Goal: Communication & Community: Answer question/provide support

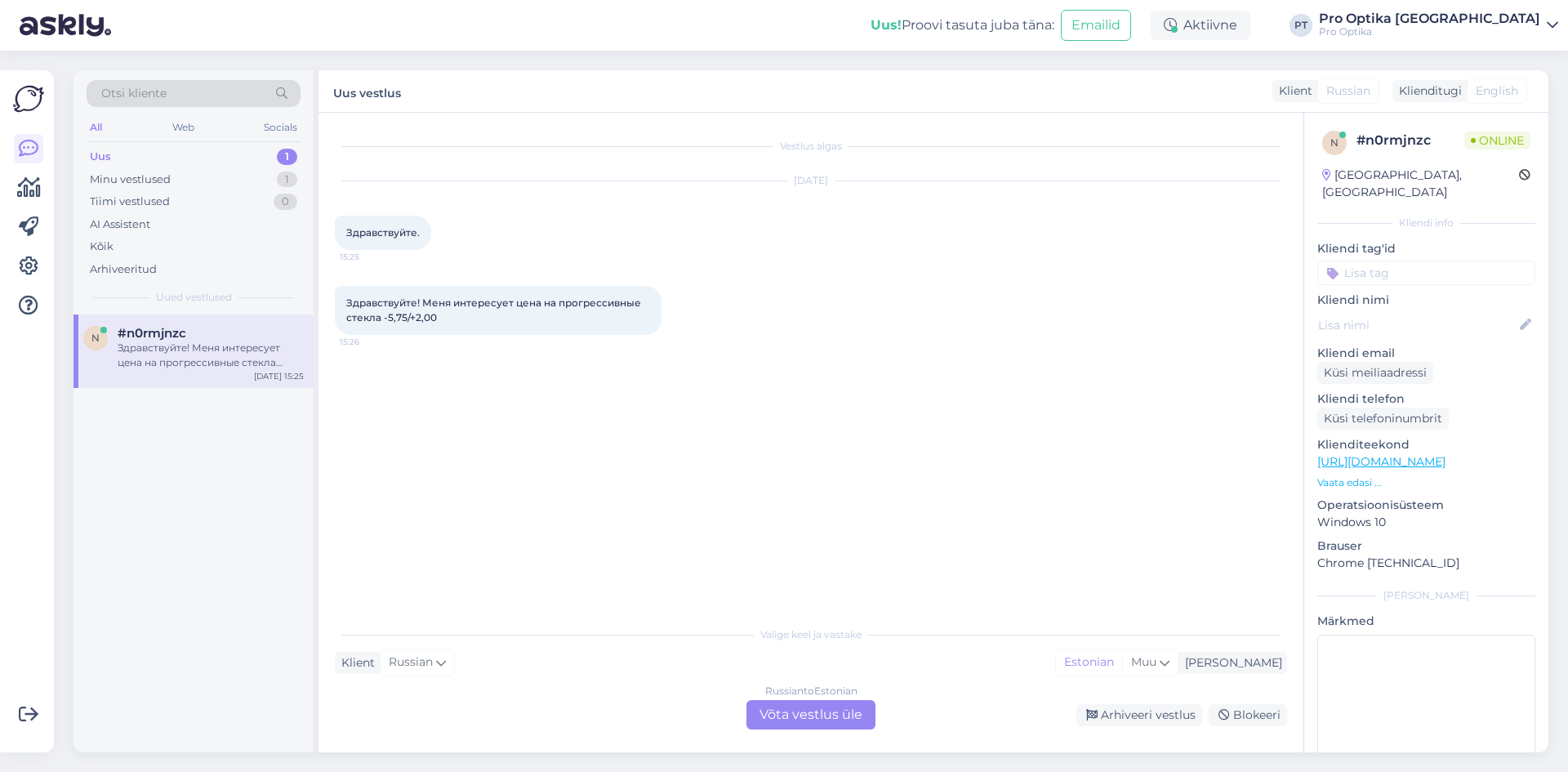
click at [788, 718] on div "Russian to Estonian Võta vestlus üle" at bounding box center [810, 714] width 129 height 29
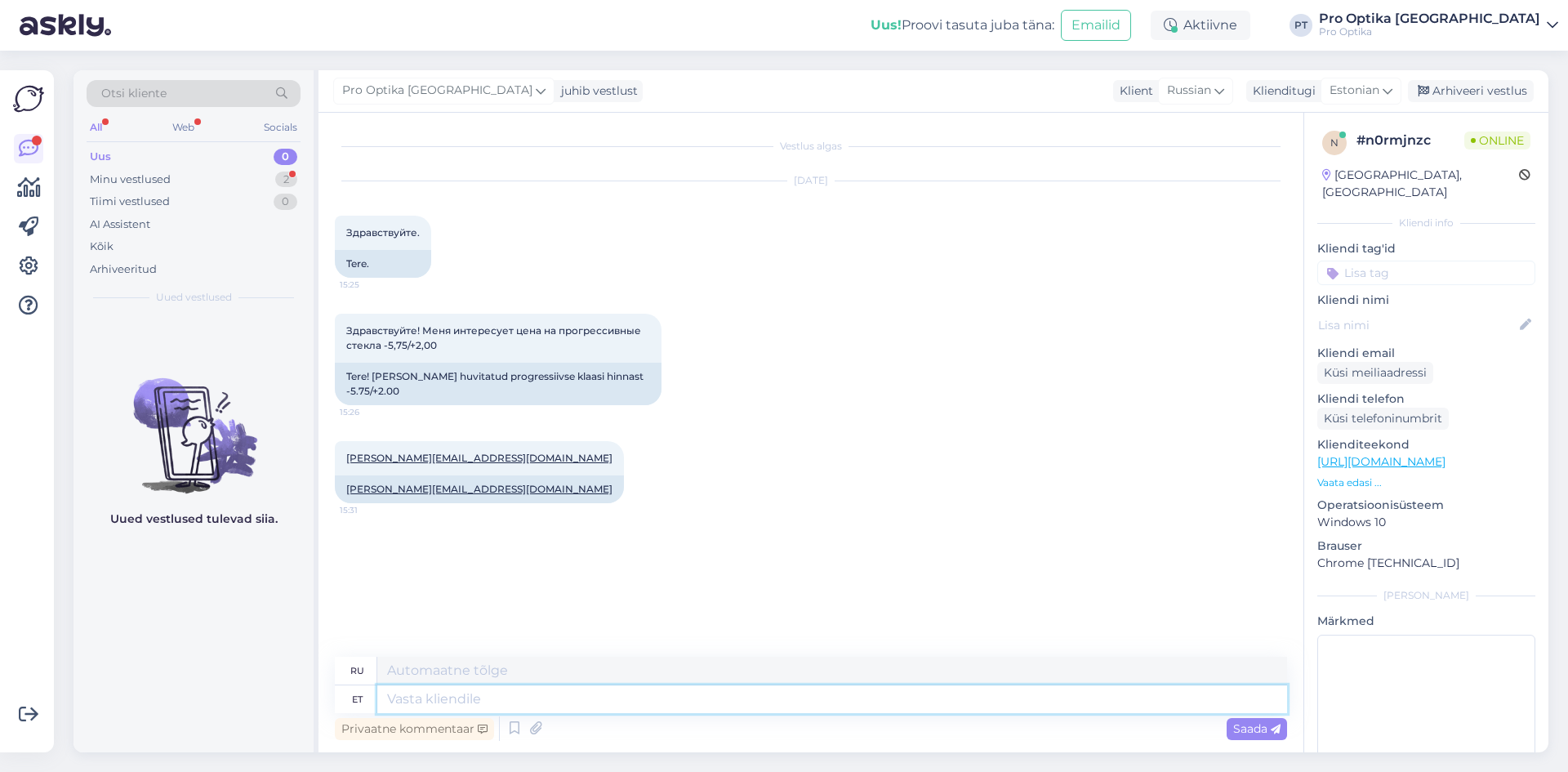
click at [523, 695] on textarea at bounding box center [831, 699] width 909 height 28
type textarea "Tere"
type textarea "Привет"
type textarea "Teie"
type textarea "Твой"
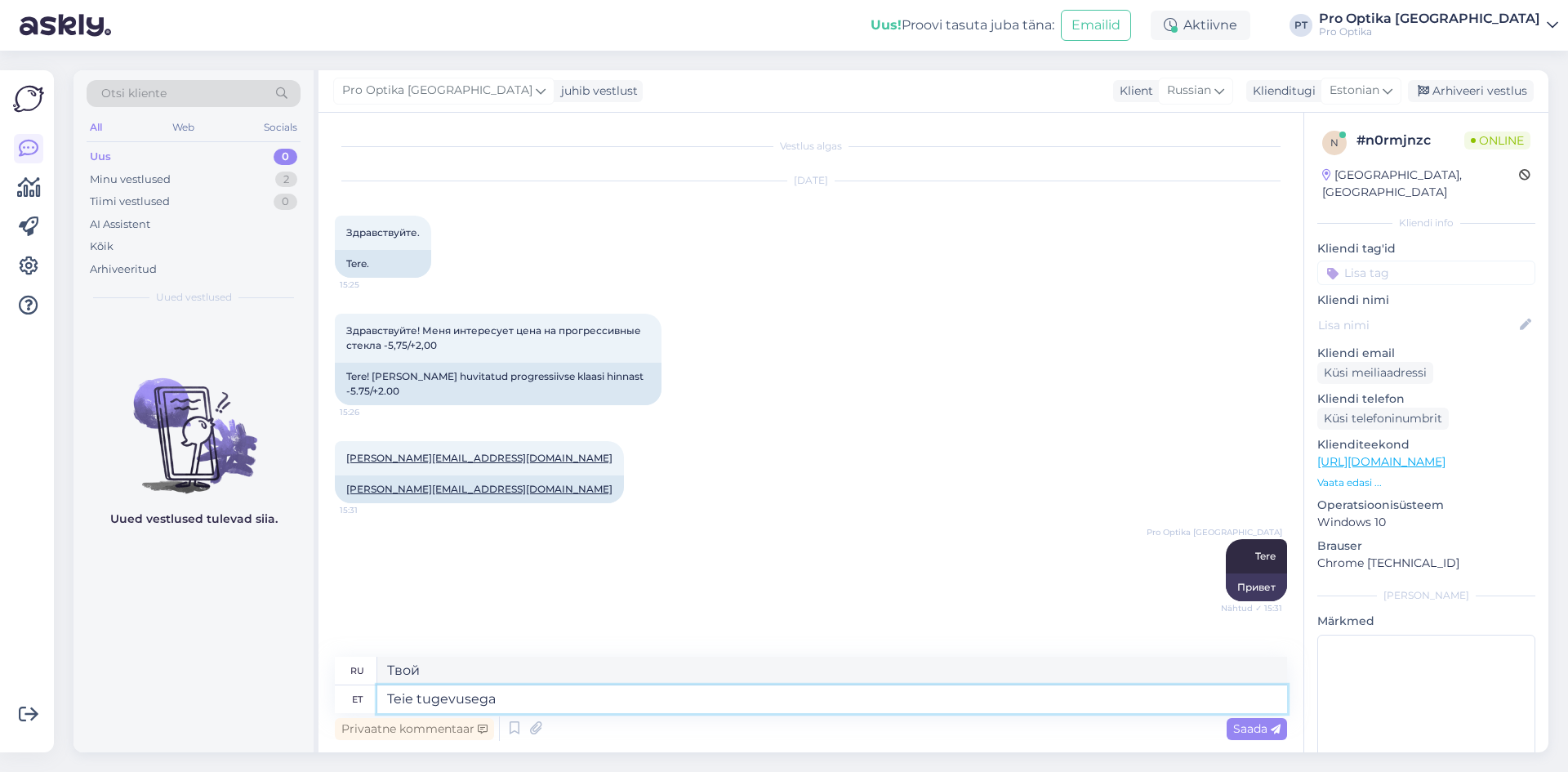
type textarea "Teie tugevusega"
type textarea "С твоей силой"
type textarea "Teie tugevusega progesiivklaasid"
type textarea "Прогрессивные линзы, подходящие под вашу силу зрения"
type textarea "Teie tugevusega progesiivklaasid maksavad al"
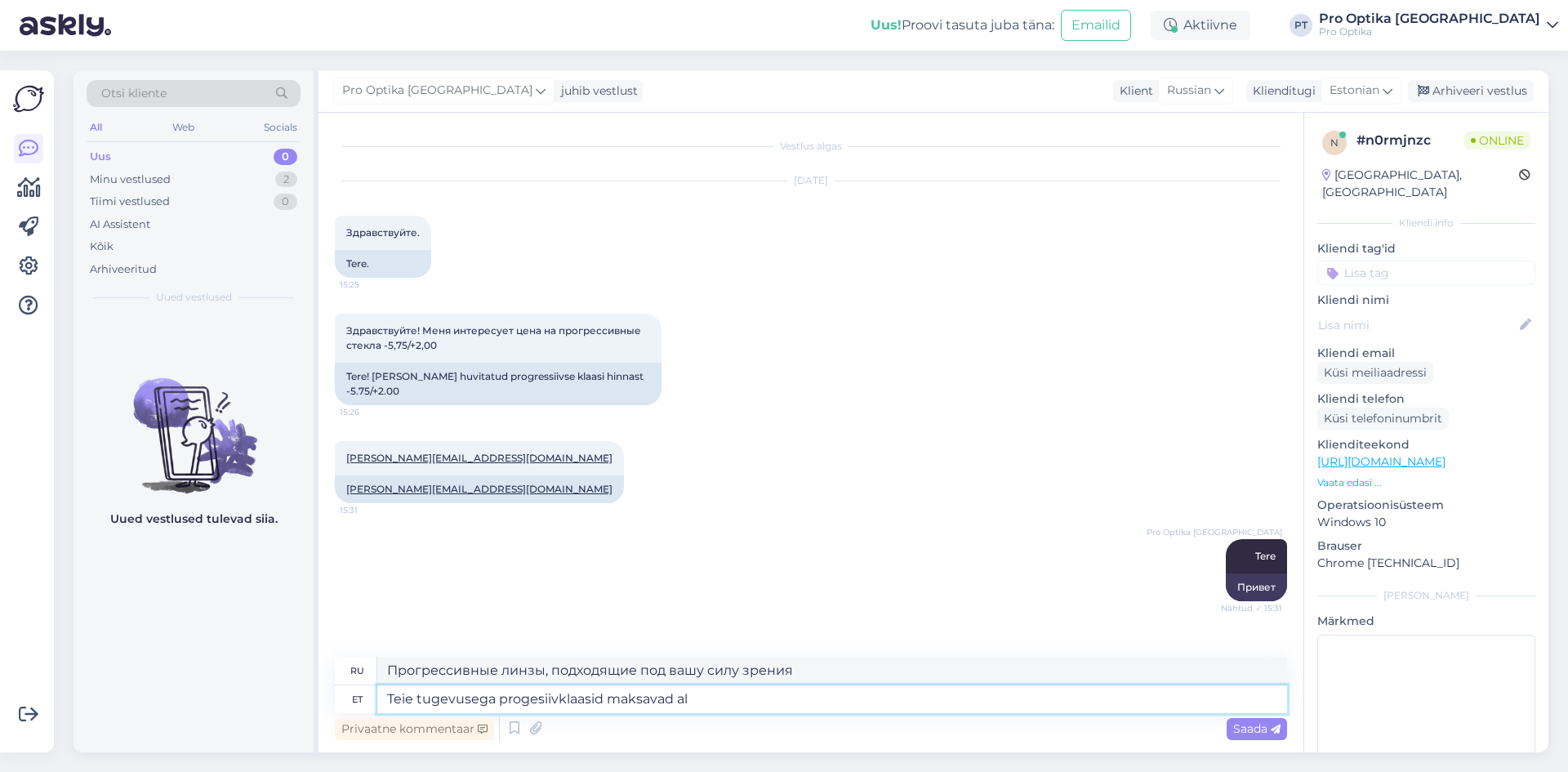
type textarea "Прогрессивные линзы вашей силы стоят"
type textarea "Teie tugevusega progesiivklaasid maksavad alates"
type textarea "Прогрессивные линзы вашей силы стоят от"
type textarea "Teie tugevusega progesiivklaasid m"
type textarea "Прогрессивные линзы вашей силы стоят"
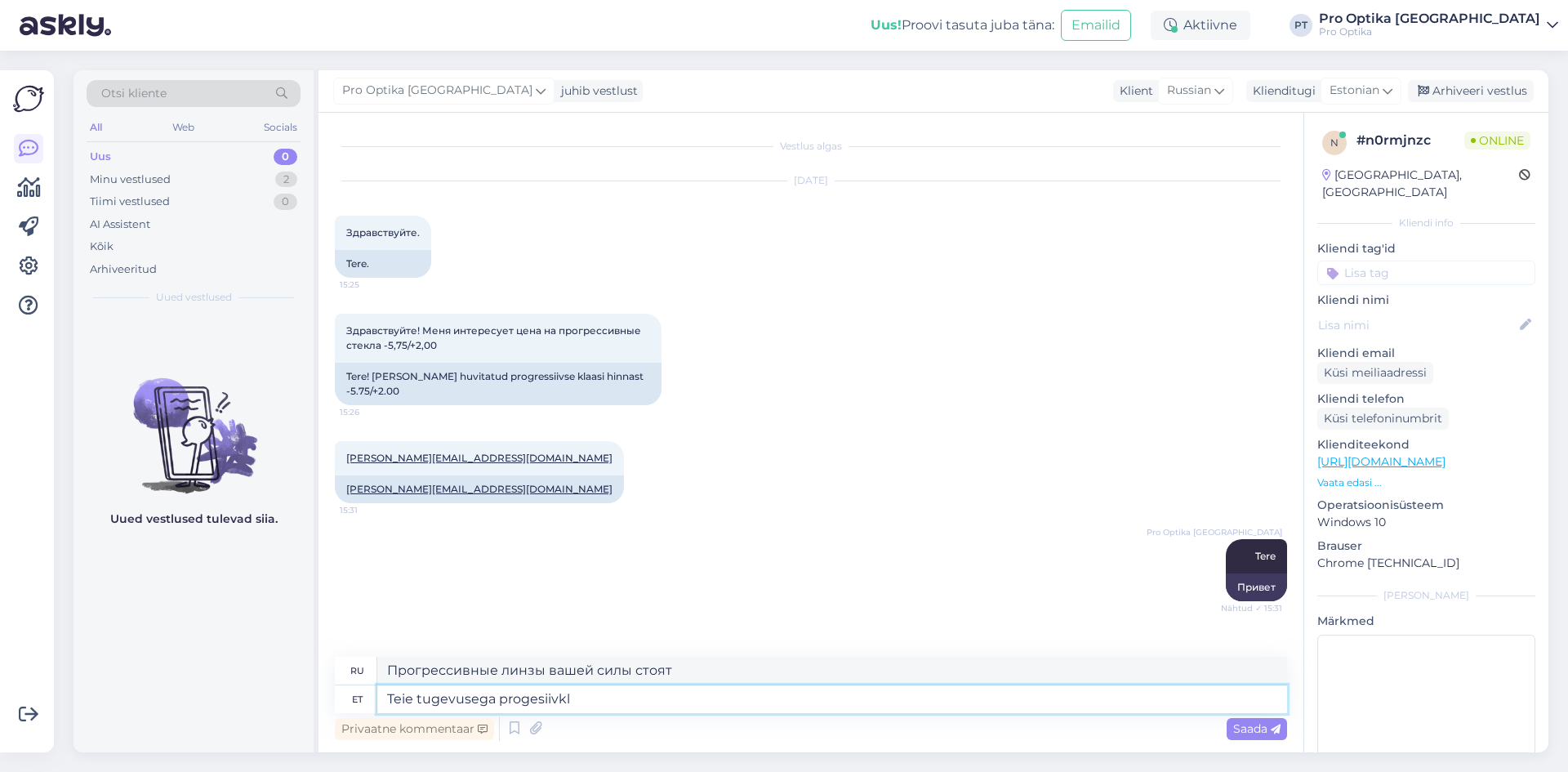
type textarea "Teie tugevusega progesiivk"
type textarea "Прогрессивные линзы, подходящие под вашу силу зрения"
type textarea "Teie tu"
type textarea "С твоей силой"
type textarea "T"
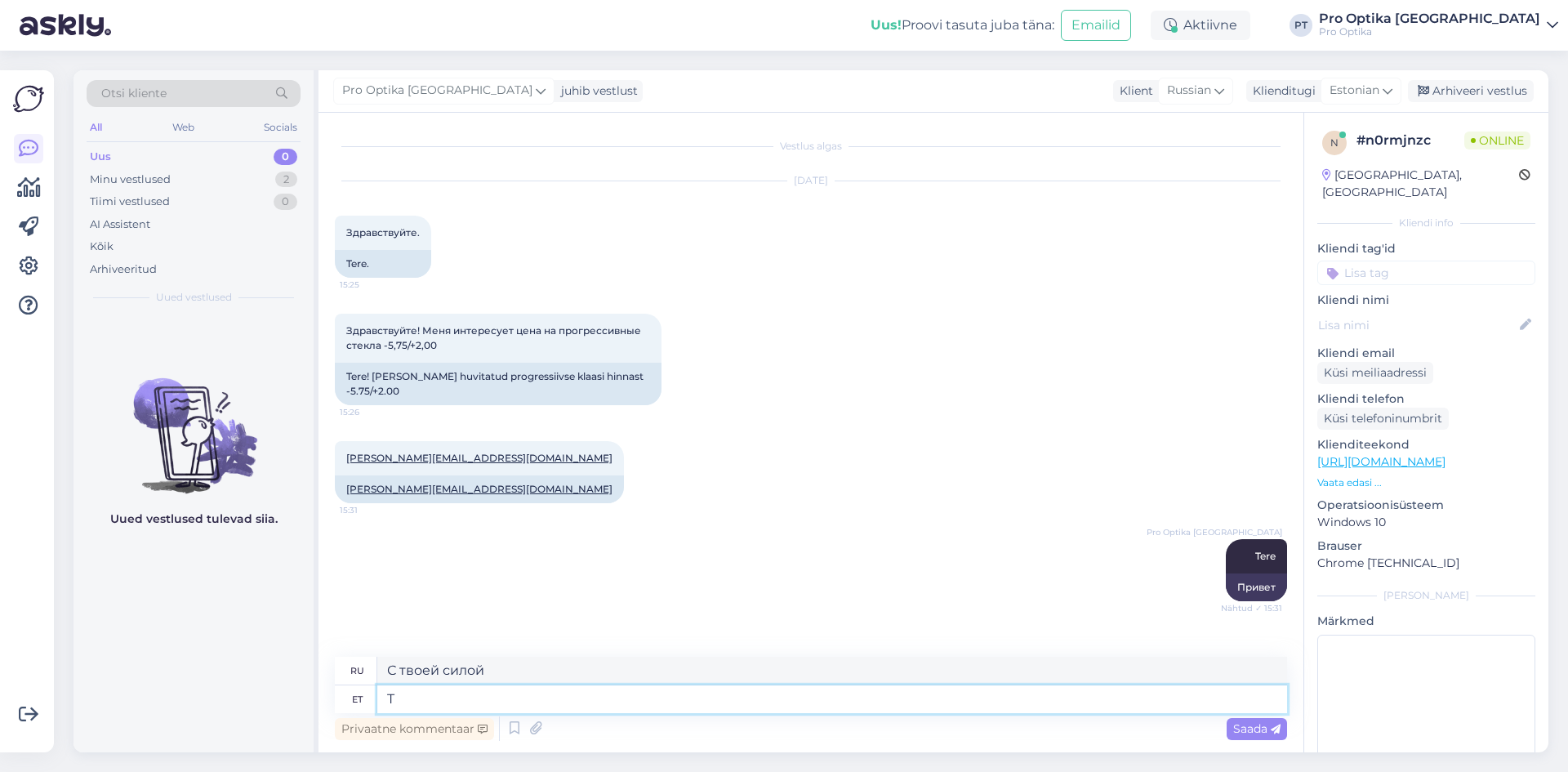
type textarea "Твой"
type textarea "Kas"
type textarea "Является"
type textarea "Kas Te s"
type textarea "Ты"
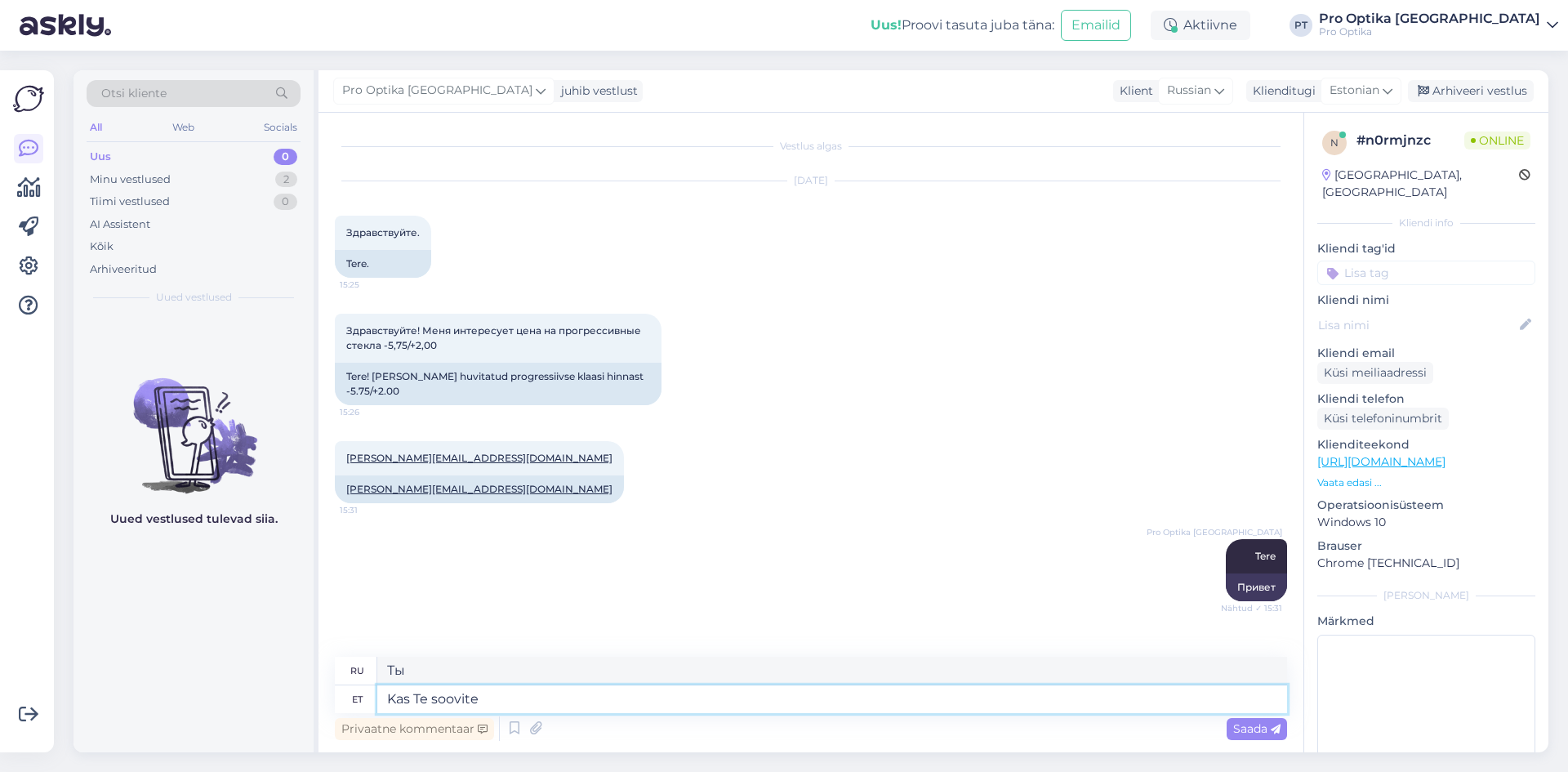
type textarea "Kas Te soovite"
type textarea "Вы хотите"
type textarea "Kas Te soovite uusi k"
type textarea "Хотите новые?"
type textarea "Kas Te soovite uusi klaase o"
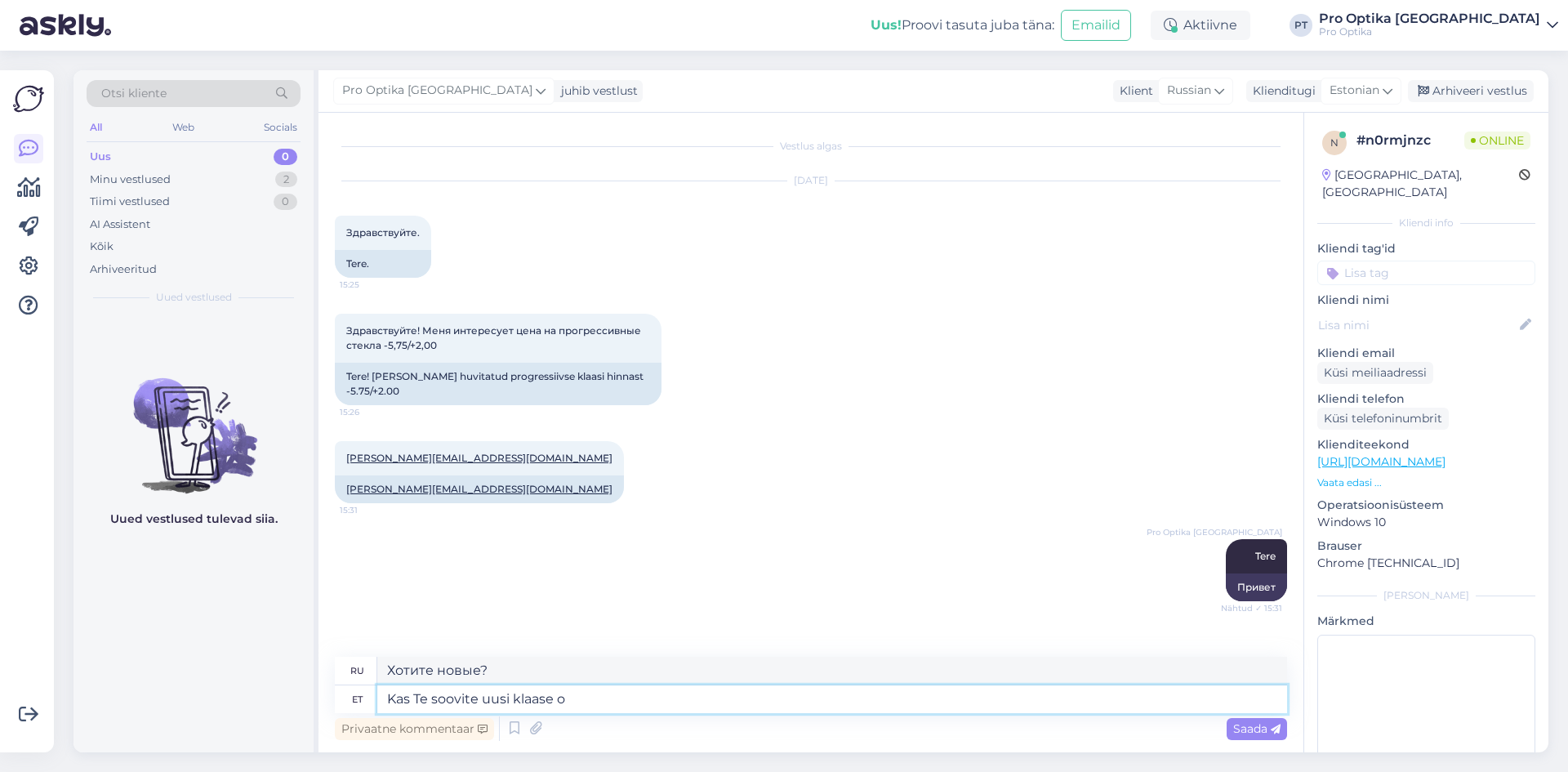
type textarea "Вам нужны новые очки?"
type textarea "Kas Te soovite uusi klaase oma"
type textarea "Вы хотите новые очки для своего"
type textarea "Kas Te soovite uusi klaase [PERSON_NAME] v"
type textarea "Хотите новые очки для своей оправы?"
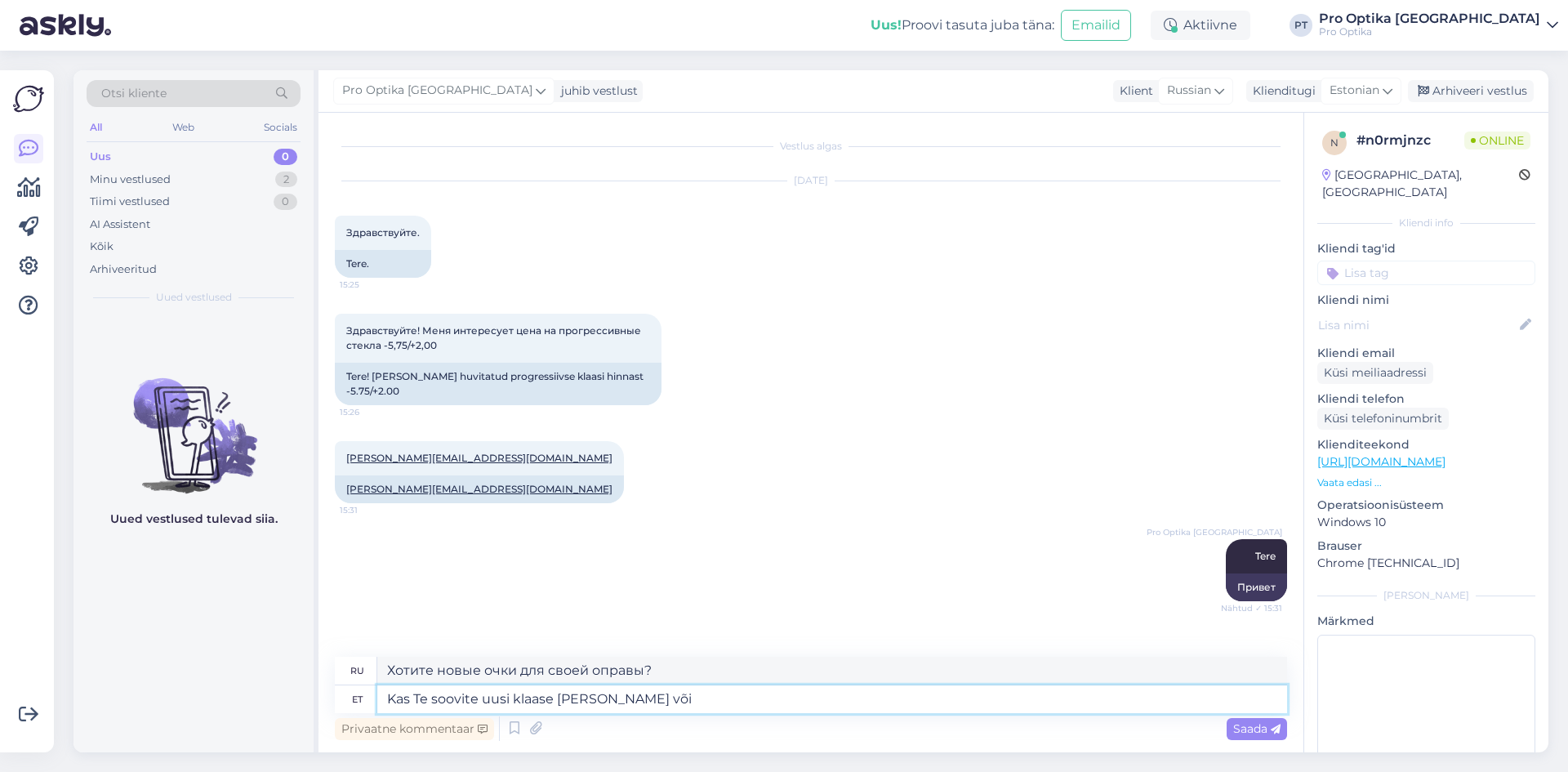
type textarea "Kas Te soovite uusi klaase [PERSON_NAME] või"
type textarea "Вы хотите новые очки для своей оправы или"
type textarea "Kas Te soovite uusi klaase [PERSON_NAME] või [PERSON_NAME]"
type textarea "Вы хотите новые очки в оправе или с"
type textarea "Kas Te soovite uusi klaase [PERSON_NAME] või [PERSON_NAME] uue"
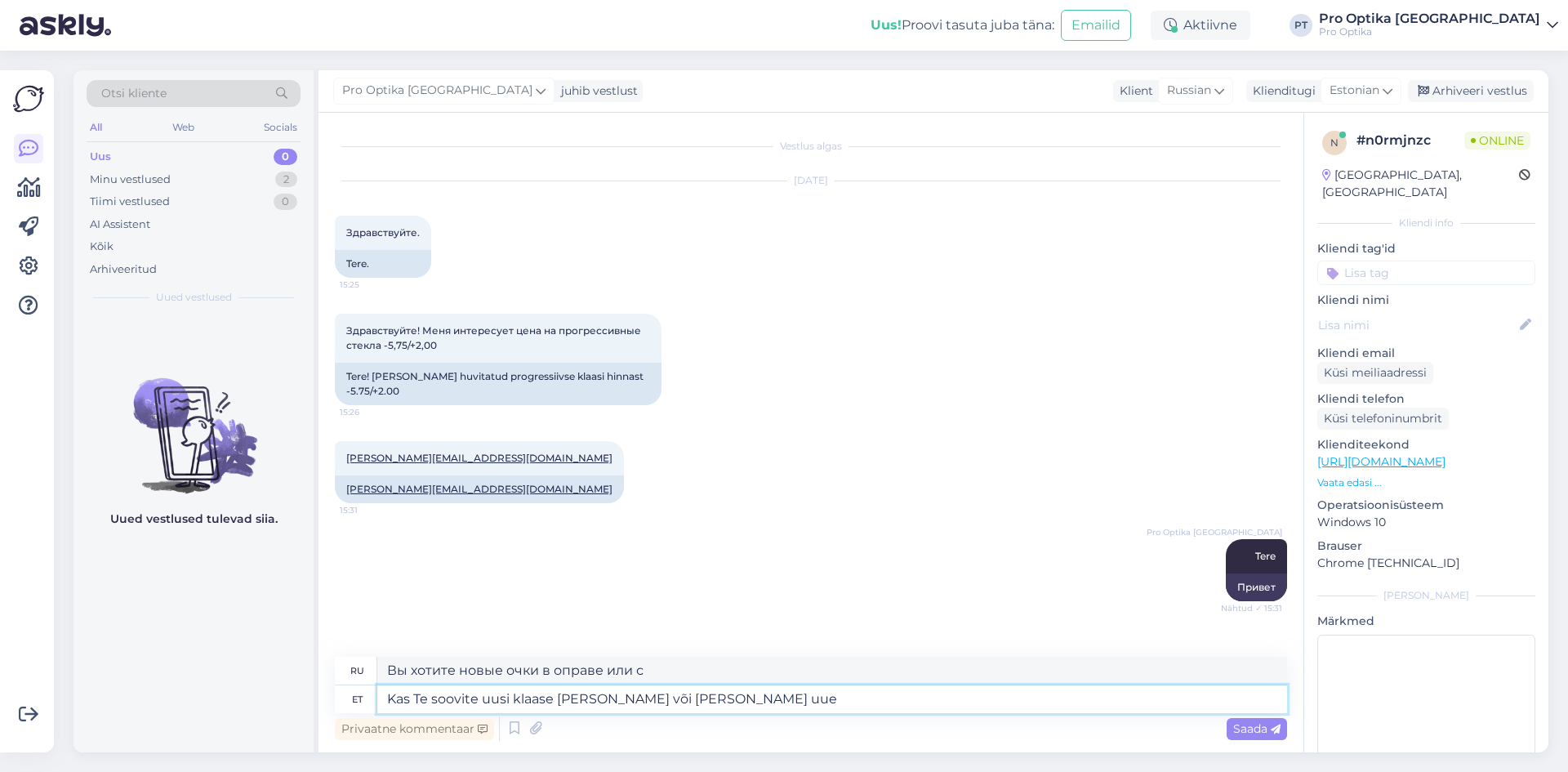
type textarea "Вы хотите новые очки в новой оправе или с новой?"
type textarea "Kas Te soovite uusi klaase [PERSON_NAME] või [PERSON_NAME] uue raamiga?"
type textarea "Вы хотите новые очки в своей оправе или с новой оправой?"
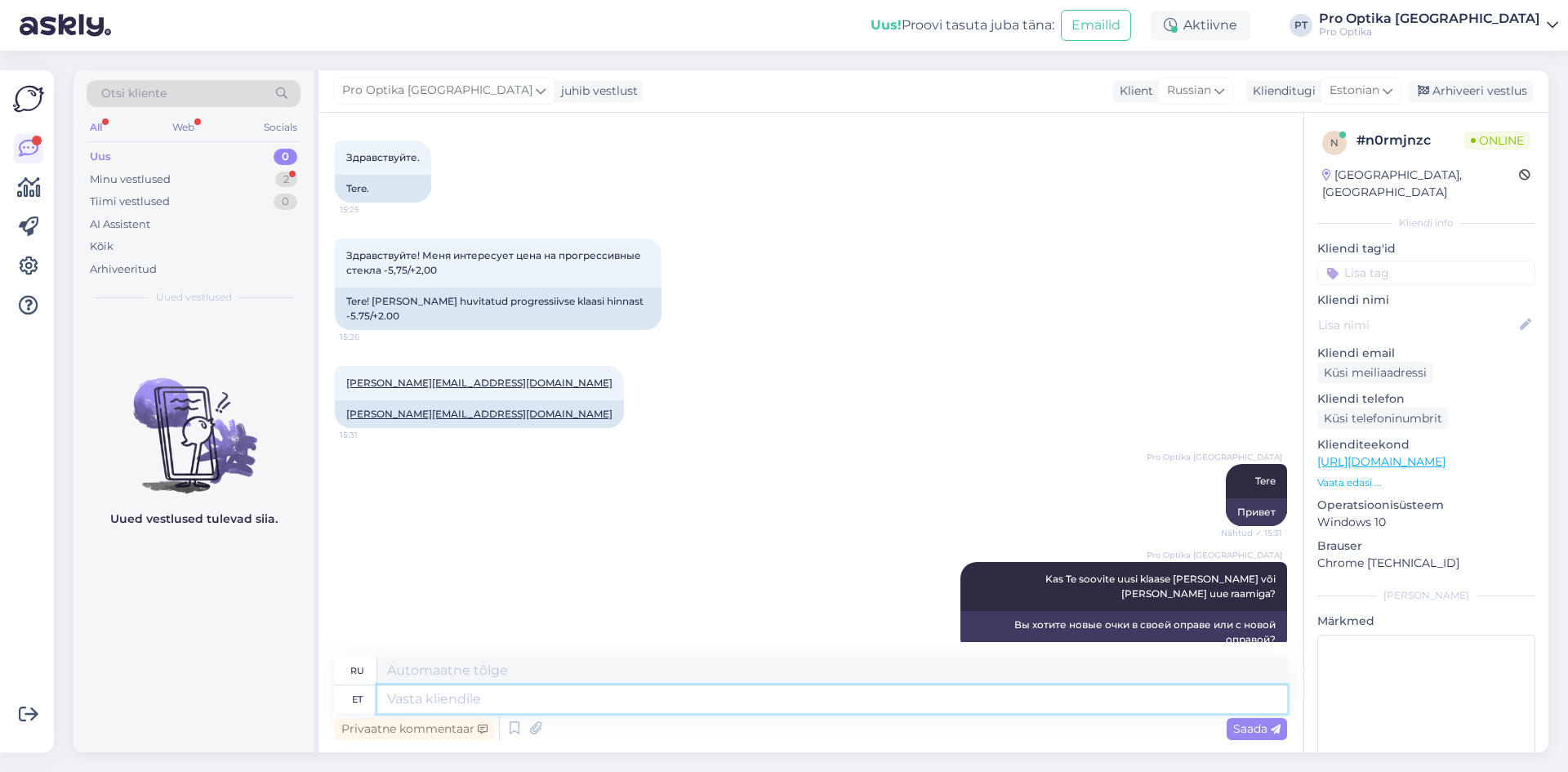
scroll to position [173, 0]
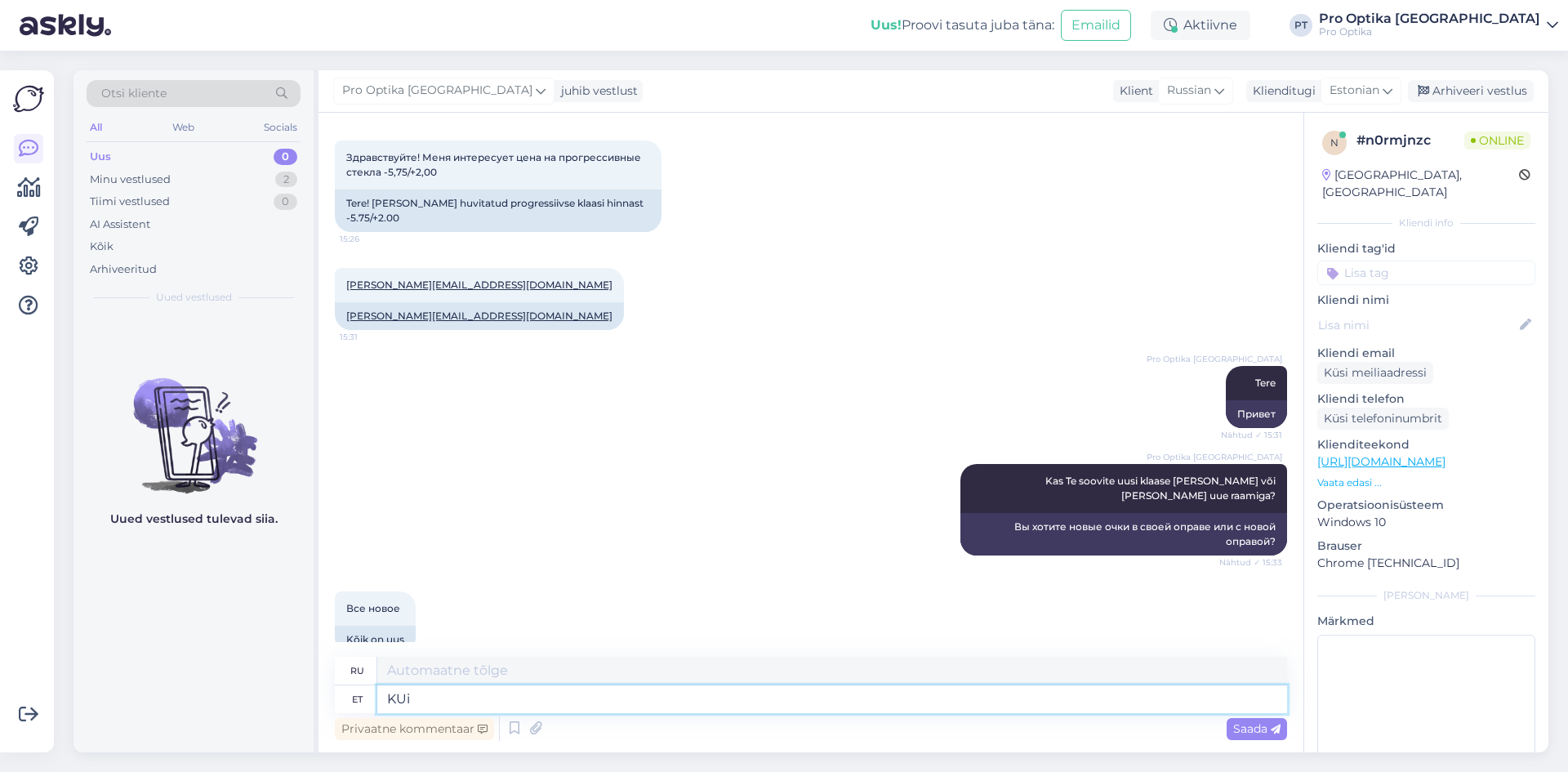
type textarea "KUi"
type textarea "ЕСЛИ"
type textarea "KUi teha"
type textarea "ЕСЛИ делать"
type textarea "KU"
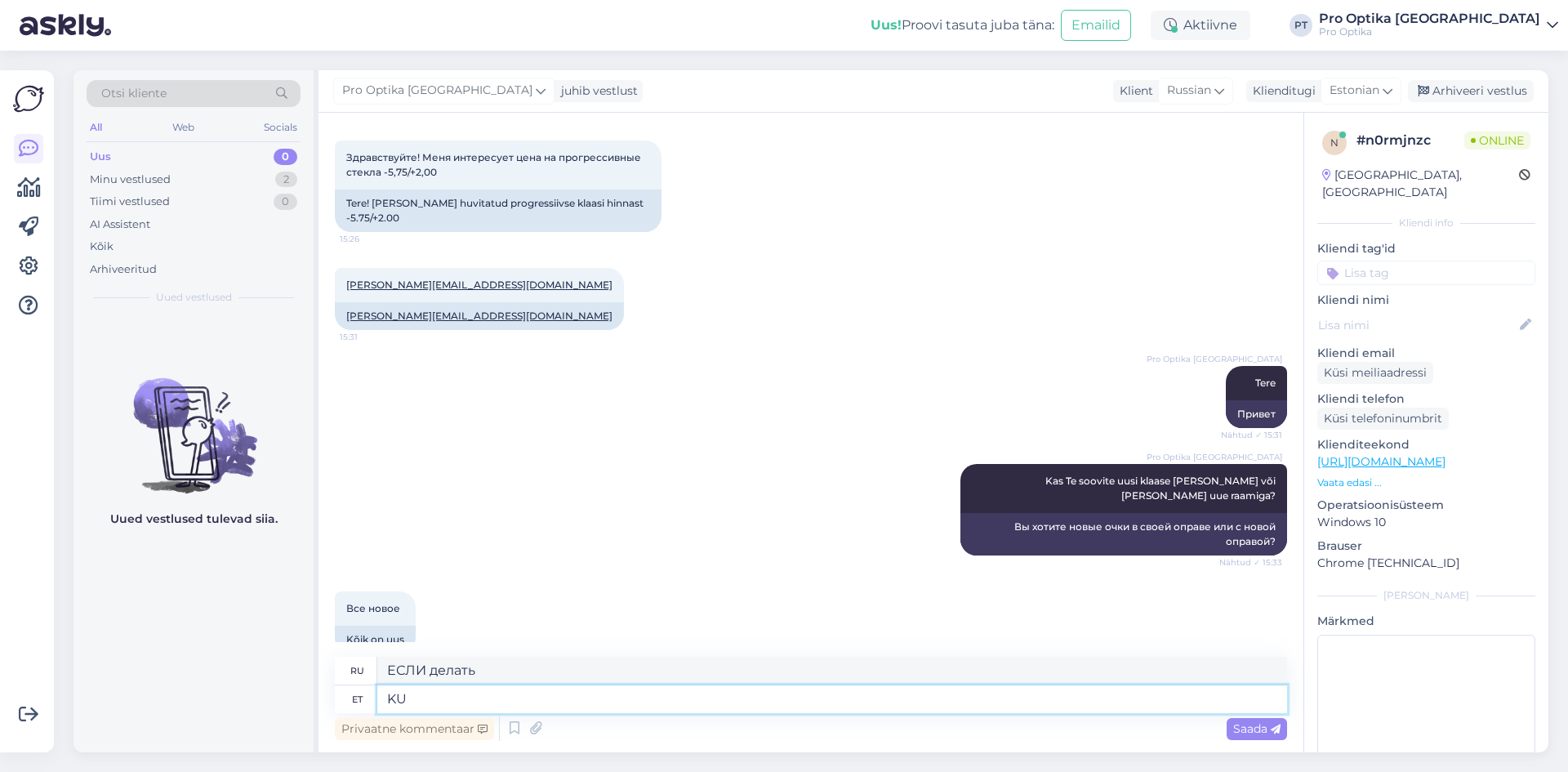
type textarea "ЕСЛИ"
type textarea "[PERSON_NAME]"
type textarea "Если"
type textarea "Kui Teha"
type textarea "Когда делать"
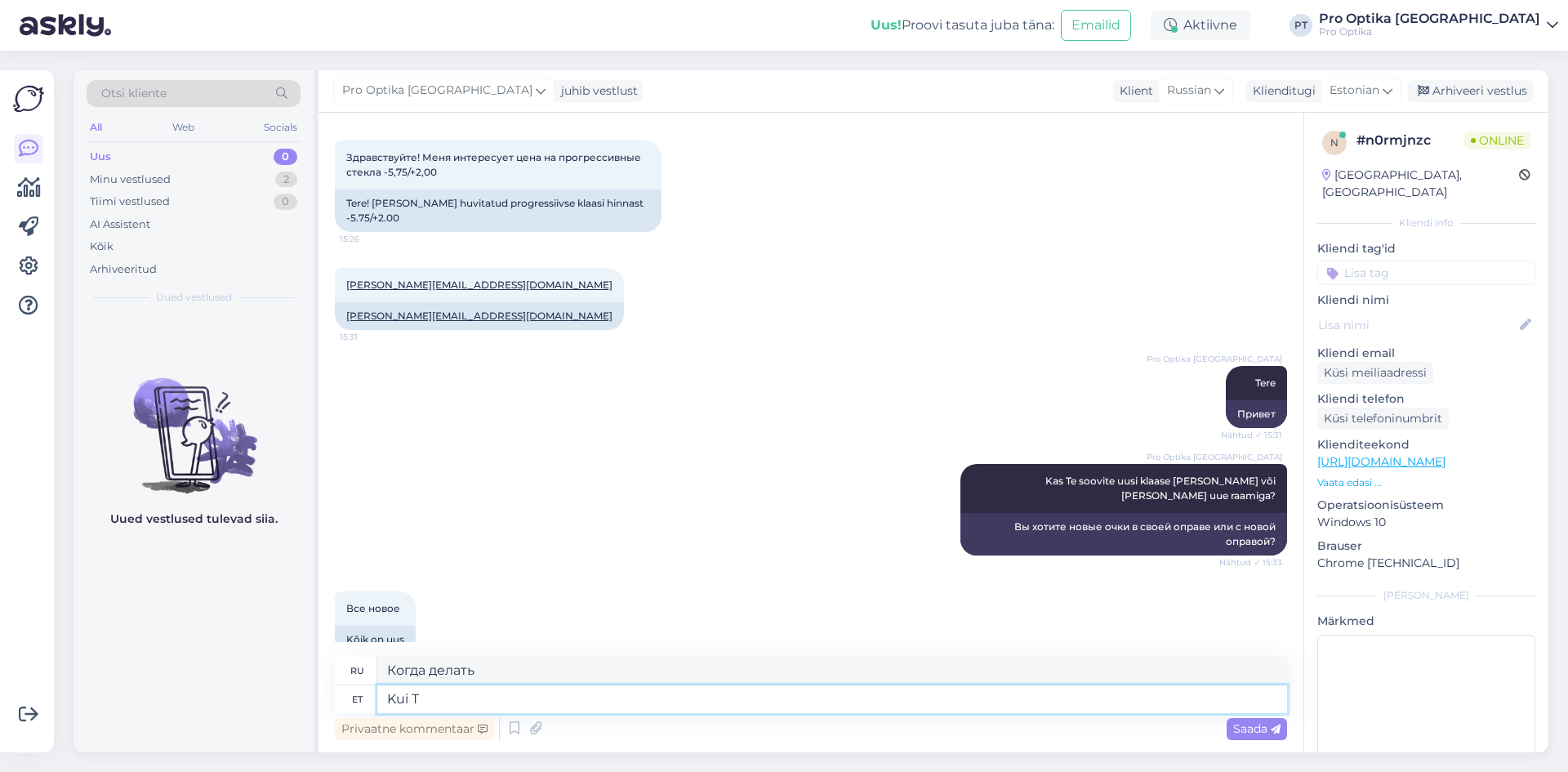
type textarea "[PERSON_NAME]"
type textarea "Если"
type textarea "Kui teha k"
type textarea "Если сделано"
type textarea "Kui teha klaasidele"
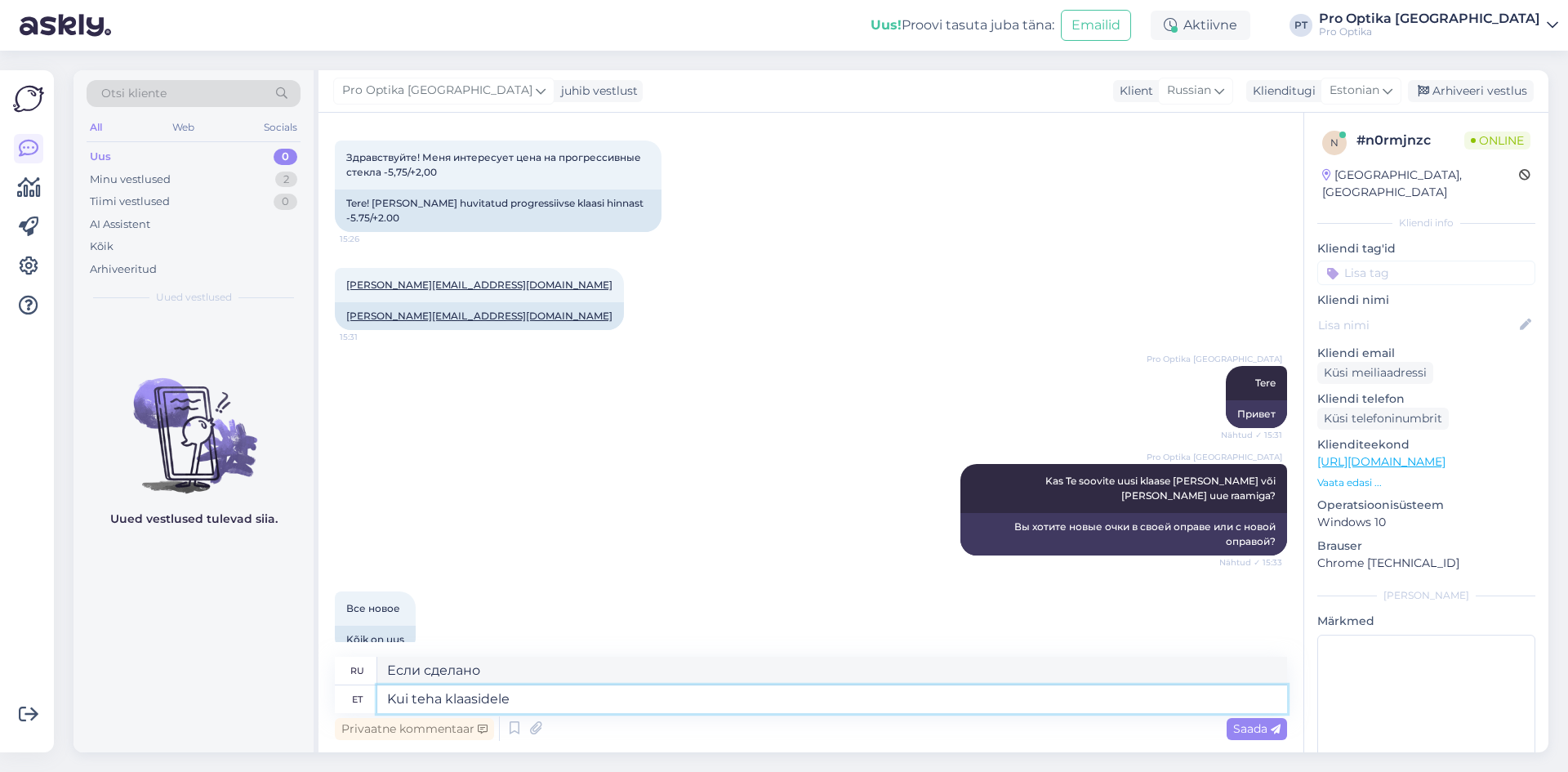
type textarea "Если вы делаете это в очках"
type textarea "Kui teha klaasidele pakkumise"
type textarea "Когда делать предложение по очкам"
type textarea "Kui teha klaasidele pakkumise ra"
type textarea "При оформлении предложения на очки r"
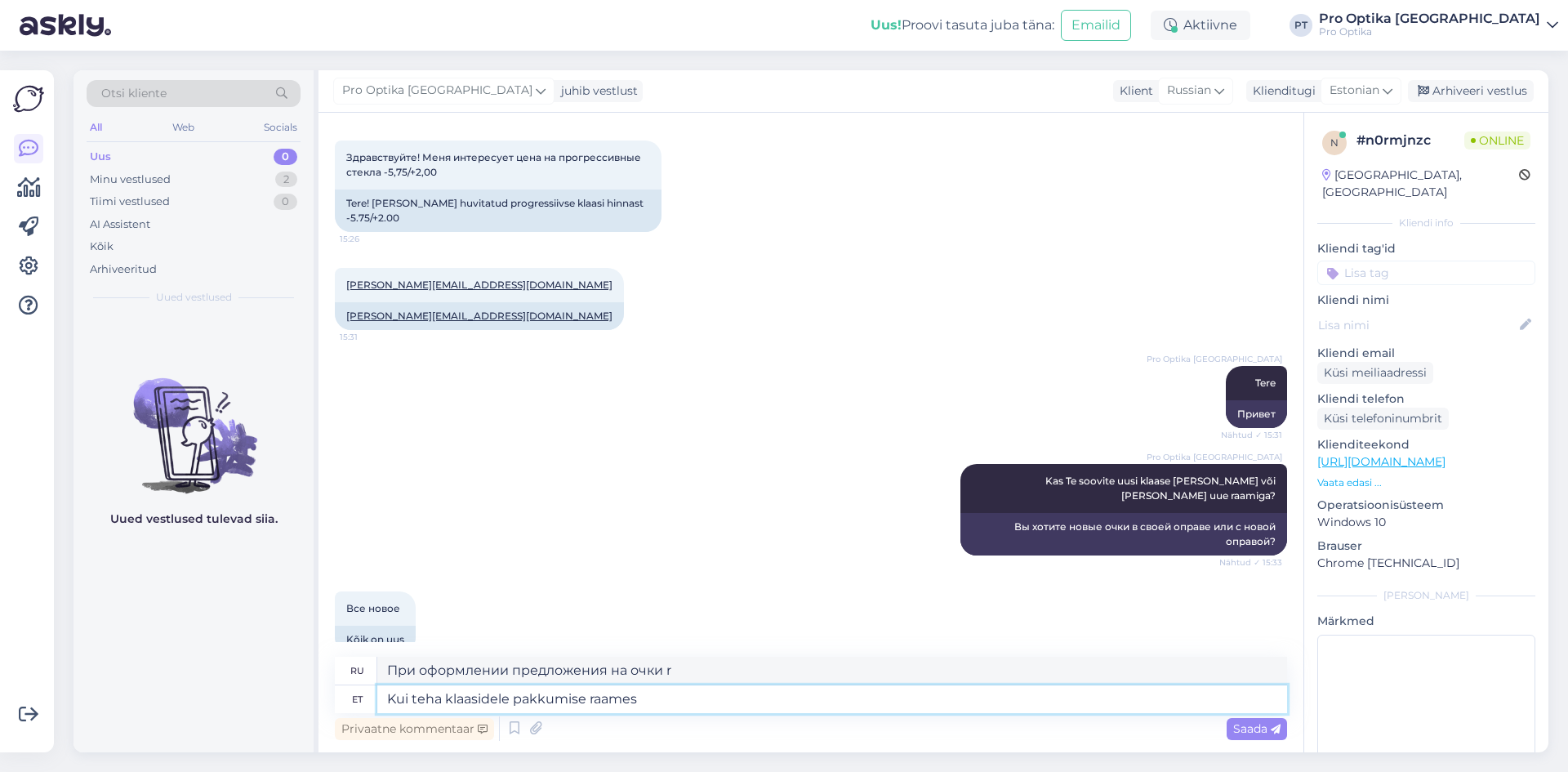
type textarea "Kui teha klaasidele pakkumise raames"
type textarea "При оформлении предложения на очки"
type textarea "Kui teha klaasidele pakkumise raames -"
type textarea "Если вы сделаете предложение по очкам -"
type textarea "Kui teha klaasidele pakkumise raames -50"
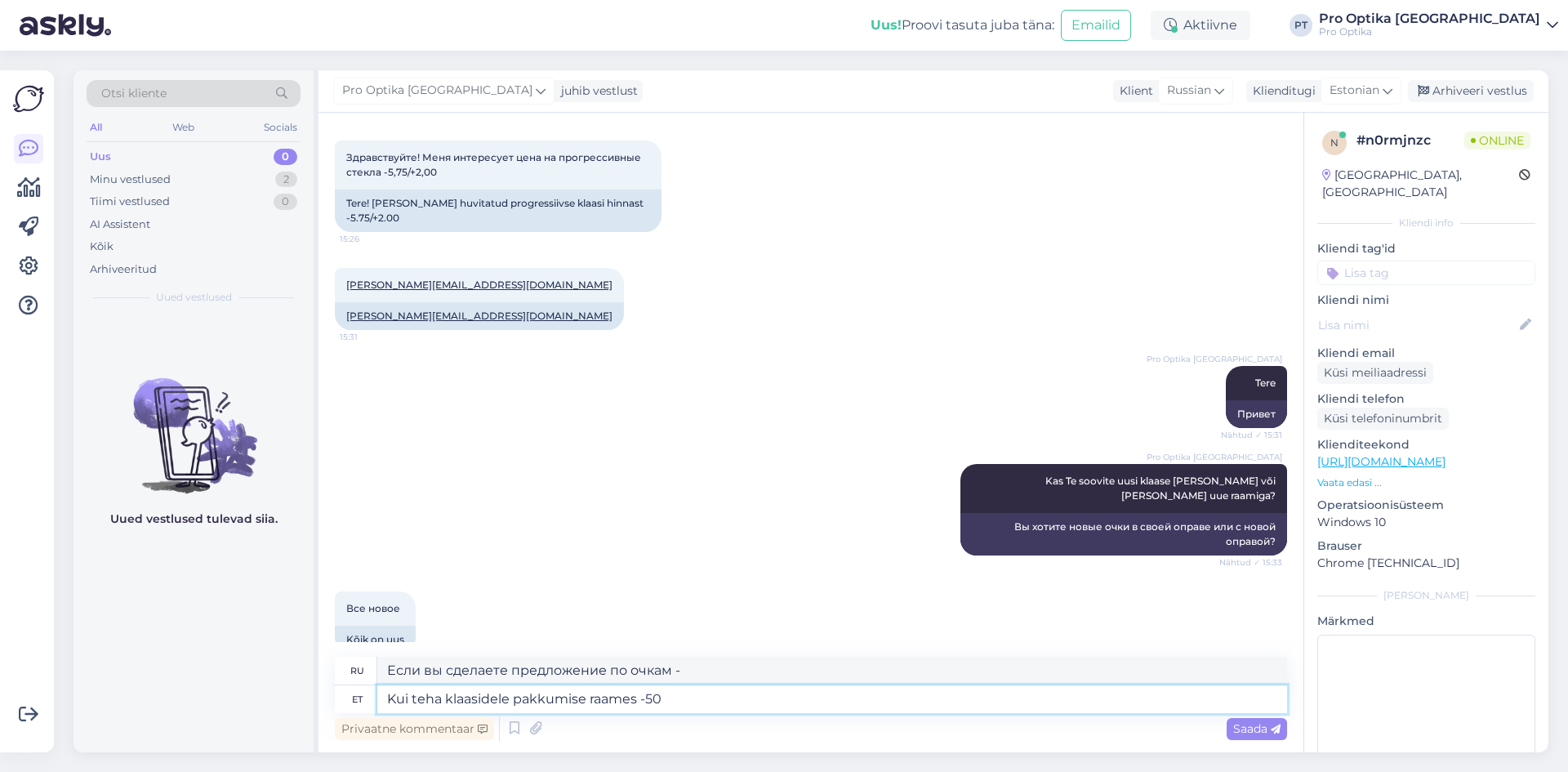
type textarea "Если вы сделаете предложение -50 на очки"
type textarea "Kui teha klaasidele pakkumise raames -50% s"
type textarea "Если вы сделаете скидку 50% на очки в рамках акции"
type textarea "Kui teha klaasidele pakkumise raames -50% soodustust"
type textarea "Если вы получаете скидку -50% на очки в рамках акции"
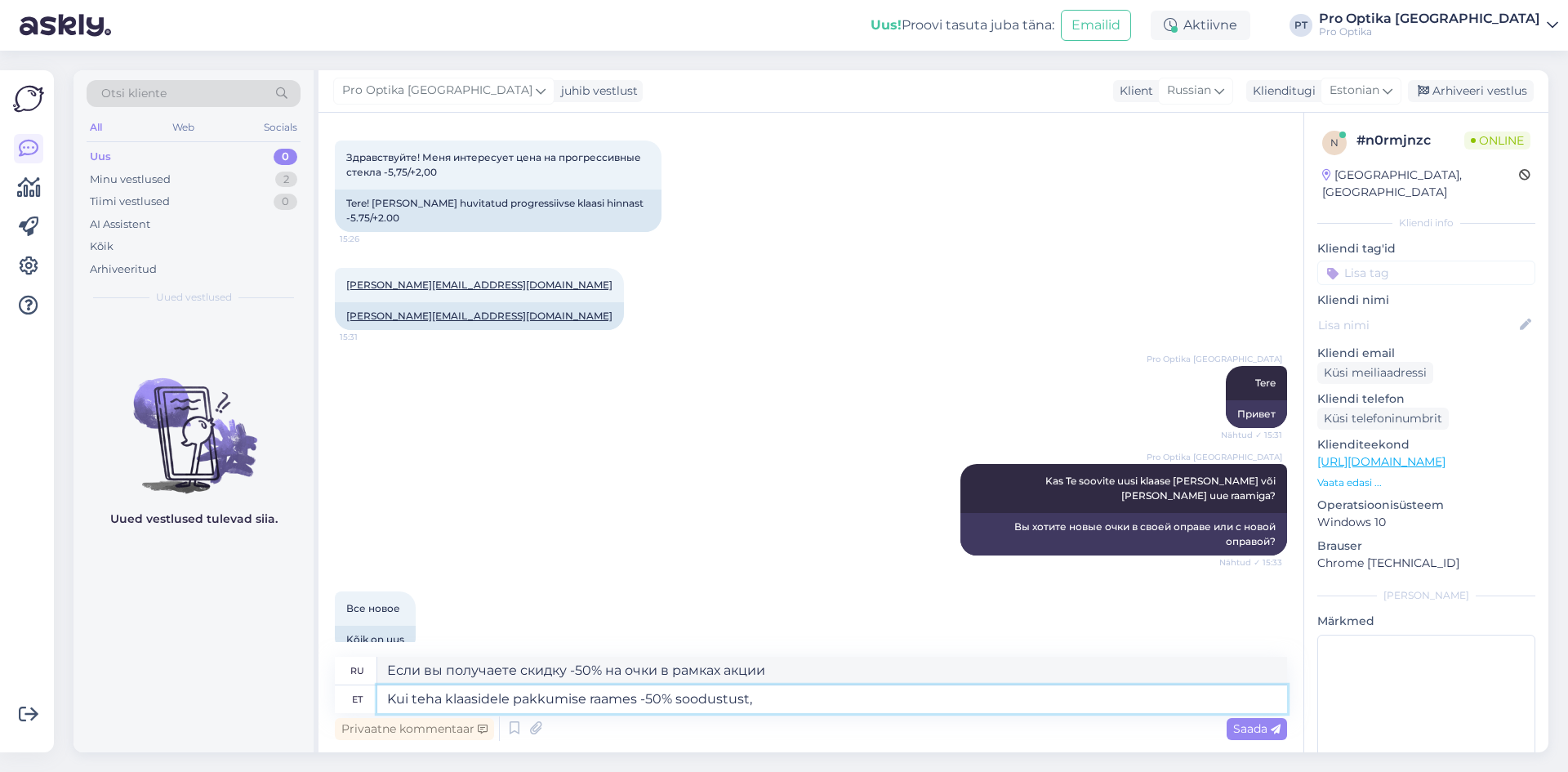
type textarea "Kui teha klaasidele pakkumise raames -50% soodustust, s"
type textarea "Если в рамках акции вы получите скидку -50% на очки,"
type textarea "Kui teha klaasidele pakkumise raames -50% soodustust, siis"
type textarea "Если в рамках акции вы получаете скидку 50% на очки, то"
type textarea "Kui teha klaasidele pakkumise raames -50% soodustust, siis klaasipaari"
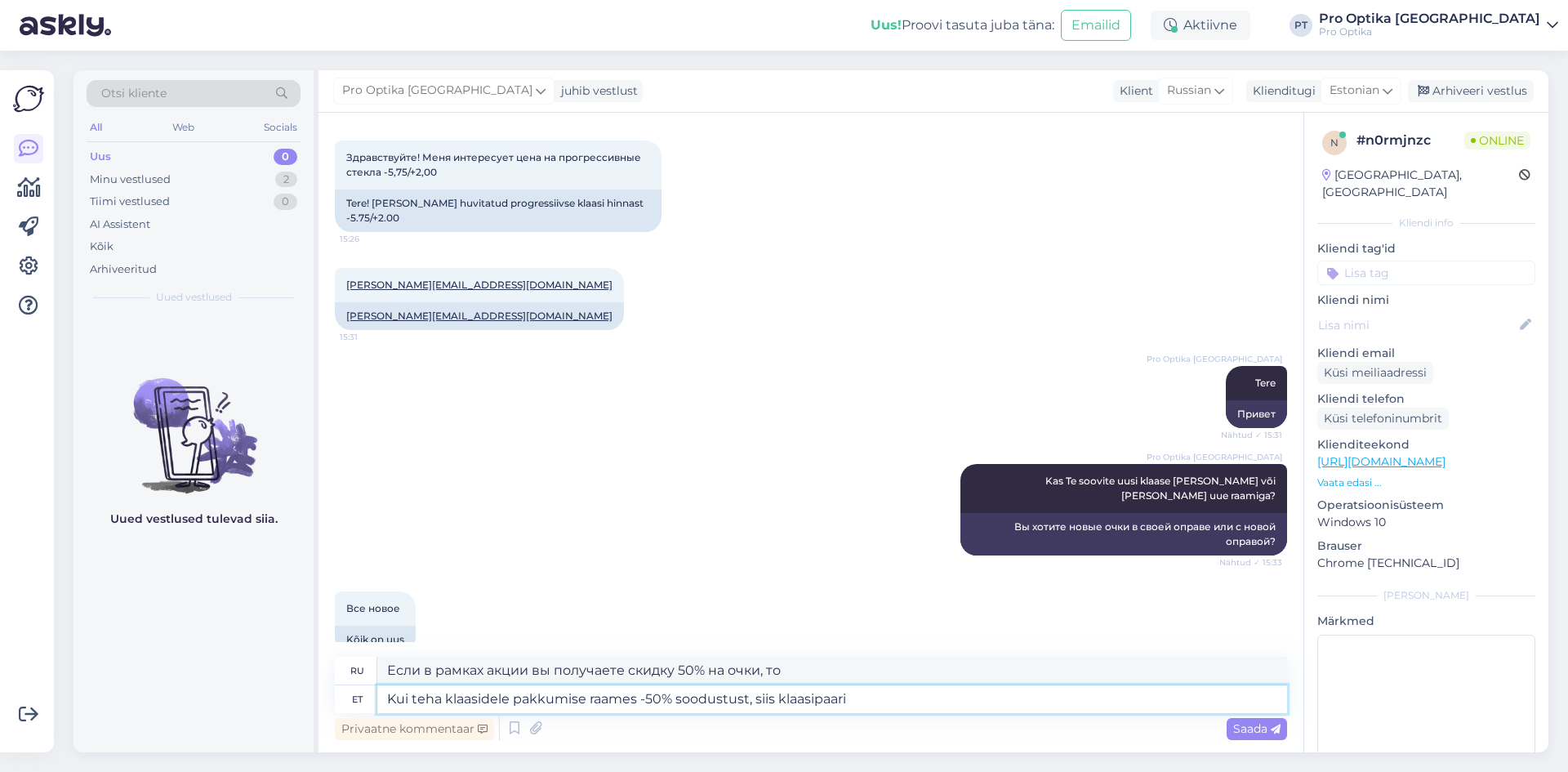
type textarea "Если вы получаете скидку 50% на очки в рамках акции, то пара очков"
type textarea "Kui teha klaasidele pakkumise raames -50% soodustust, siis klaasipaari hinnad al"
type textarea "Если в рамках акции вы получаете скидку 50% на очки, то цены на пару очков"
type textarea "Kui teha klaasidele pakkumise raames -50% soodustust, siis klaasipaari hinnad a…"
type textarea "Если в рамках акции вы получите скидку 50% на очки, цены на пару очков начнутся…"
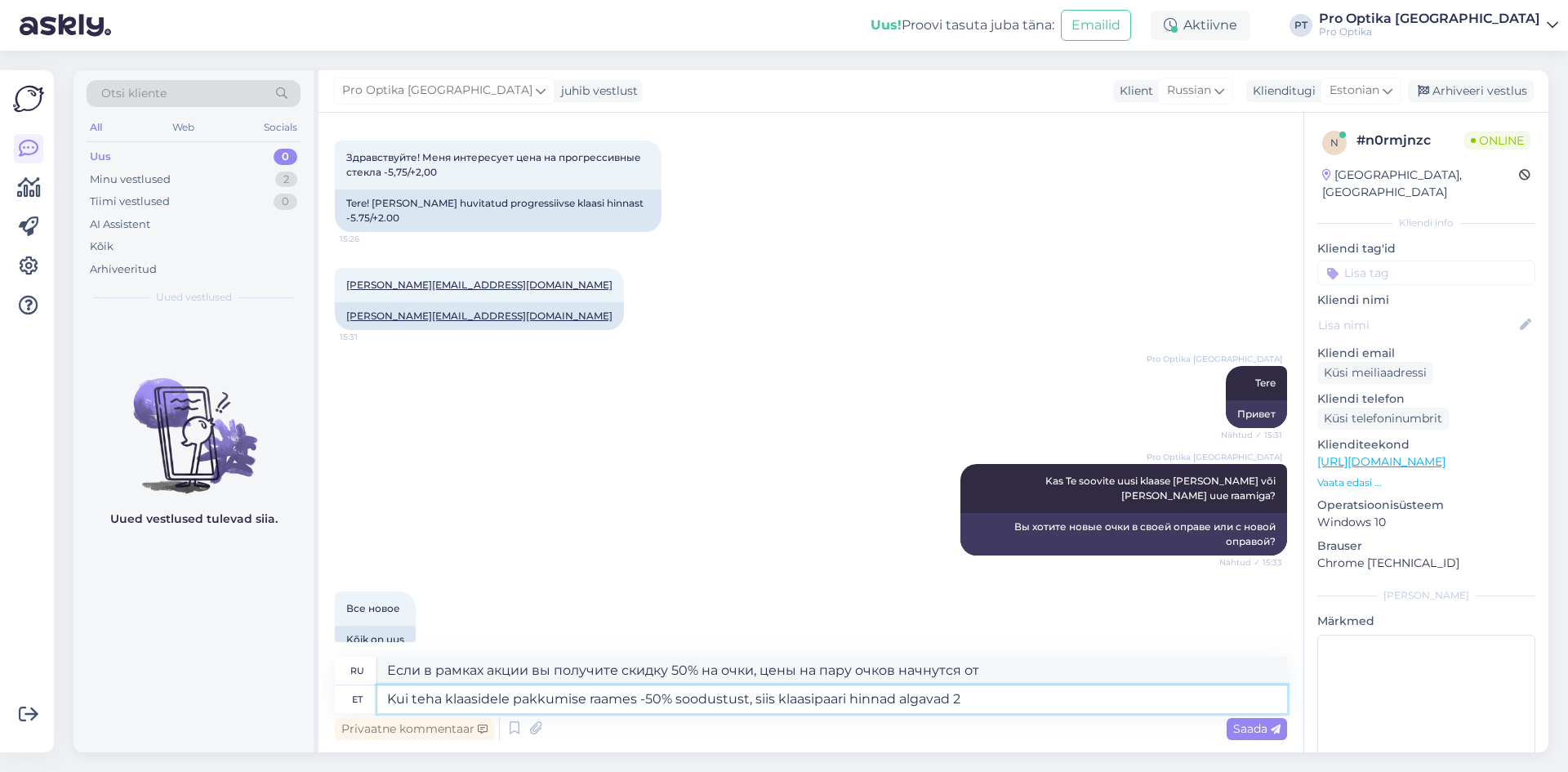
type textarea "Kui teha klaasidele pakkumise raames -50% soodustust, siis klaasipaari hinnad a…"
type textarea "Если в рамках акции вы получаете скидку 50% на очки, цены на пару очков начинаю…"
type textarea "Kui teha klaasidele pakkumise raames -50% soodustust, siis klaasipaari hinnad a…"
type textarea "Если в рамках акции вы получите скидку 50% на очки, цены на пару очков начинают…"
type textarea "Kui teha klaasidele pakkumise raames -50% soodustust, siis klaasipaari hinnad a…"
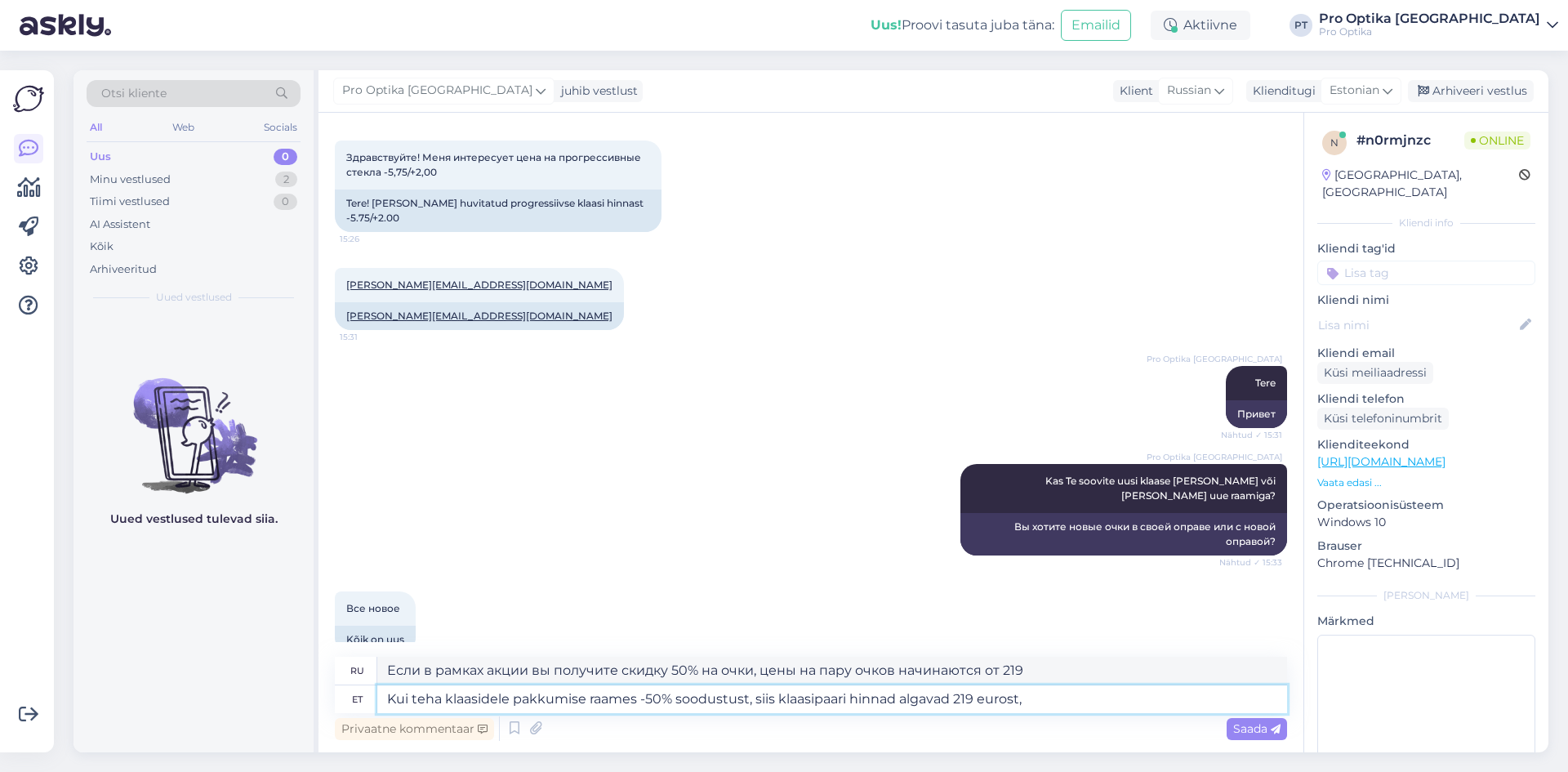
type textarea "Если в рамках акции вы получите скидку 50% на очки, цены на пару очков начнутся…"
type textarea "Kui teha klaasidele pakkumise raames -50% soodustust, siis klaasipaari hinnad a…"
type textarea "Если в рамках акции вы получите скидку 50% на очки, цены на пару очков начинают…"
type textarea "Kui teha klaasidele pakkumise raames -50% soodustust, siis klaasipaari hinnad a…"
type textarea "Если в рамках акции вы получите скидку 50% на очки, цены на пару очков начнутся…"
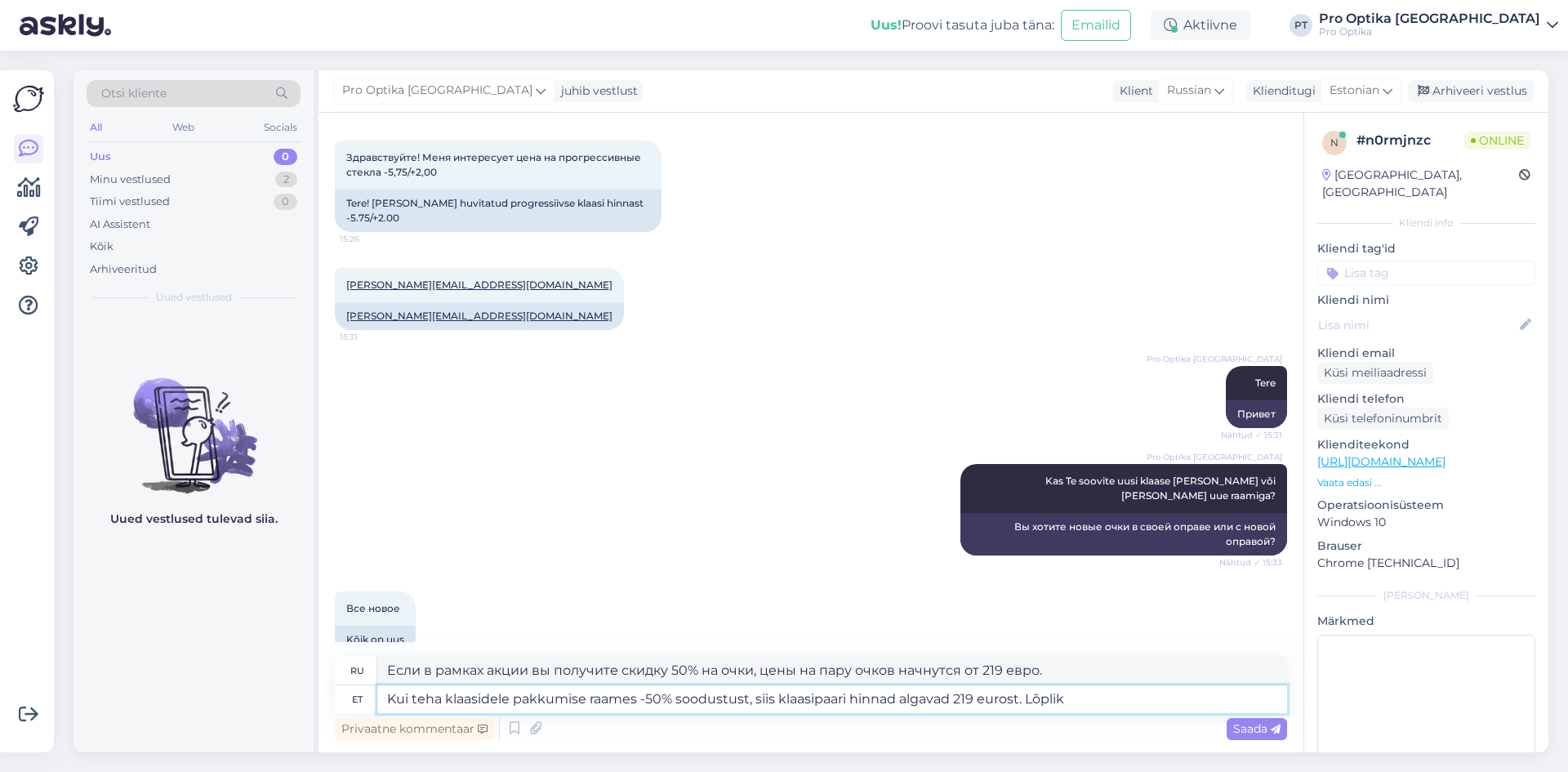
type textarea "Kui teha klaasidele pakkumise raames -50% soodustust, siis klaasipaari hinnad a…"
type textarea "Если вы получите скидку 50% на очки в рамках акции, цены на пару очков начинают…"
type textarea "Kui teha klaasidele pakkumise raames -50% soodustust, siis klaasipaari hinnad a…"
type textarea "При покупке очков со скидкой 50% по акции цена на пару очков начинается от 219 …"
type textarea "Kui teha klaasidele pakkumise raames -50% soodustust, siis klaasipaari hinnad a…"
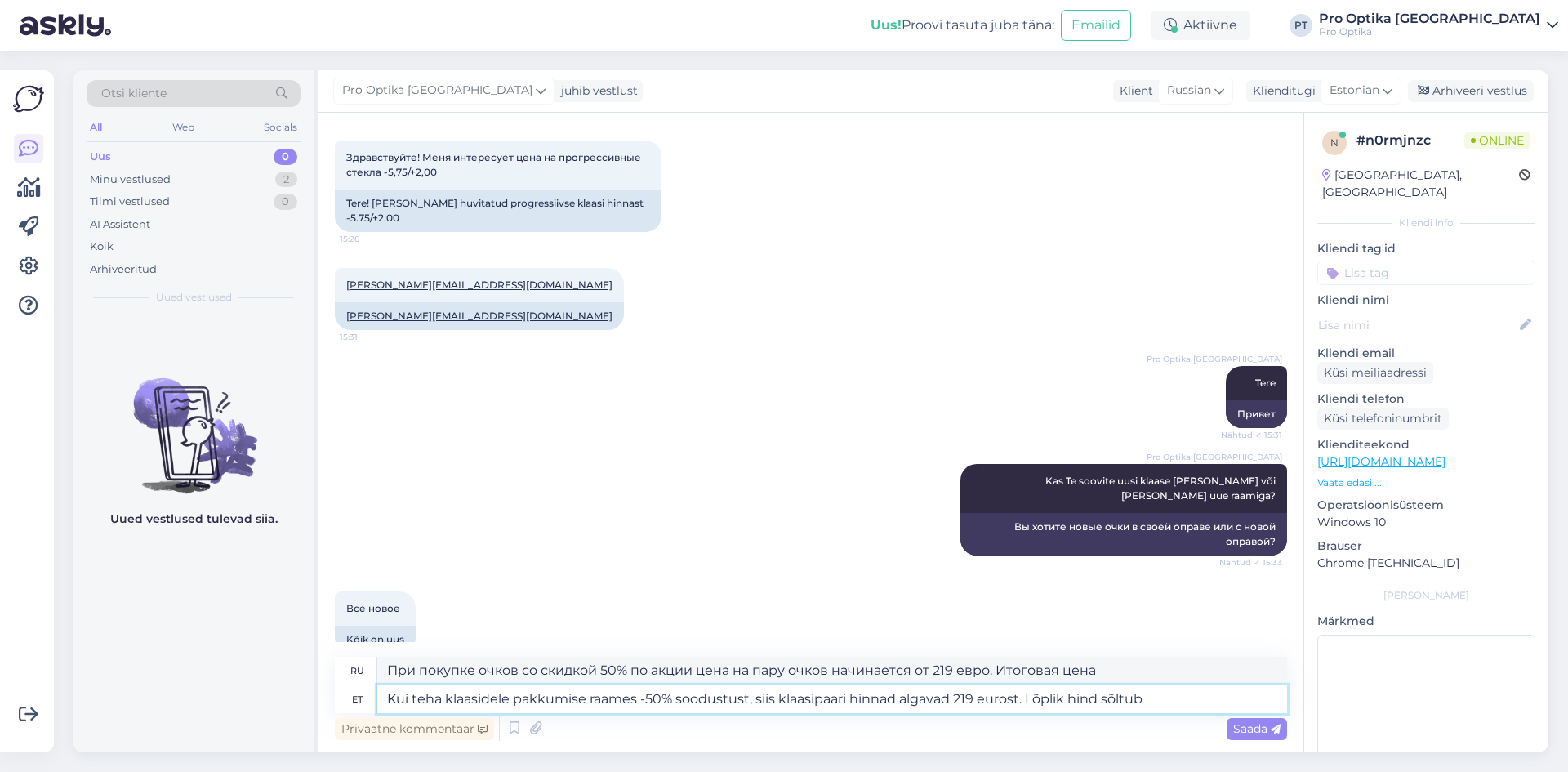
type textarea "Если вы получаете скидку 50% на очки по акции, цена за пару очков начинается от…"
type textarea "Kui teha klaasidele pakkumise raames -50% soodustust, siis klaasipaari hinnad a…"
type textarea "Если вы получаете скидку 50% на очки в рамках акции, цена на пару очков начинае…"
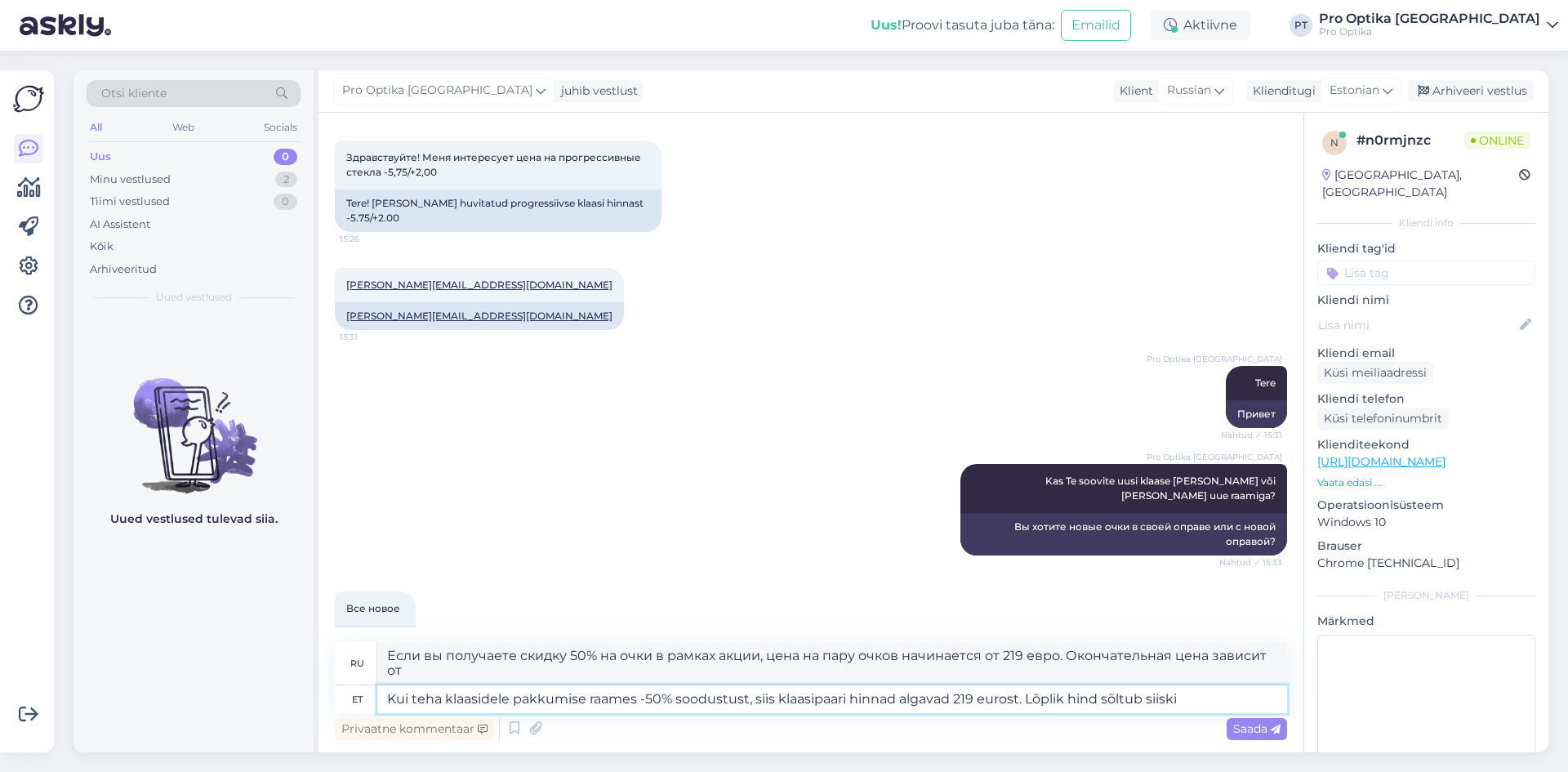
type textarea "Kui teha klaasidele pakkumise raames -50% soodustust, siis klaasipaari hinnad a…"
type textarea "Если вы получаете скидку 50% на очки в рамках акции, цены на пару очков начинаю…"
type textarea "Kui teha klaasidele pakkumise raames -50% soodustust, siis klaasipaari hinnad a…"
type textarea "При покупке очков со скидкой 50% по акции цена на пару очков начинается от 219 …"
type textarea "Kui teha klaasidele pakkumise raames -50% soodustust, siis klaasipaari hinnad a…"
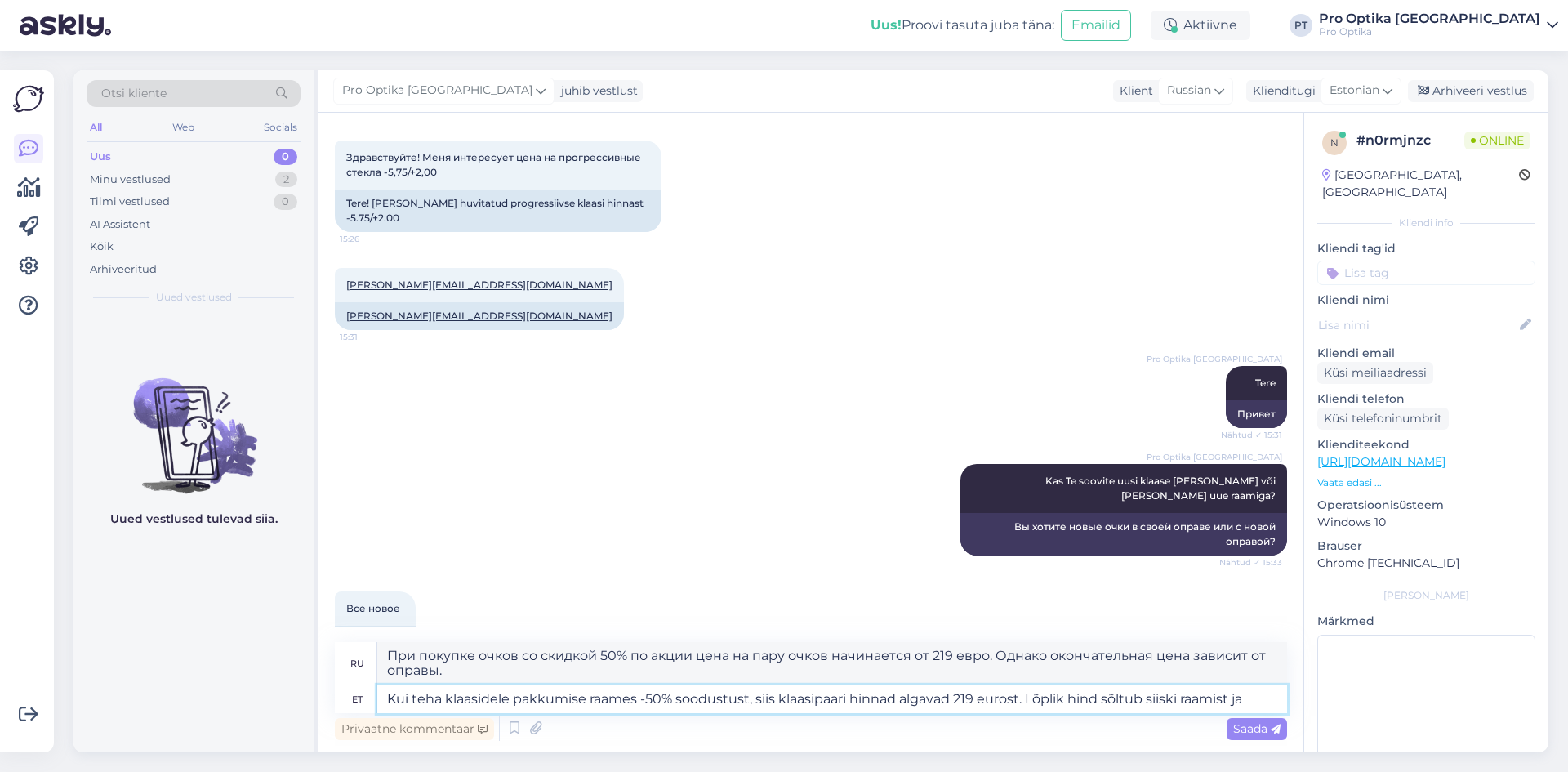
type textarea "Если вы получаете скидку 50% на очки по акции, цены на пару очков начинаются от…"
type textarea "Kui teha klaasidele pakkumise raames -50% soodustust, siis klaasipaari hinnad a…"
type textarea "Если вы получаете скидку 50% на очки в рамках акции, цены на пару очков начинаю…"
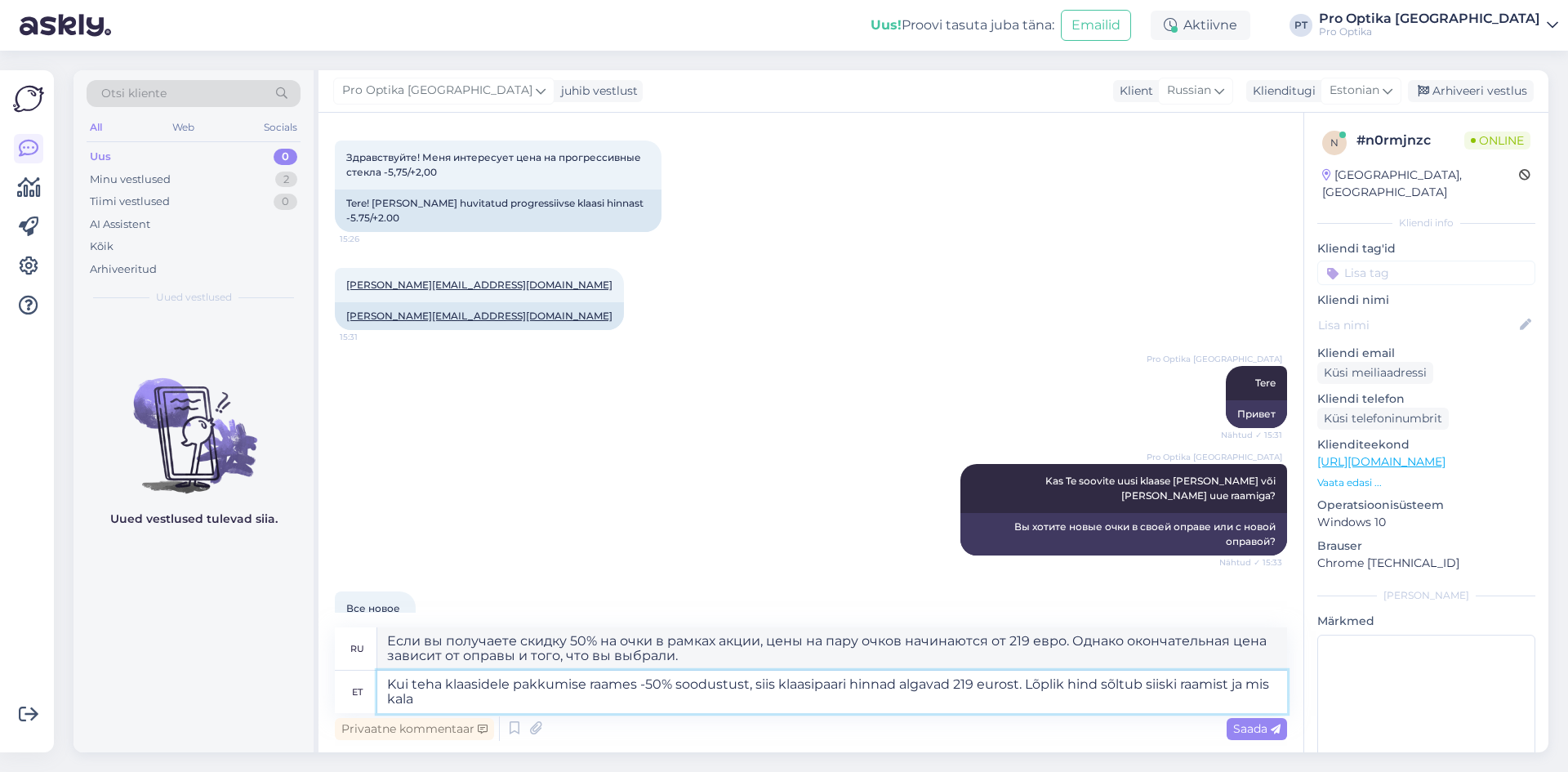
type textarea "Kui teha klaasidele pakkumise raames -50% soodustust, siis klaasipaari hinnad a…"
type textarea "Если вы получаете скидку 50% на очки в рамках акции, цены на пару очков начинаю…"
type textarea "Kui teha klaasidele pakkumise raames -50% soodustust, siis klaasipaari hinnad a…"
type textarea "Если вы получаете скидку 50% на очки по акции, цены на пару очков начинаются от…"
type textarea "Kui teha klaasidele pakkumise raames -50% soodustust, siis klaasipaari hinnad a…"
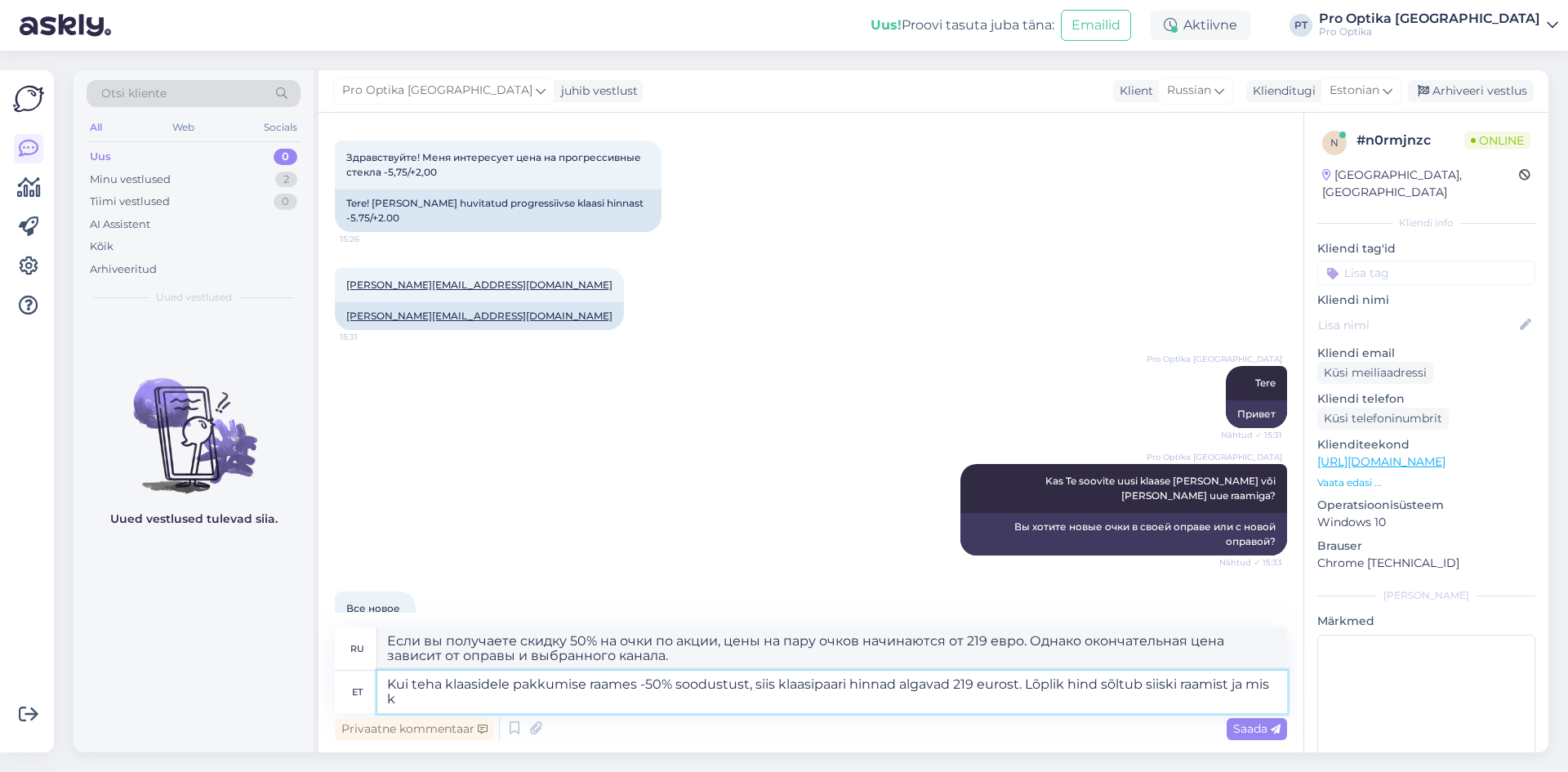
type textarea "При покупке очков со скидкой 50% по акции цена на пару очков начинается от 219 …"
type textarea "Kui teha klaasidele pakkumise raames -50% soodustust, siis klaasipaari hinnad a…"
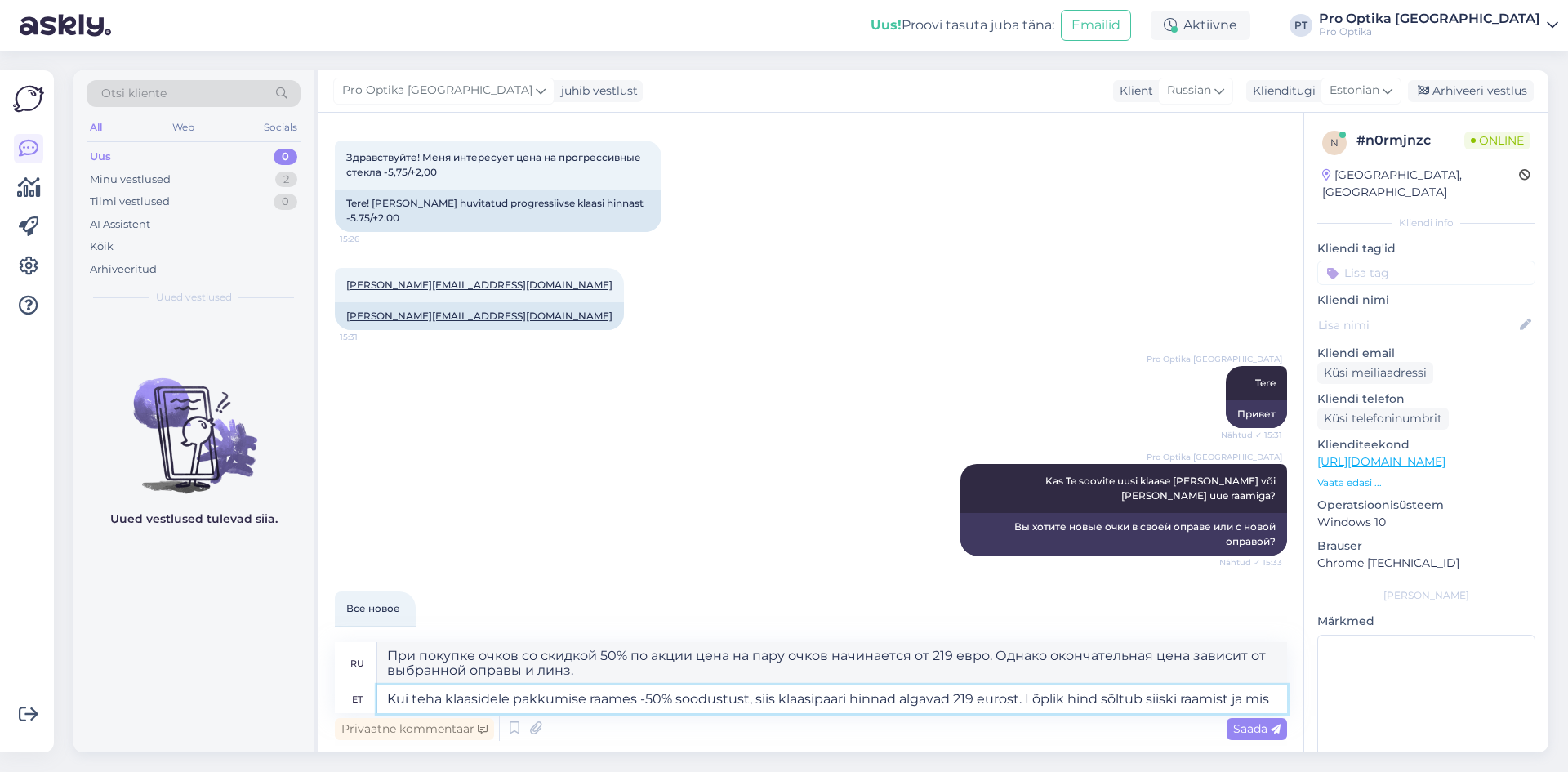
type textarea "Если вы получаете скидку 50% на очки в рамках акции, цены на пару очков начинаю…"
type textarea "Kui teha klaasidele pakkumise raames -50% soodustust, siis klaasipaari hinnad a…"
type textarea "Если вы получаете скидку 50% на очки по акции, цены на пару очков начинаются от…"
type textarea "Kui teha klaasidele pakkumise raames -50% soodustust, siis klaasipaari hinnad a…"
type textarea "При покупке очков со скидкой 50% по акции цена на пару очков начинается от 219 …"
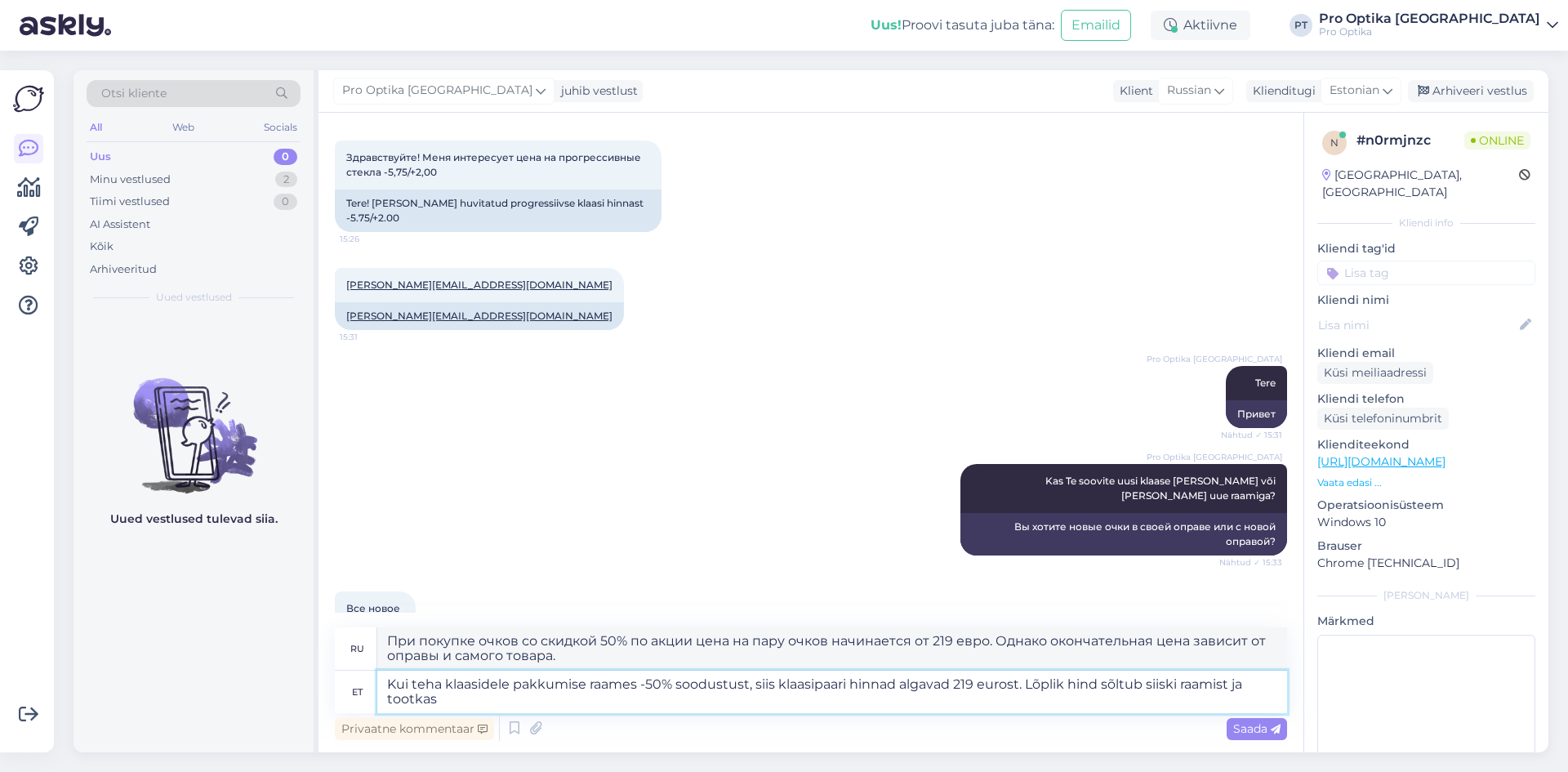
type textarea "Kui teha klaasidele pakkumise raames -50% soodustust, siis klaasipaari hinnad a…"
type textarea "При покупке очков со скидкой 50% по акции цена на пару очков начинается от 219 …"
type textarea "Kui teha klaasidele pakkumise raames -50% soodustust, siis klaasipaari hinnad a…"
type textarea "При покупке очков со скидкой 50% по акции цены на пару начинаются от 219 евро. …"
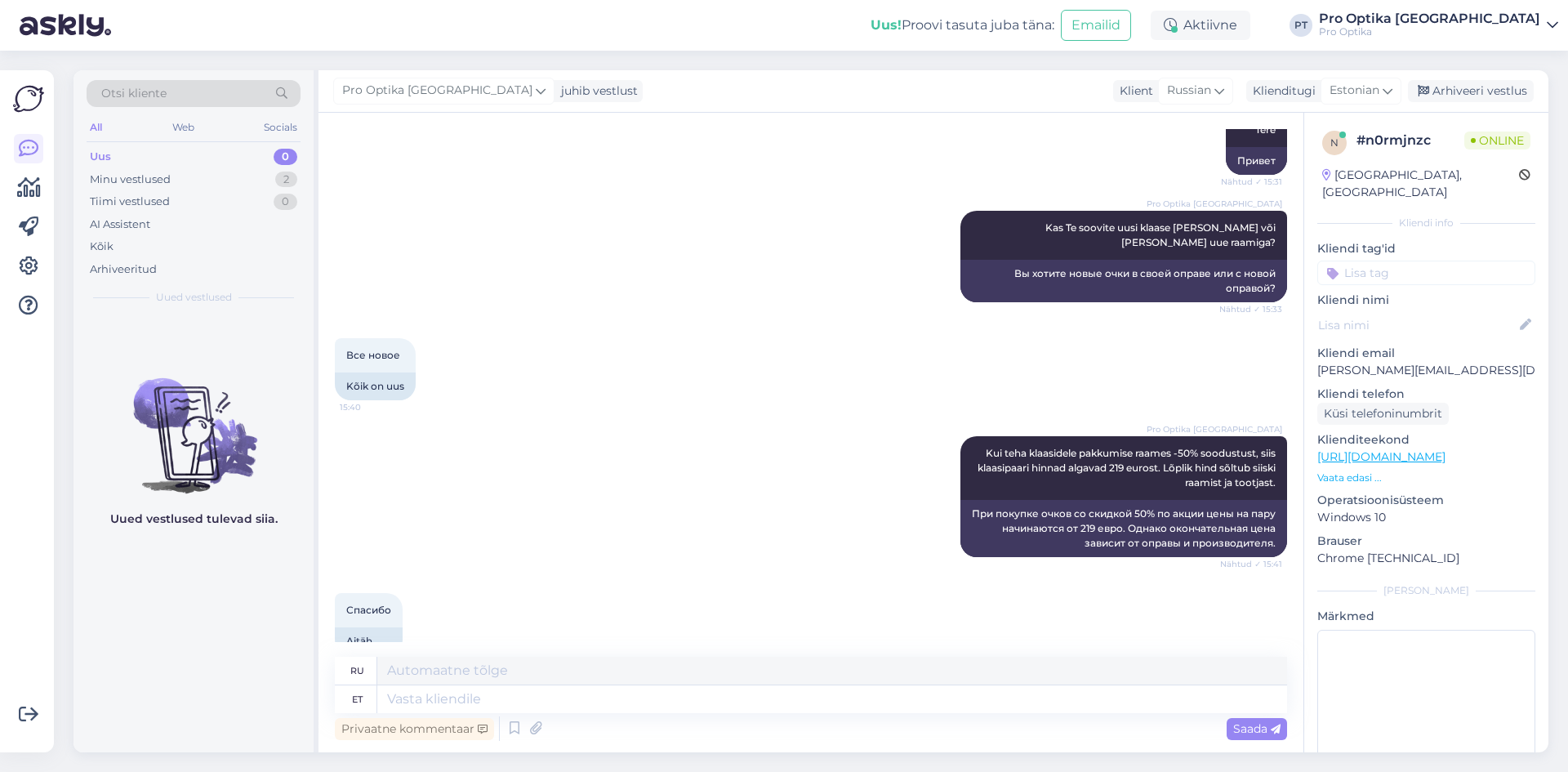
scroll to position [428, 0]
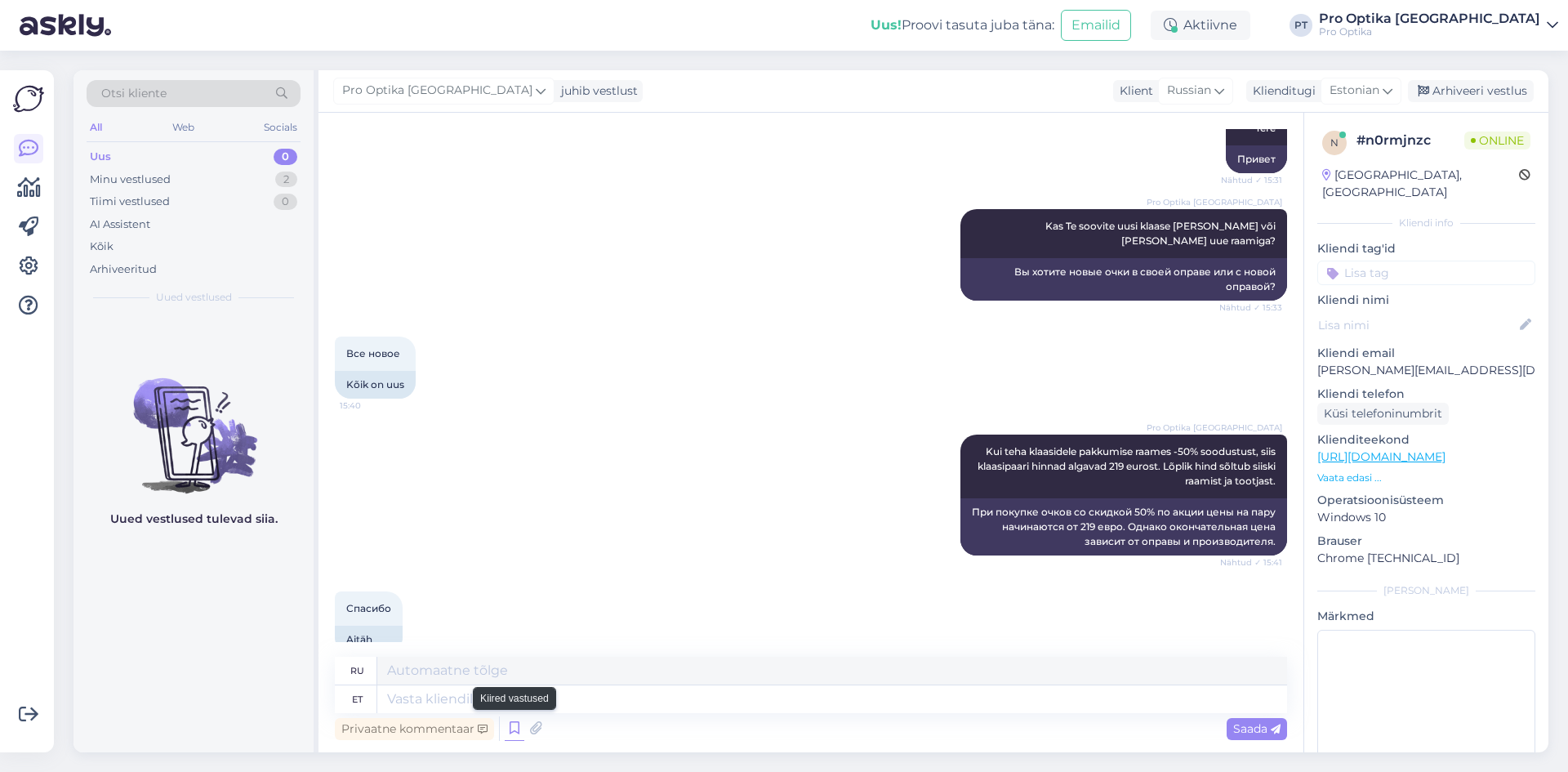
click at [515, 727] on div "Privaatne kommentaar Saada" at bounding box center [810, 728] width 952 height 31
click at [515, 727] on icon at bounding box center [515, 729] width 20 height 25
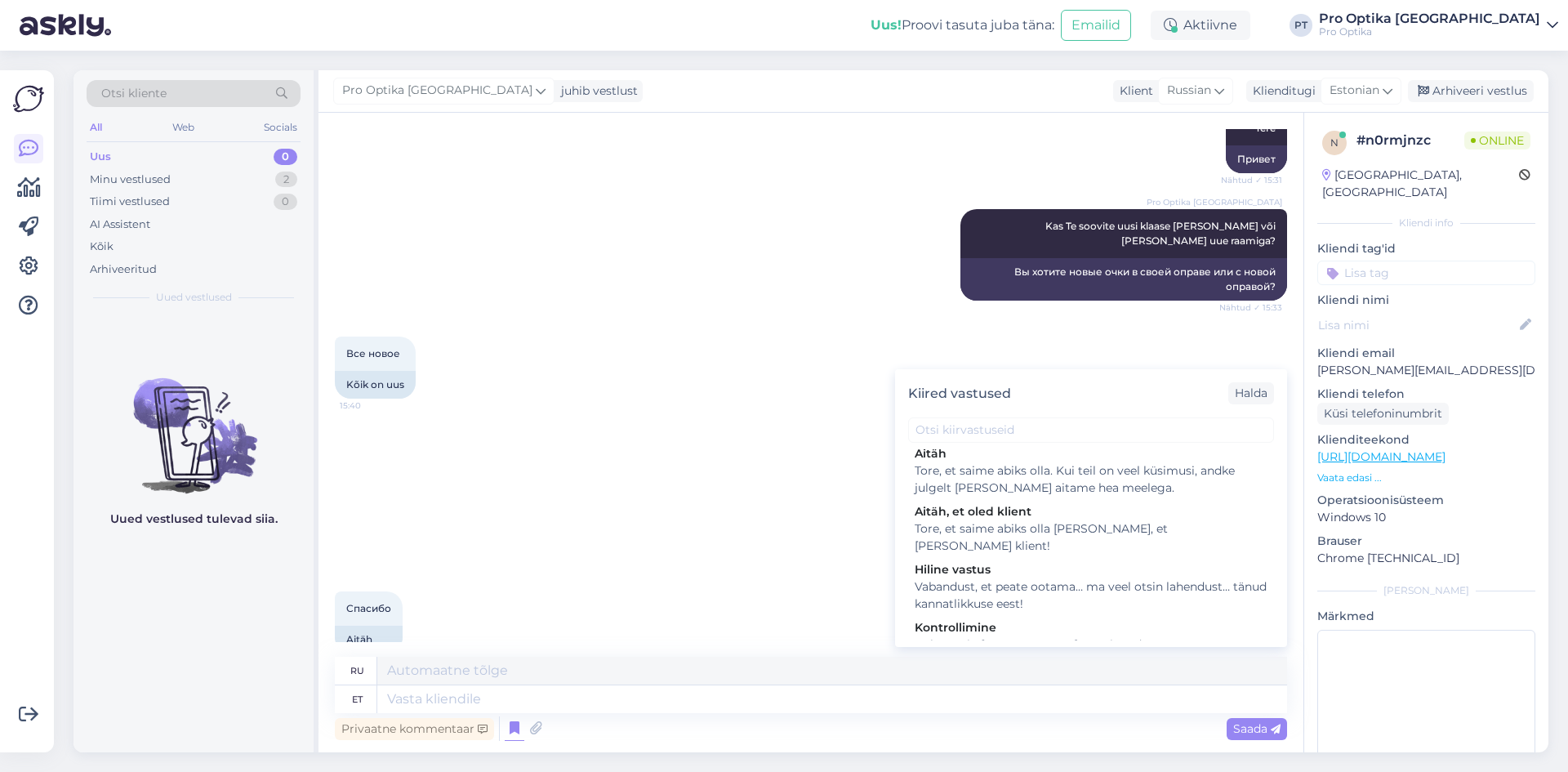
scroll to position [572, 0]
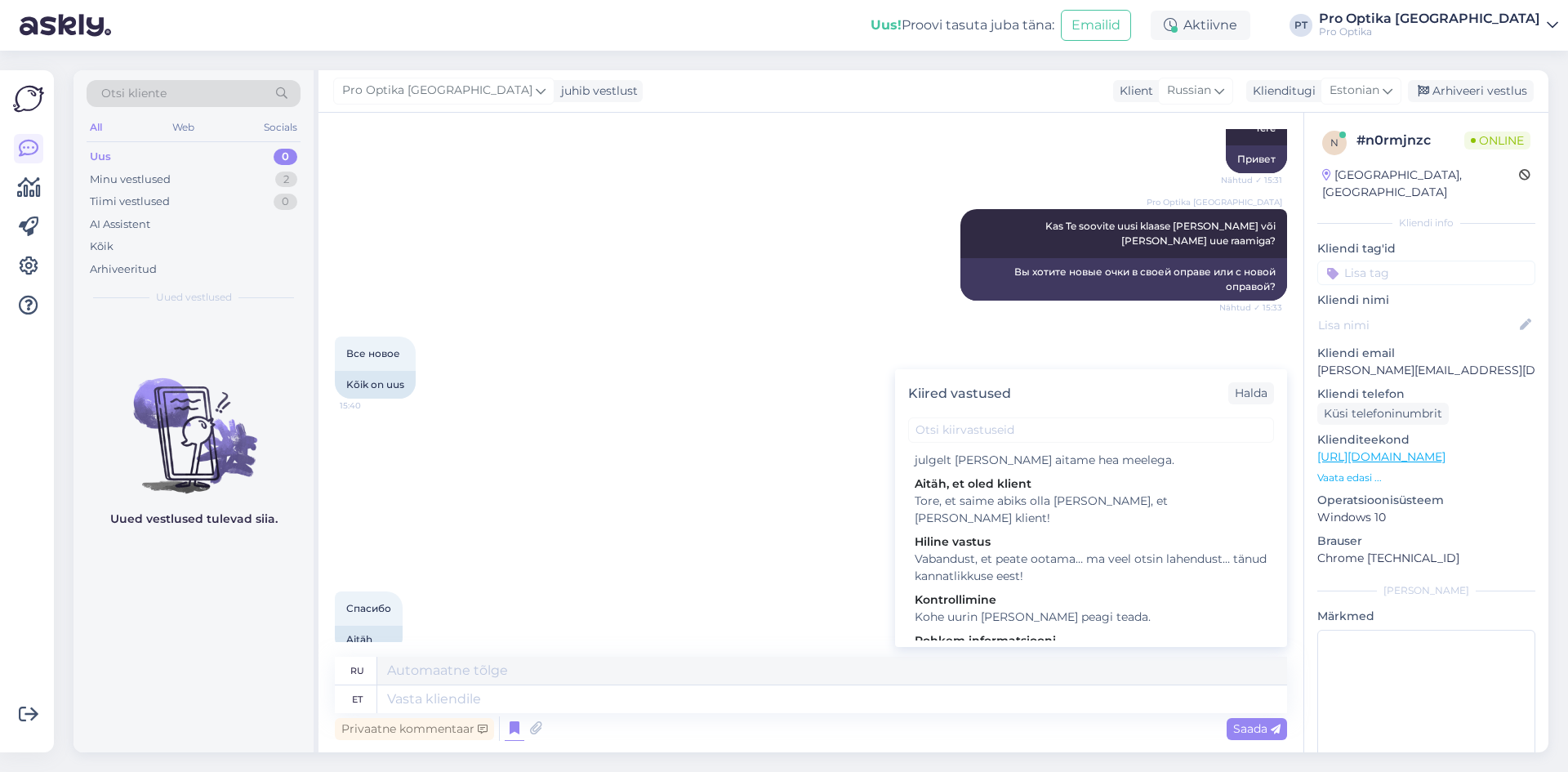
click at [1089, 469] on div "Tore, et saime abiks olla. Kui teil on veel küsimusi, andke julgelt [PERSON_NAM…" at bounding box center [1090, 451] width 352 height 34
type textarea "Рады, что смогли помочь. Если у вас есть еще вопросы, дайте нам знать!"
type textarea "Tore, et saime abiks olla. Kui teil on veel küsimusi, andke julgelt [PERSON_NAM…"
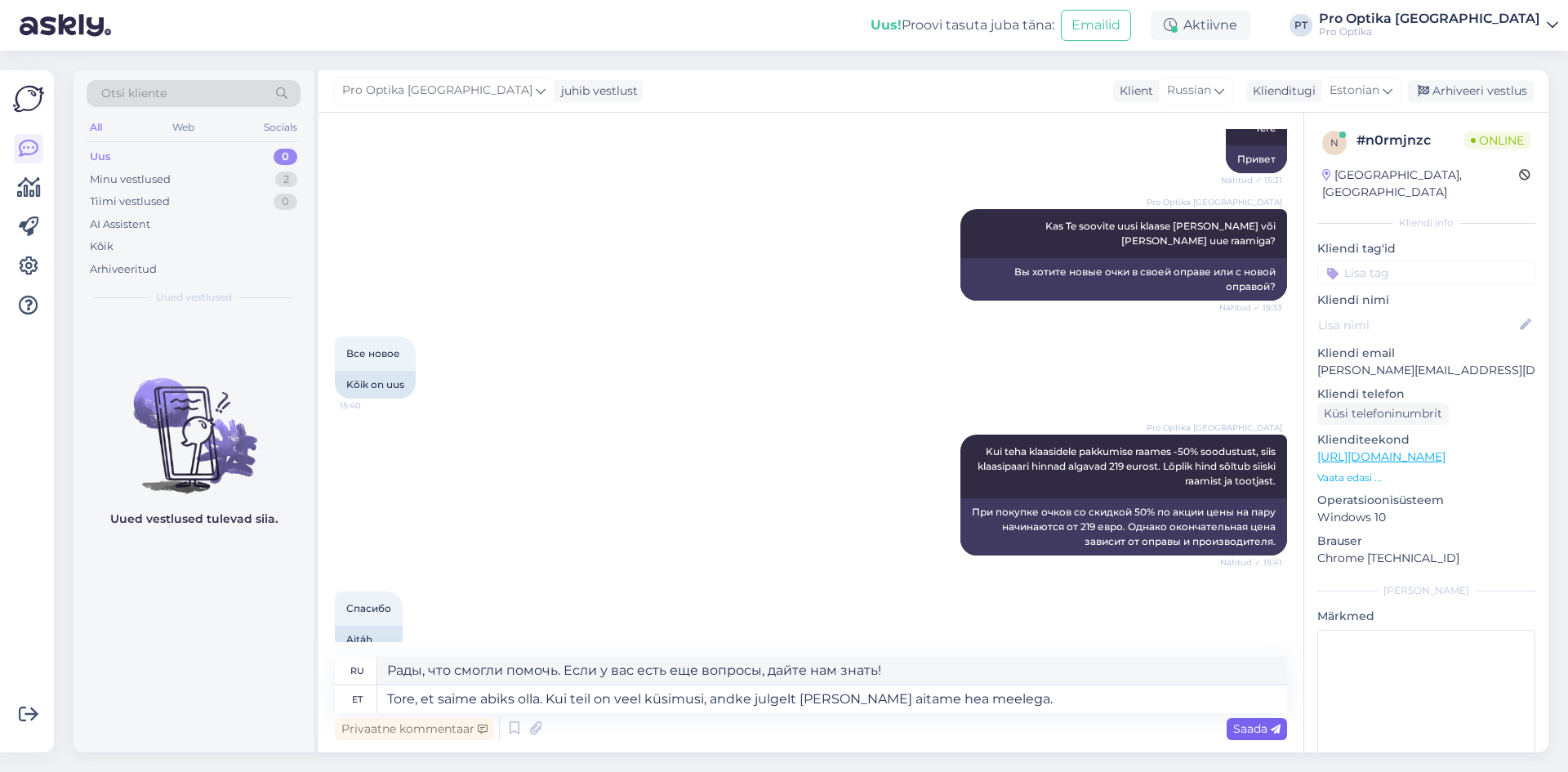
click at [1237, 731] on span "Saada" at bounding box center [1256, 728] width 47 height 15
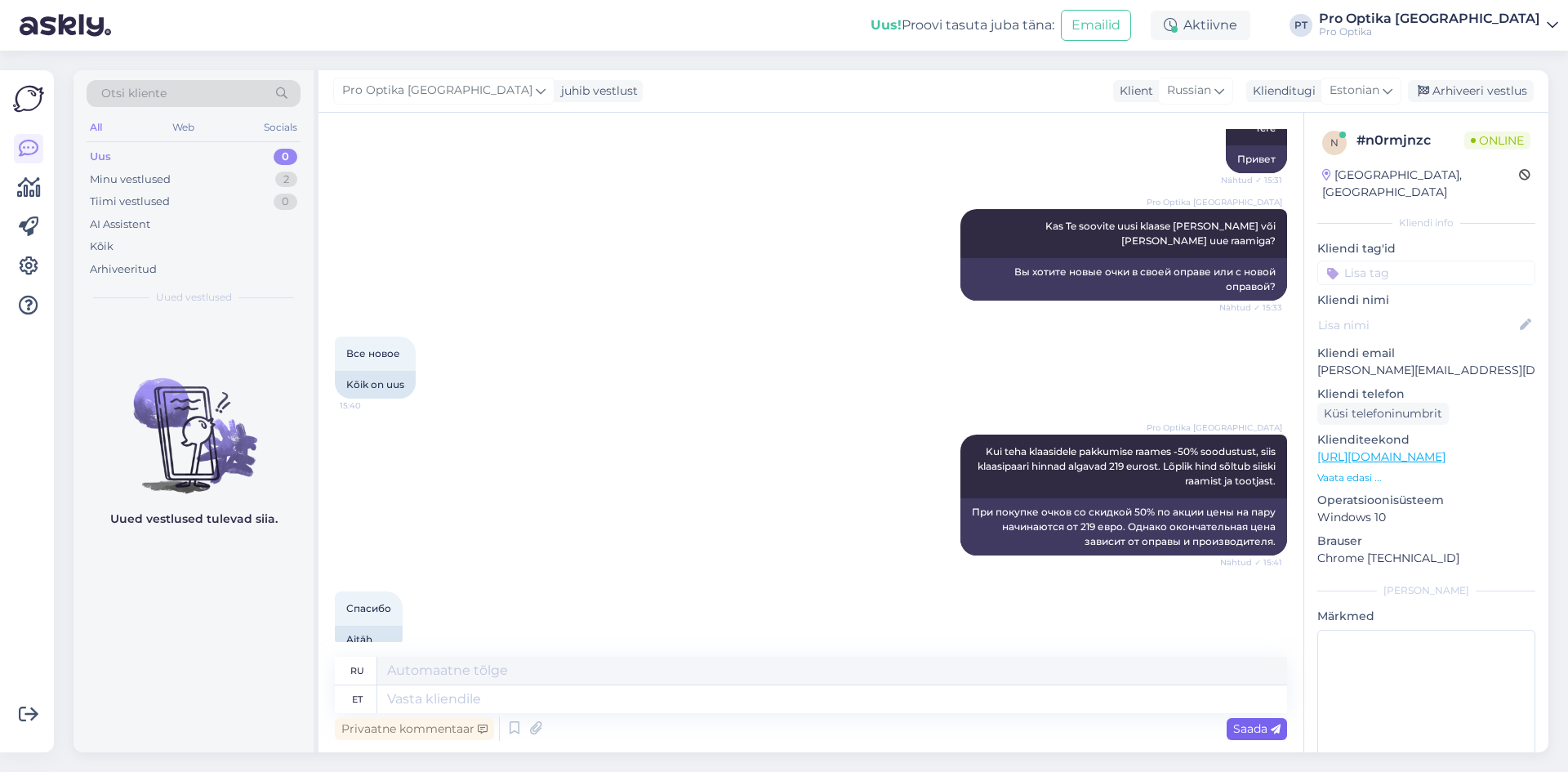
scroll to position [555, 0]
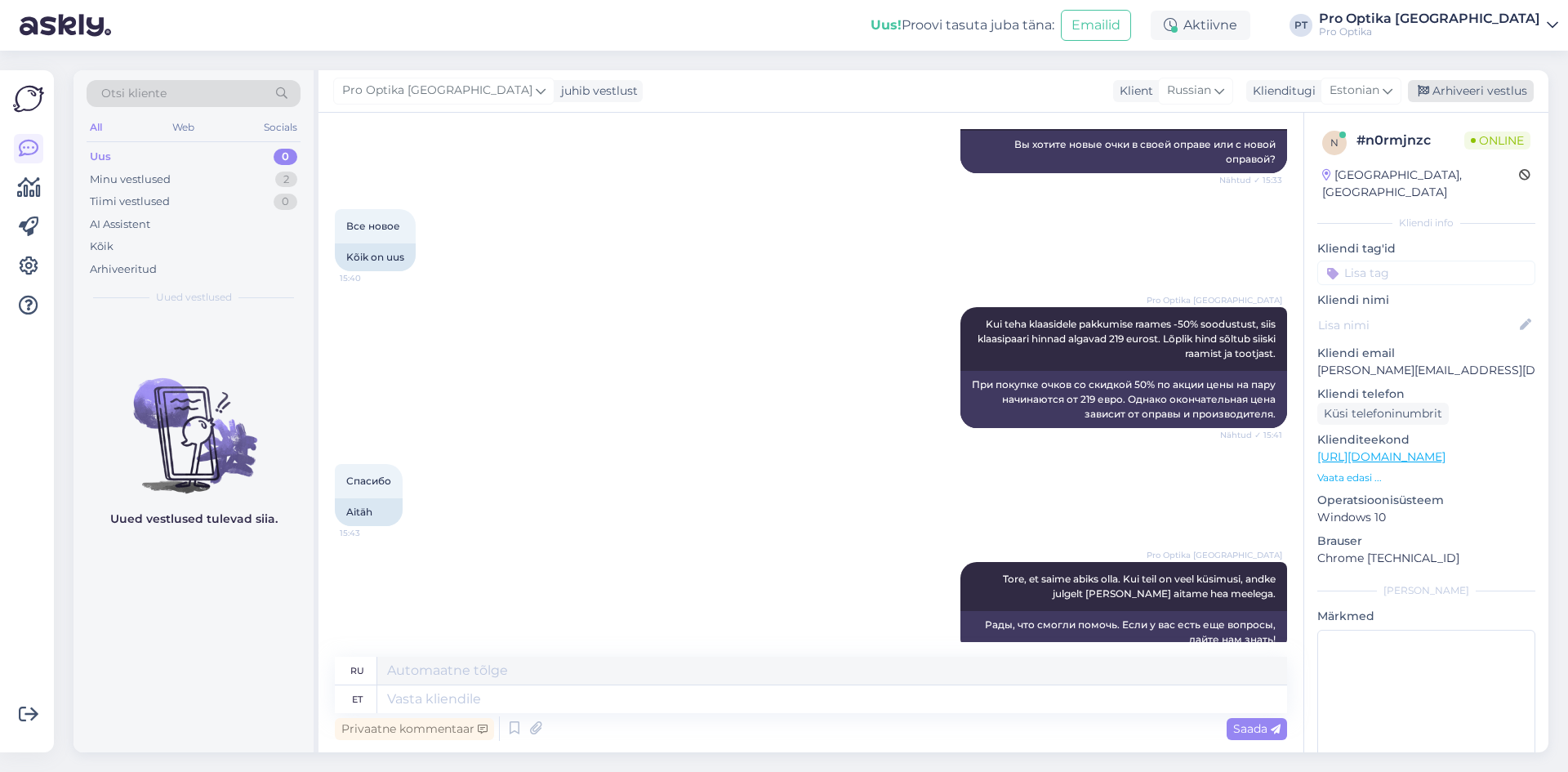
click at [1461, 90] on div "Arhiveeri vestlus" at bounding box center [1470, 91] width 126 height 22
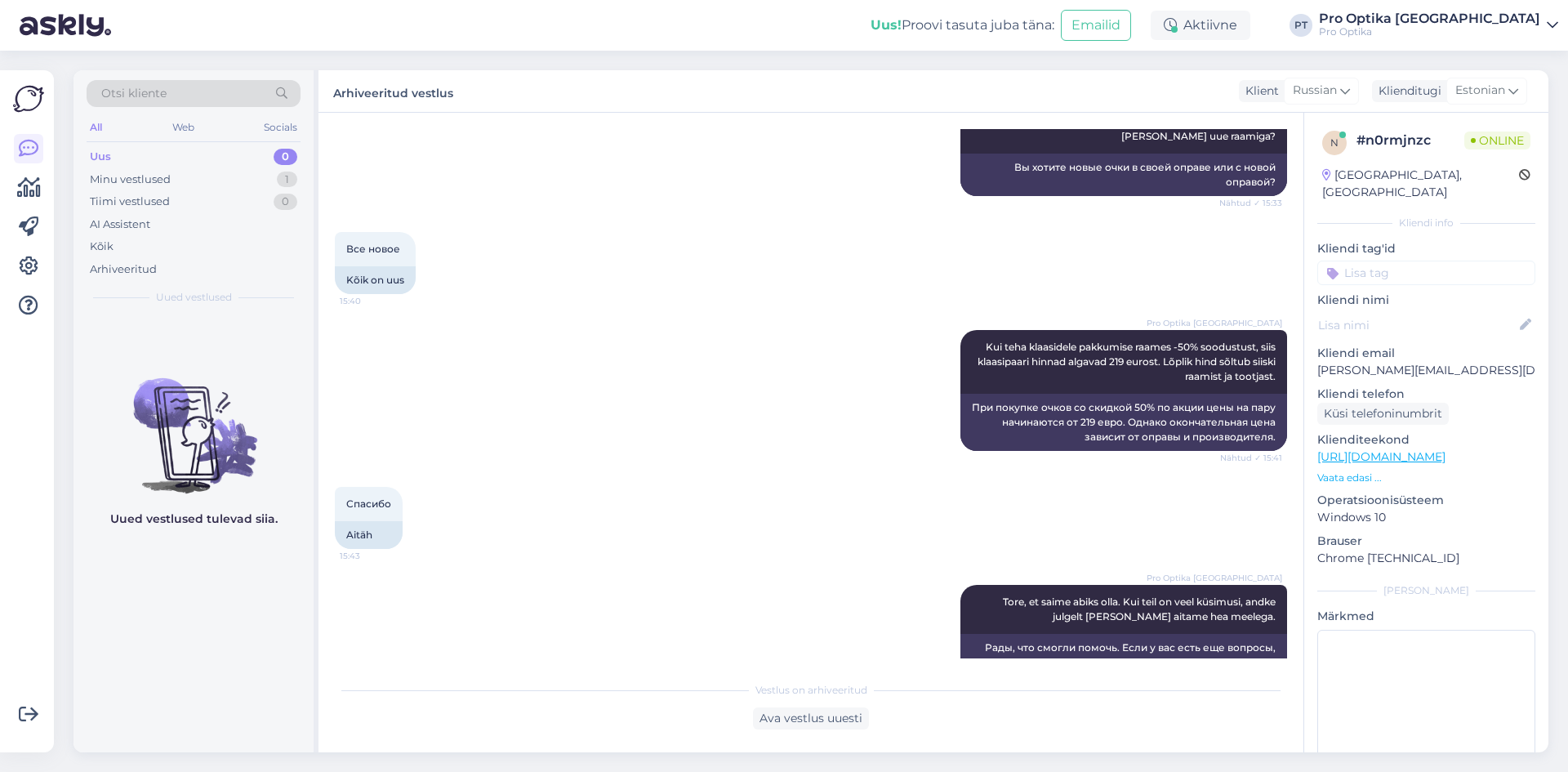
scroll to position [539, 0]
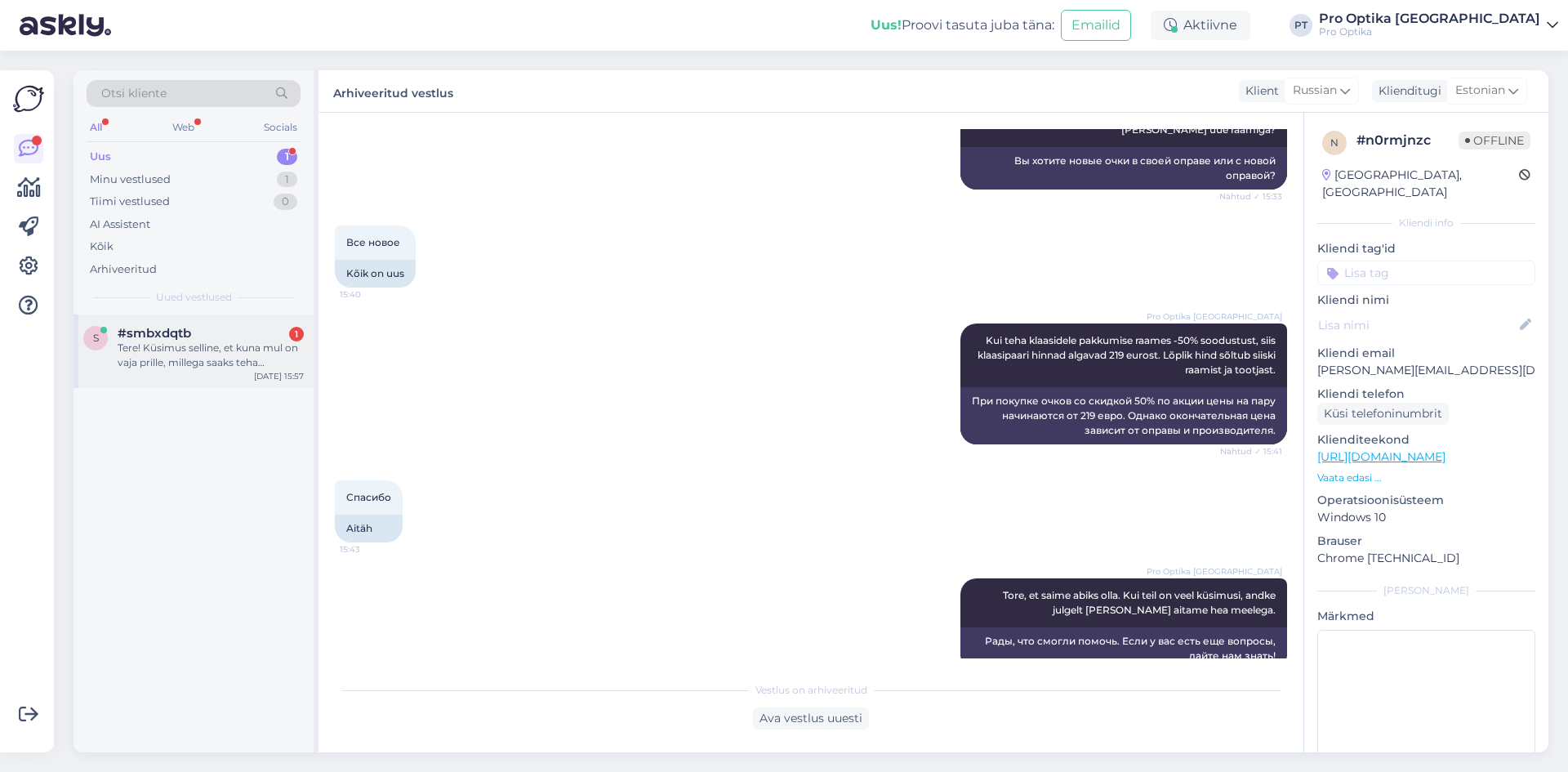
click at [138, 340] on span "#smbxdqtb" at bounding box center [155, 333] width 74 height 15
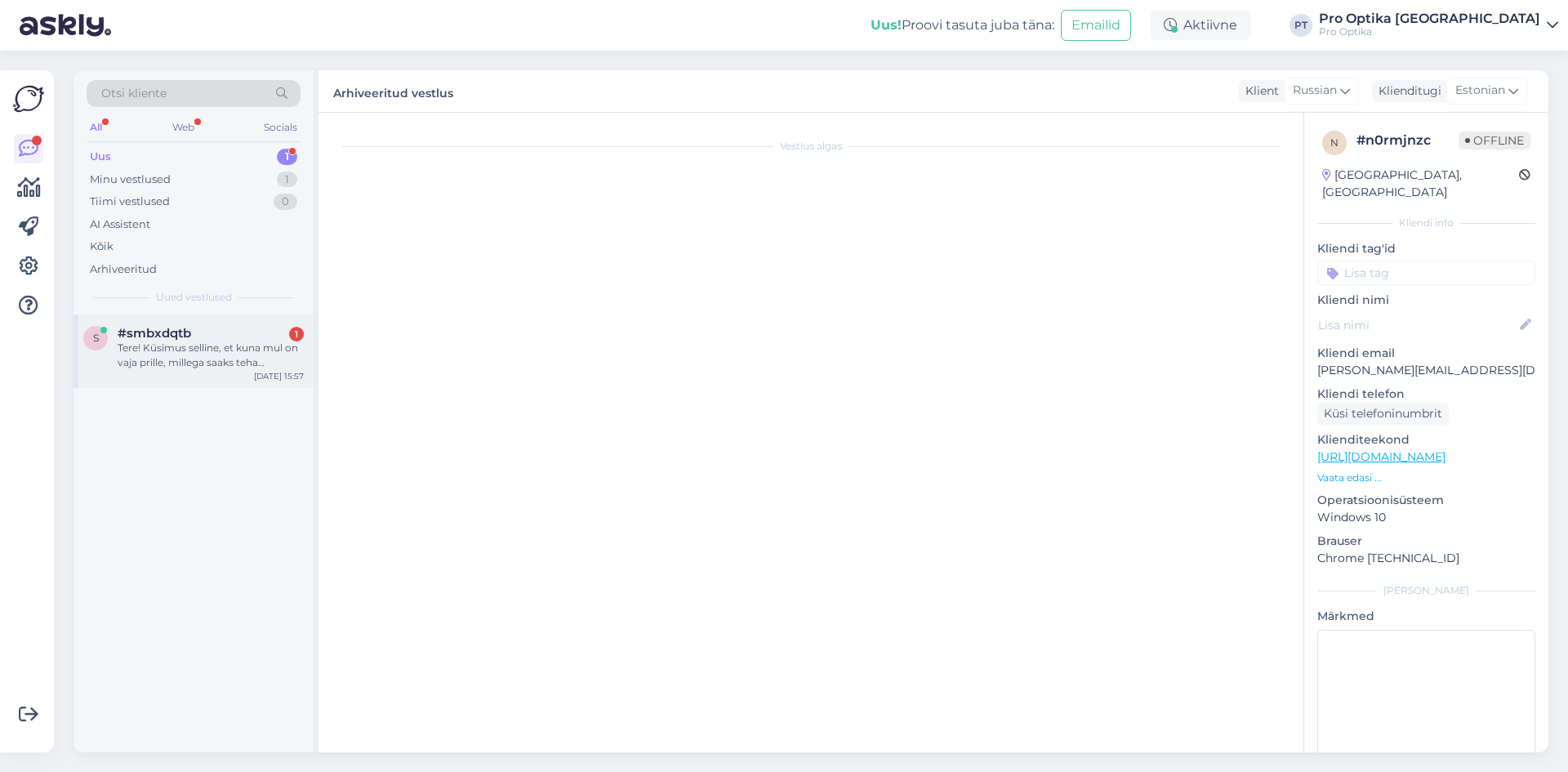
scroll to position [0, 0]
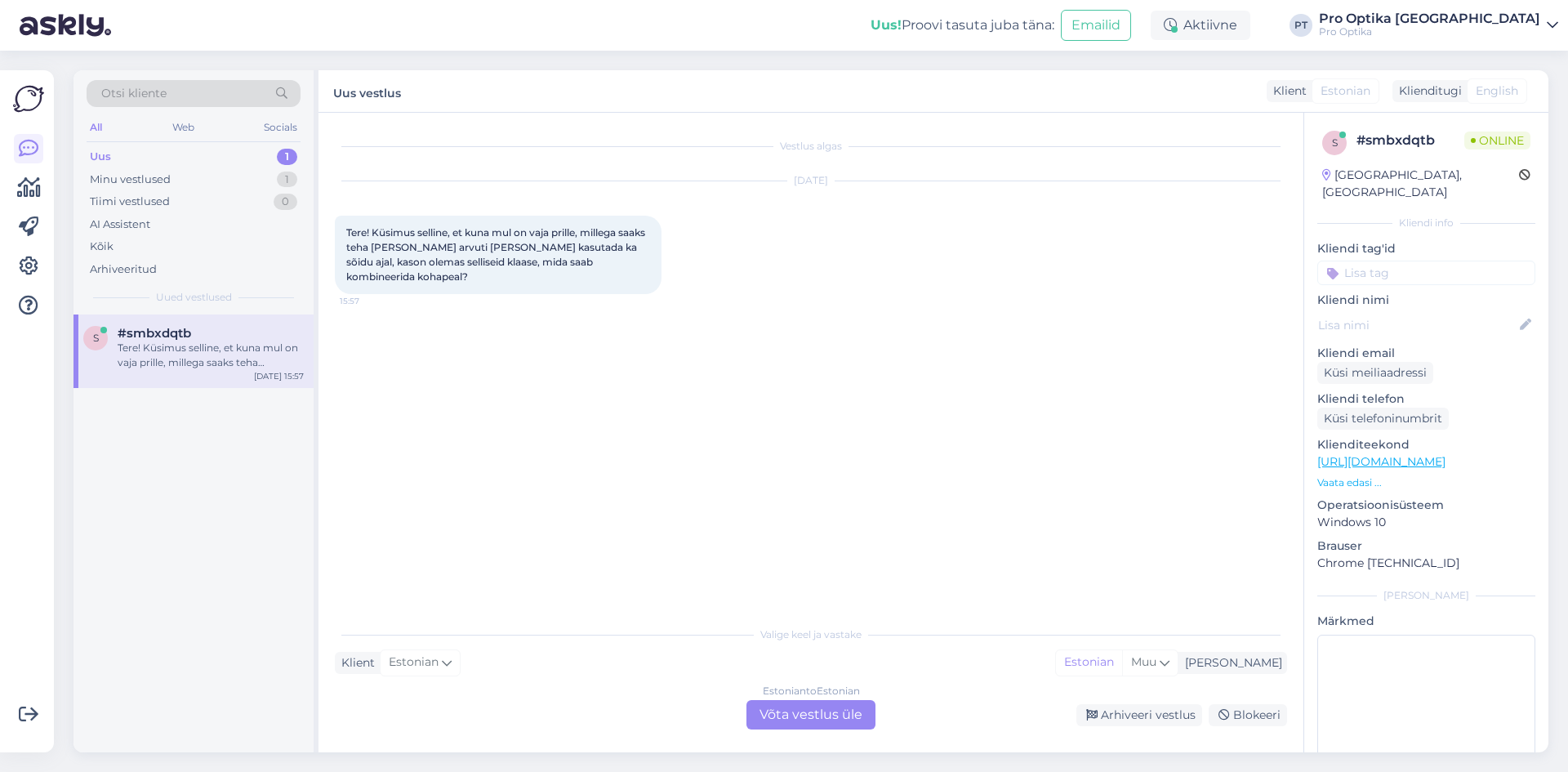
click at [796, 717] on div "Estonian to Estonian Võta vestlus üle" at bounding box center [810, 714] width 129 height 29
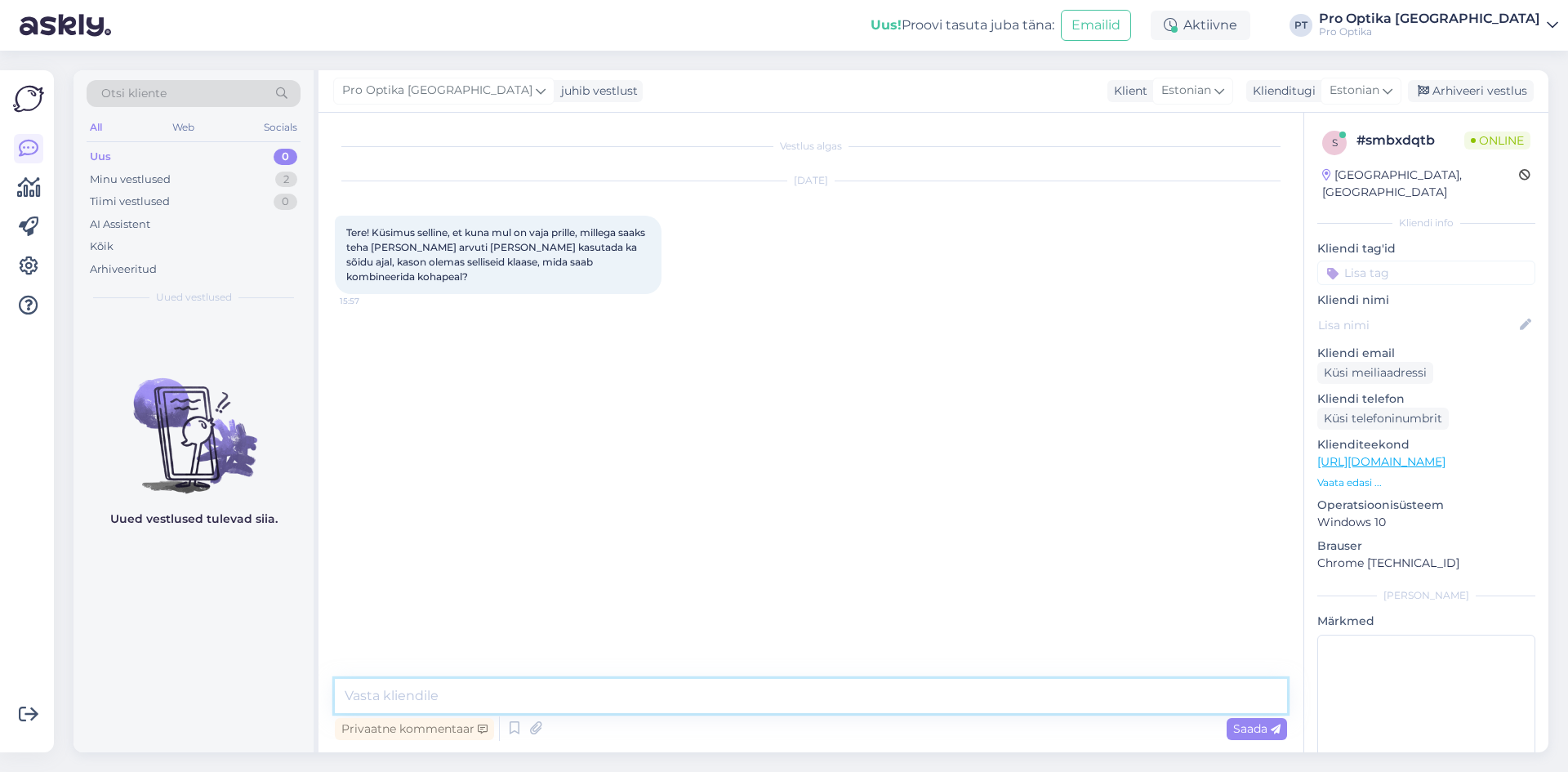
click at [767, 689] on textarea at bounding box center [810, 696] width 952 height 34
type textarea "Tere!"
type textarea "Jah selliseid klaase saab tellida."
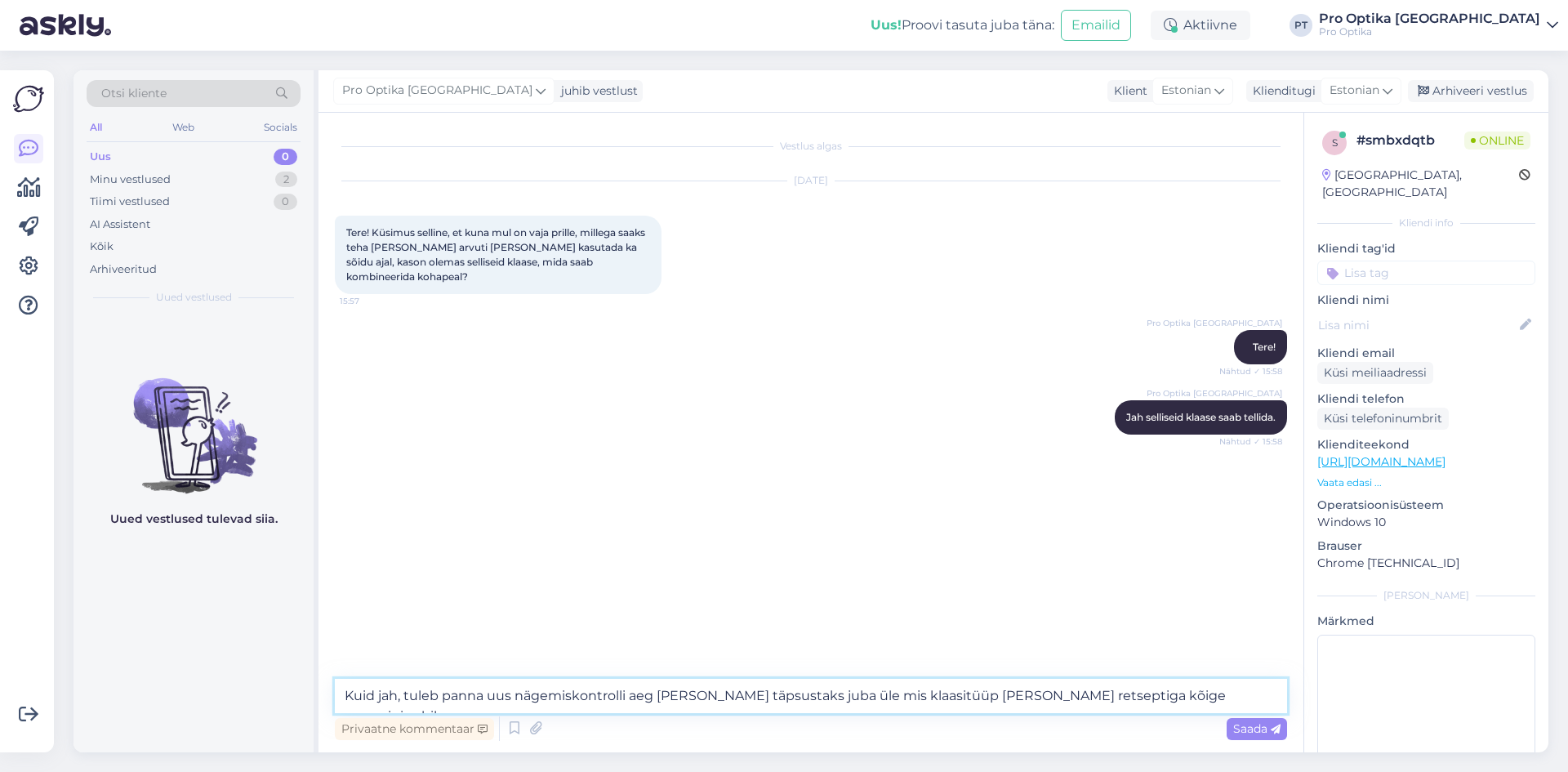
type textarea "Kuid jah, tuleb panna uus nägemiskontrolli aeg [PERSON_NAME] täpsustaks juba ül…"
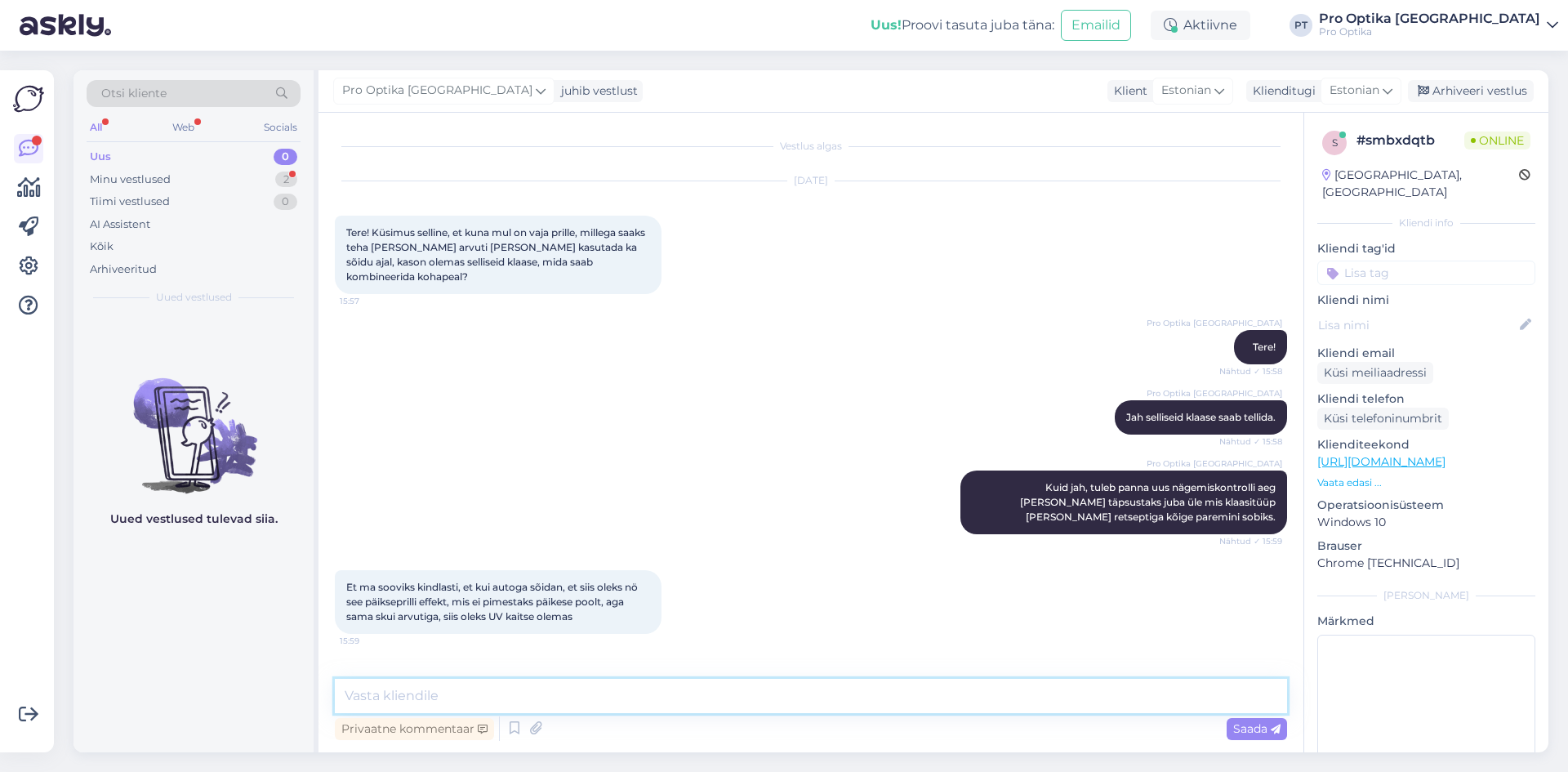
scroll to position [73, 0]
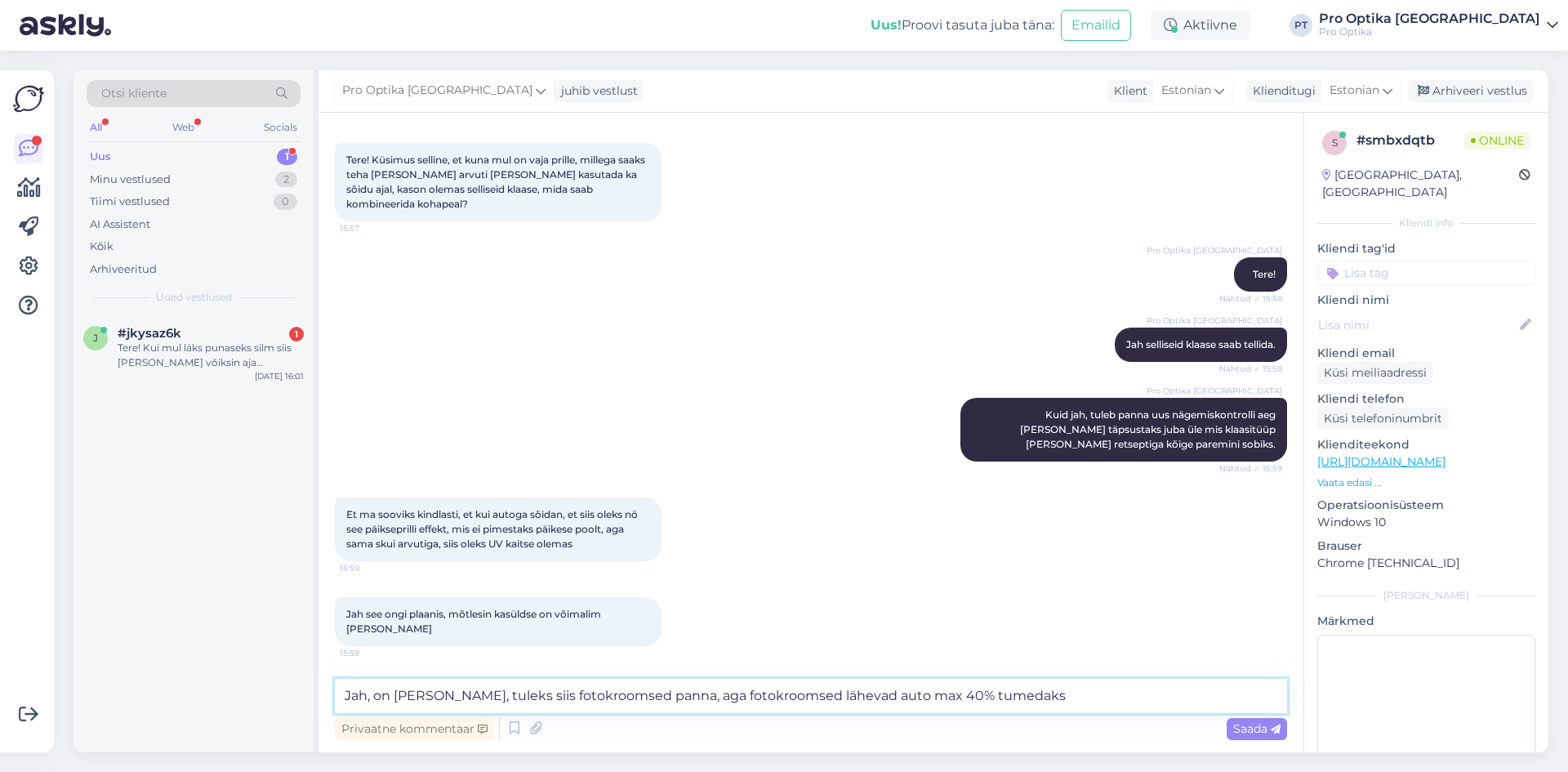
type textarea "Jah, on [PERSON_NAME], tuleks siis fotokroomsed panna, aga fotokroomsed lähevad…"
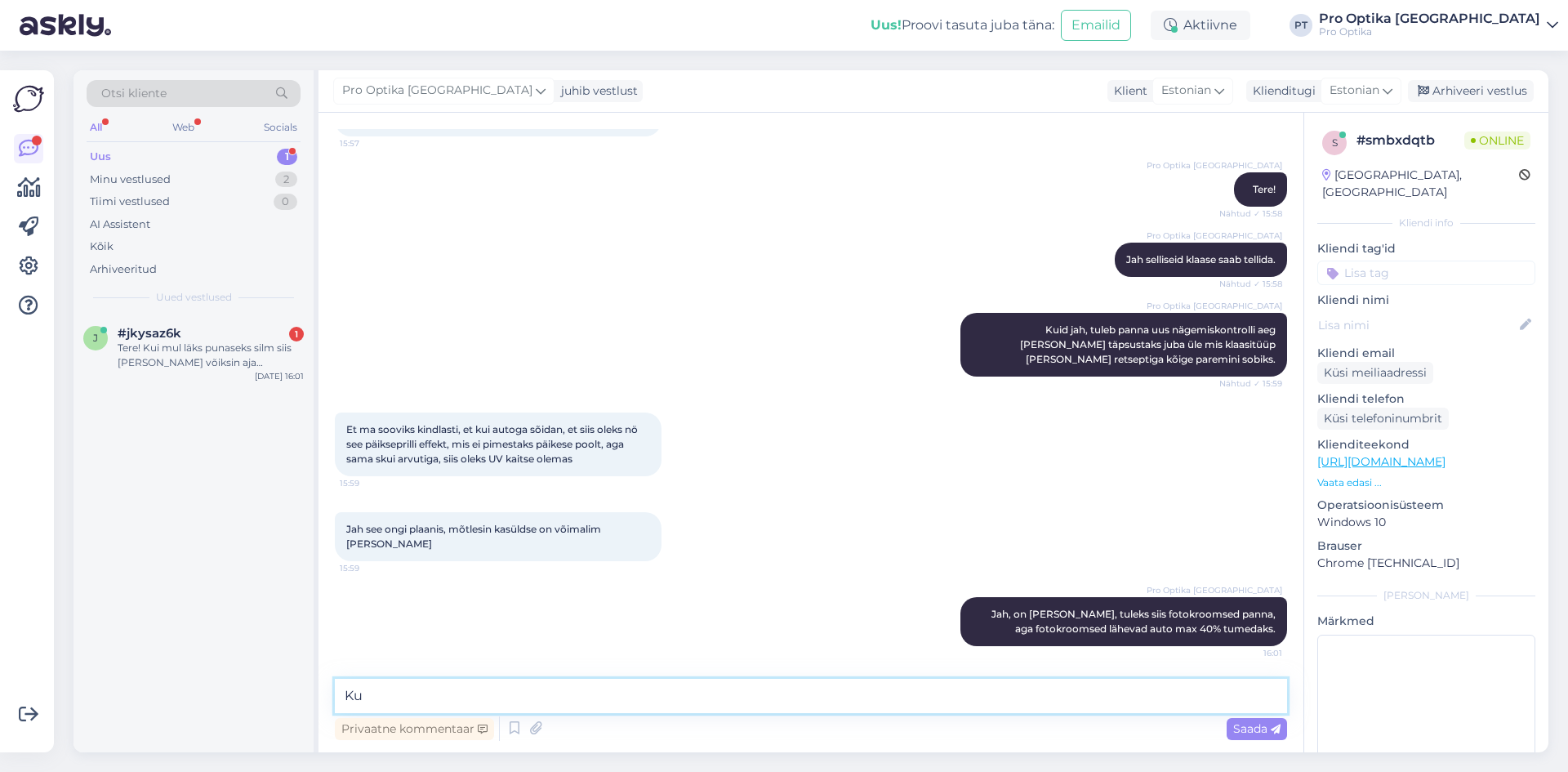
type textarea "K"
click at [223, 368] on div "Tere! Kui mul läks punaseks silm siis [PERSON_NAME] võiksin aja broneerida?" at bounding box center [211, 355] width 187 height 29
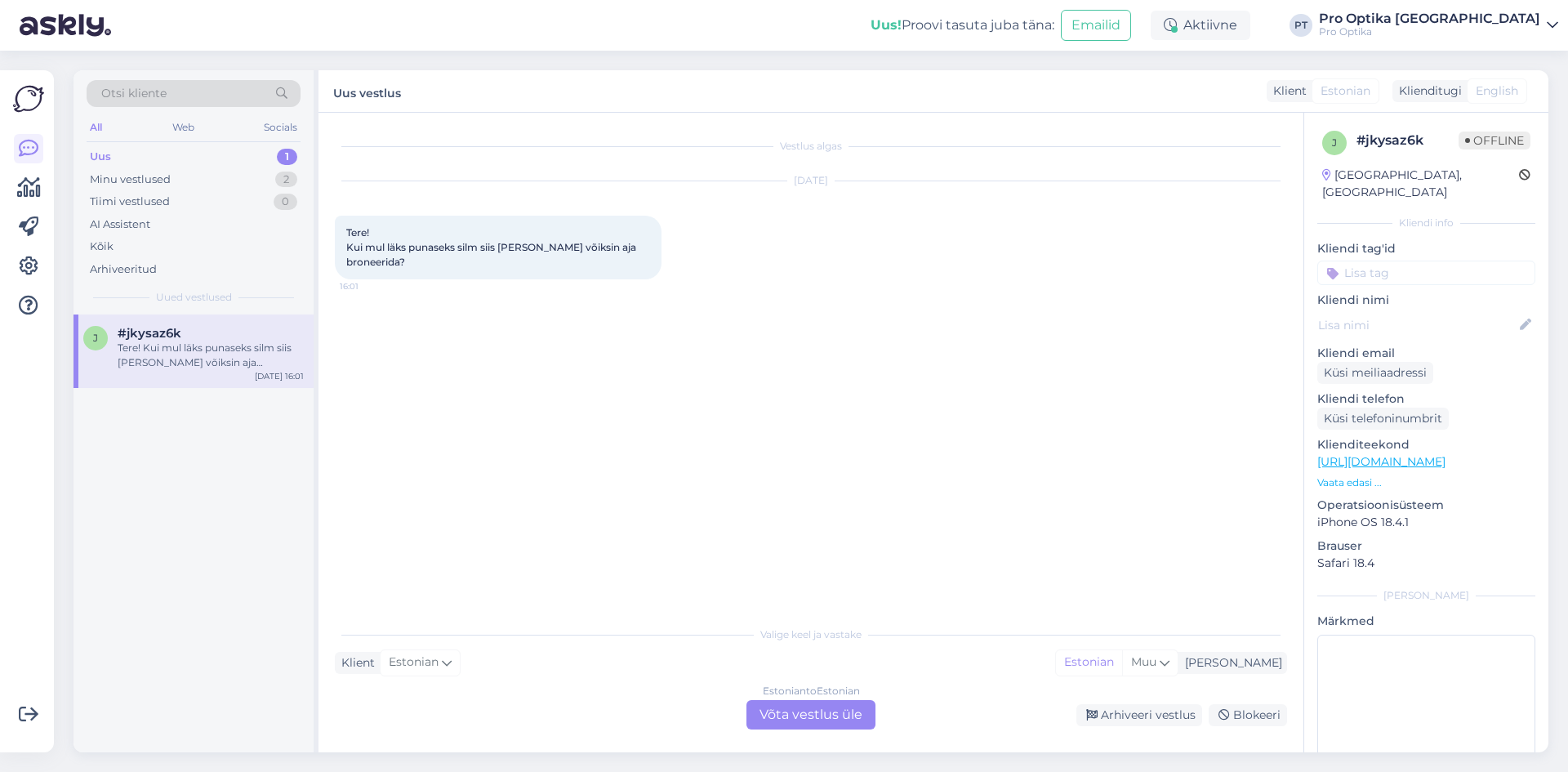
click at [845, 724] on div "Estonian to Estonian Võta vestlus üle" at bounding box center [810, 714] width 129 height 29
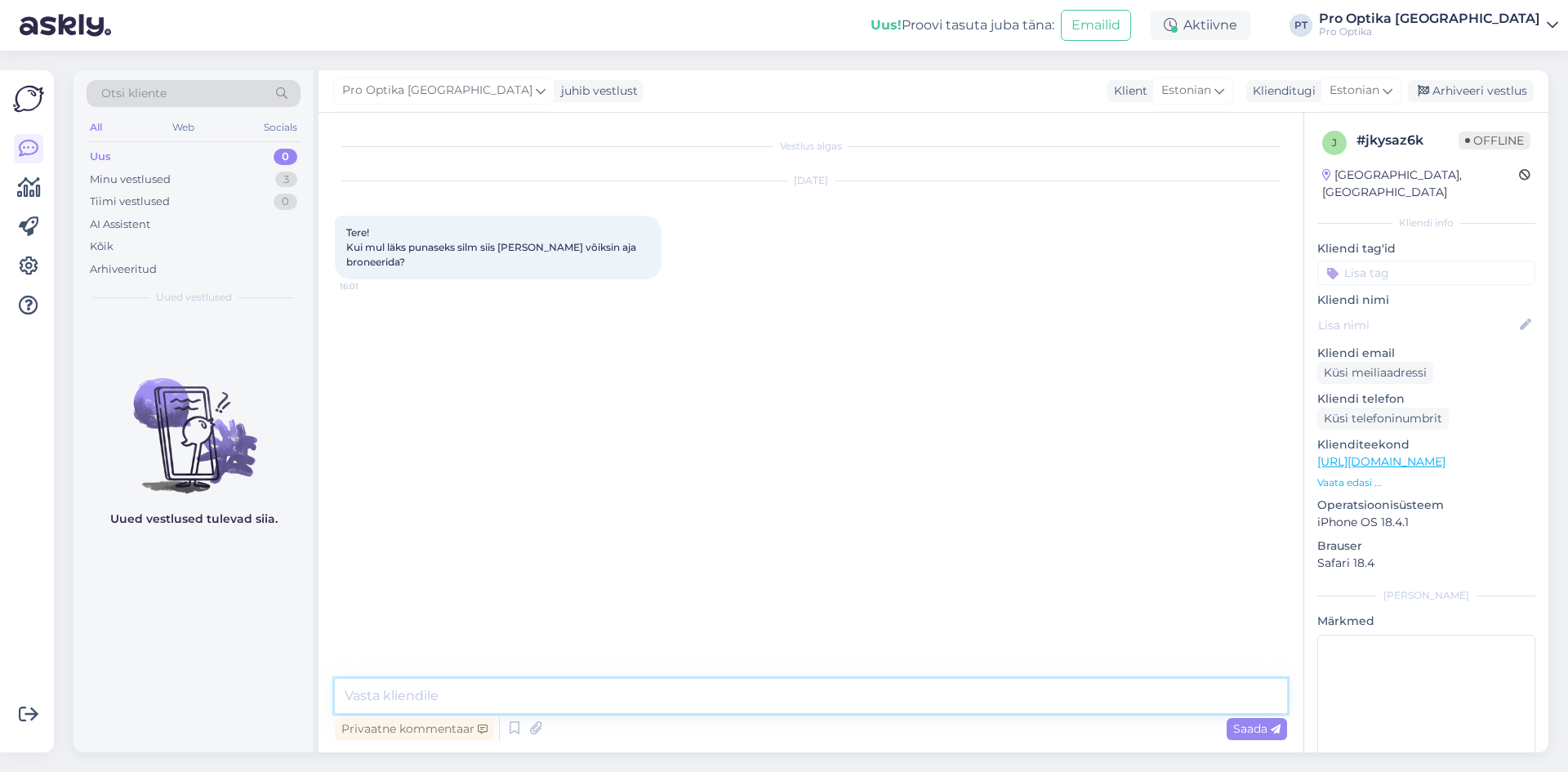
click at [557, 695] on textarea at bounding box center [810, 696] width 952 height 34
type textarea "t"
type textarea "Tere!"
type textarea "Soovitaks Teil pöörduda kliinikumi silmaarsti [PERSON_NAME]."
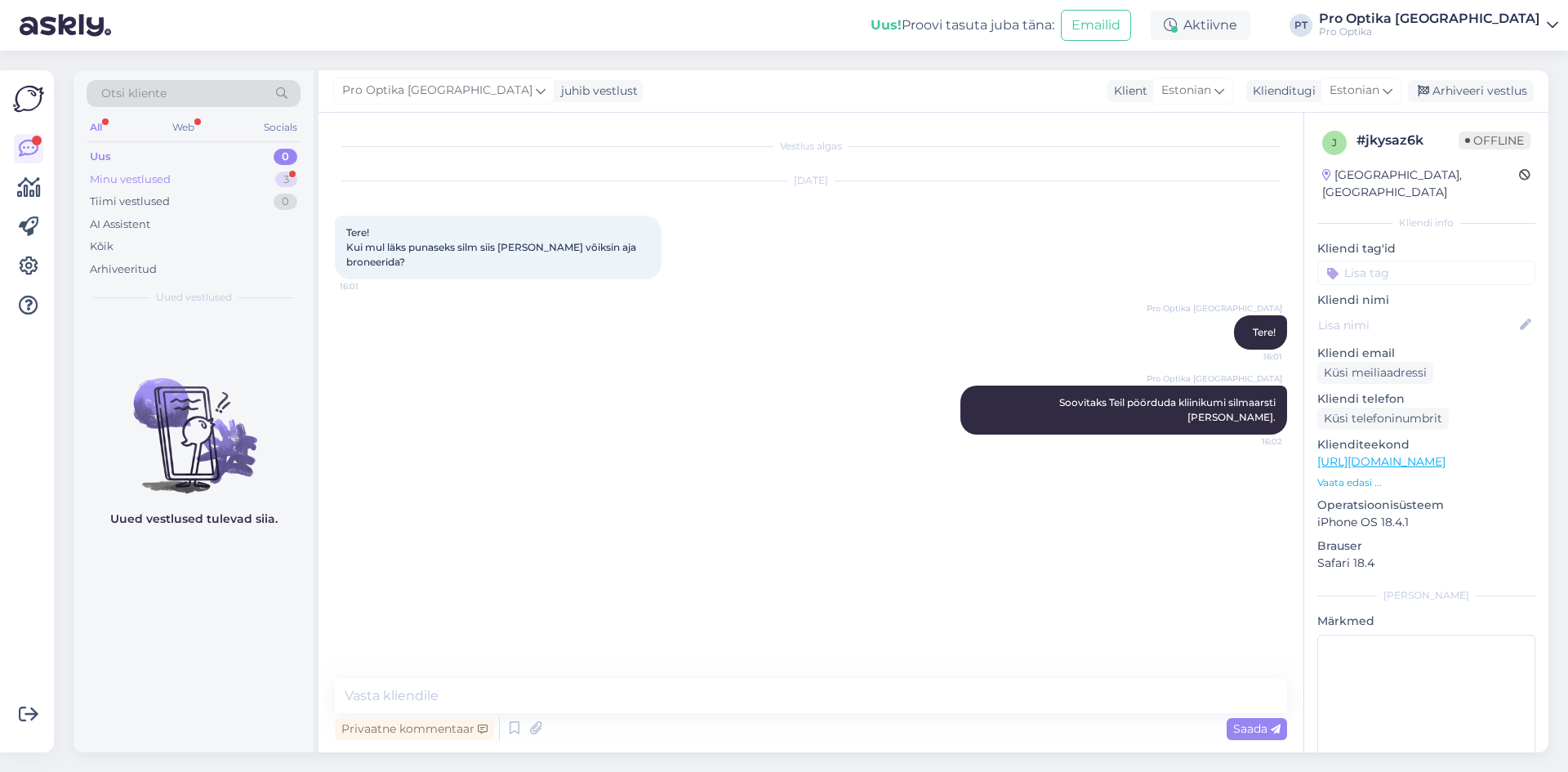
click at [285, 182] on div "3" at bounding box center [286, 180] width 22 height 16
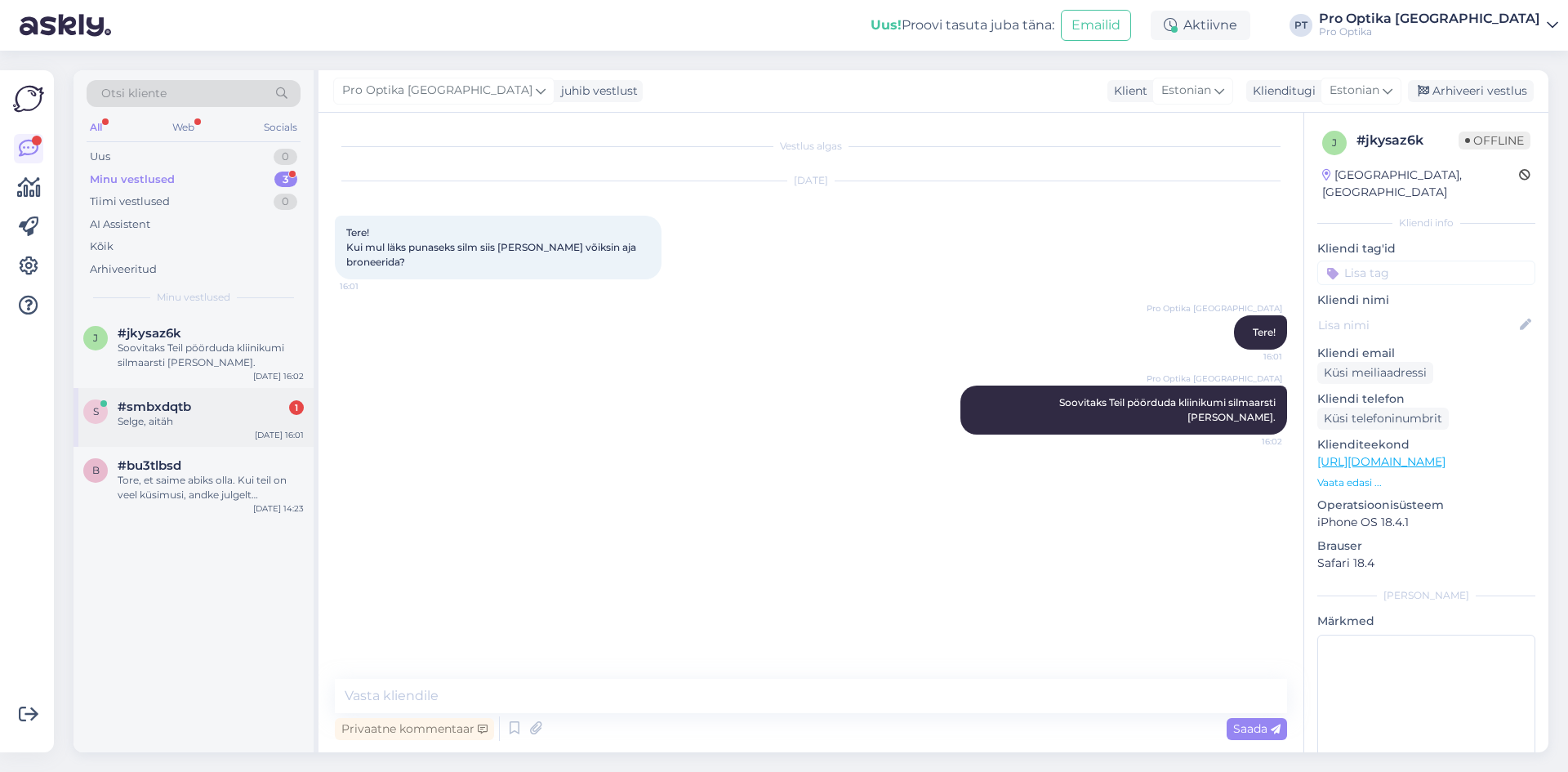
click at [200, 429] on div "s #smbxdqtb 1 Selge, aitäh [DATE] 16:01" at bounding box center [194, 417] width 241 height 59
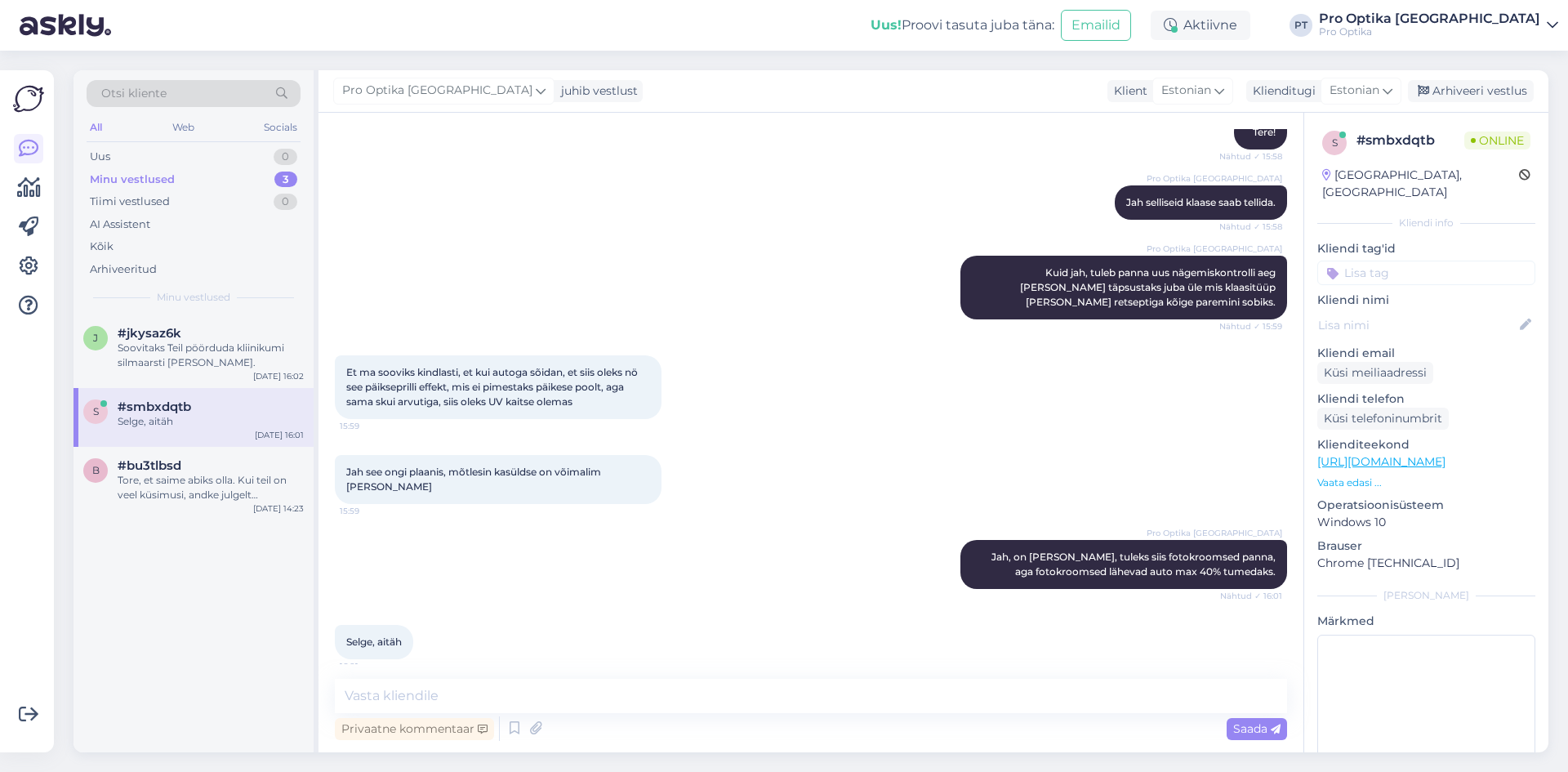
scroll to position [228, 0]
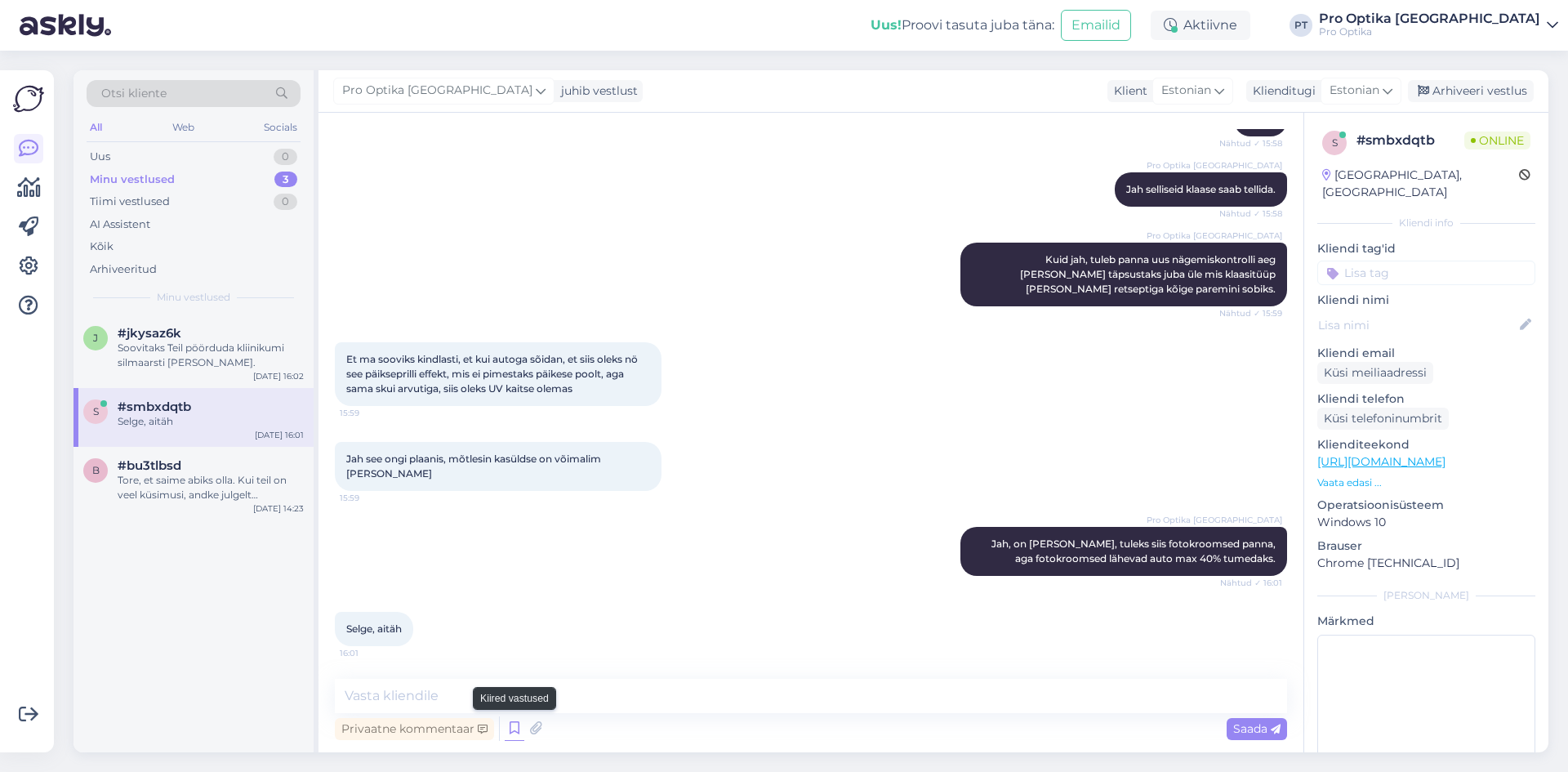
click at [514, 718] on icon at bounding box center [515, 729] width 20 height 25
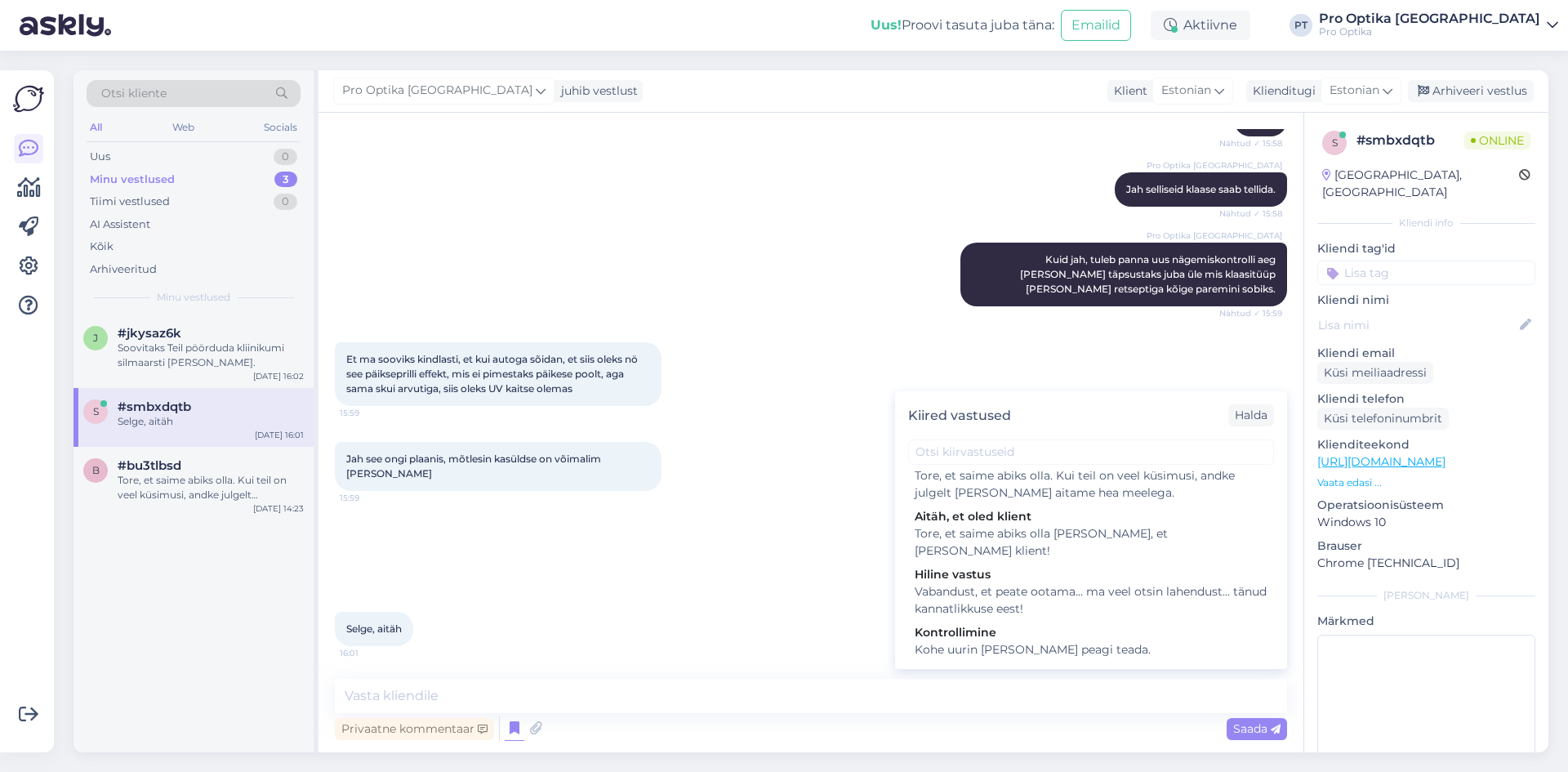
scroll to position [572, 0]
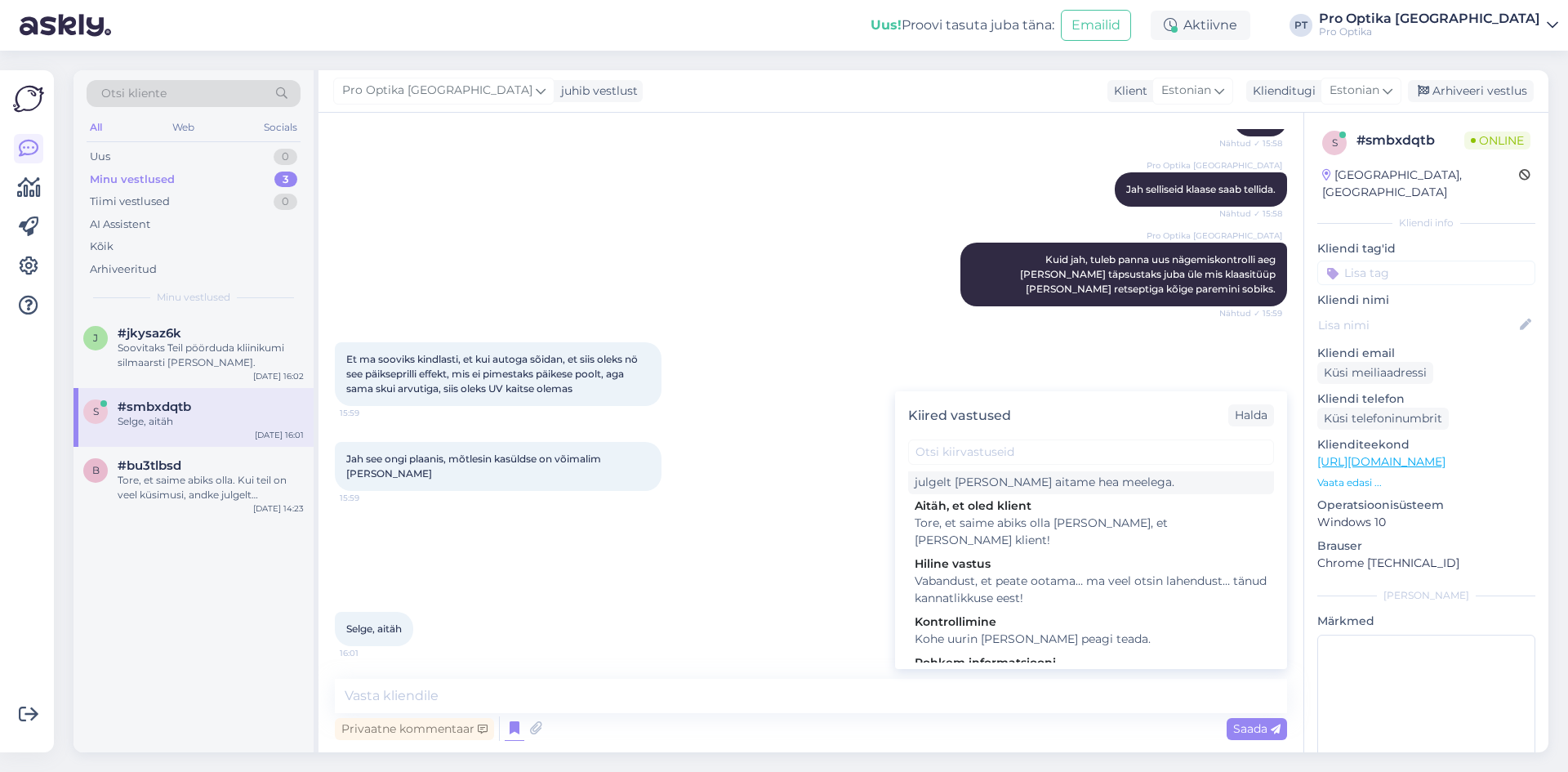
click at [1089, 491] on div "Tore, et saime abiks olla. Kui teil on veel küsimusi, andke julgelt [PERSON_NAM…" at bounding box center [1090, 473] width 352 height 34
type textarea "Tore, et saime abiks olla. Kui teil on veel küsimusi, andke julgelt [PERSON_NAM…"
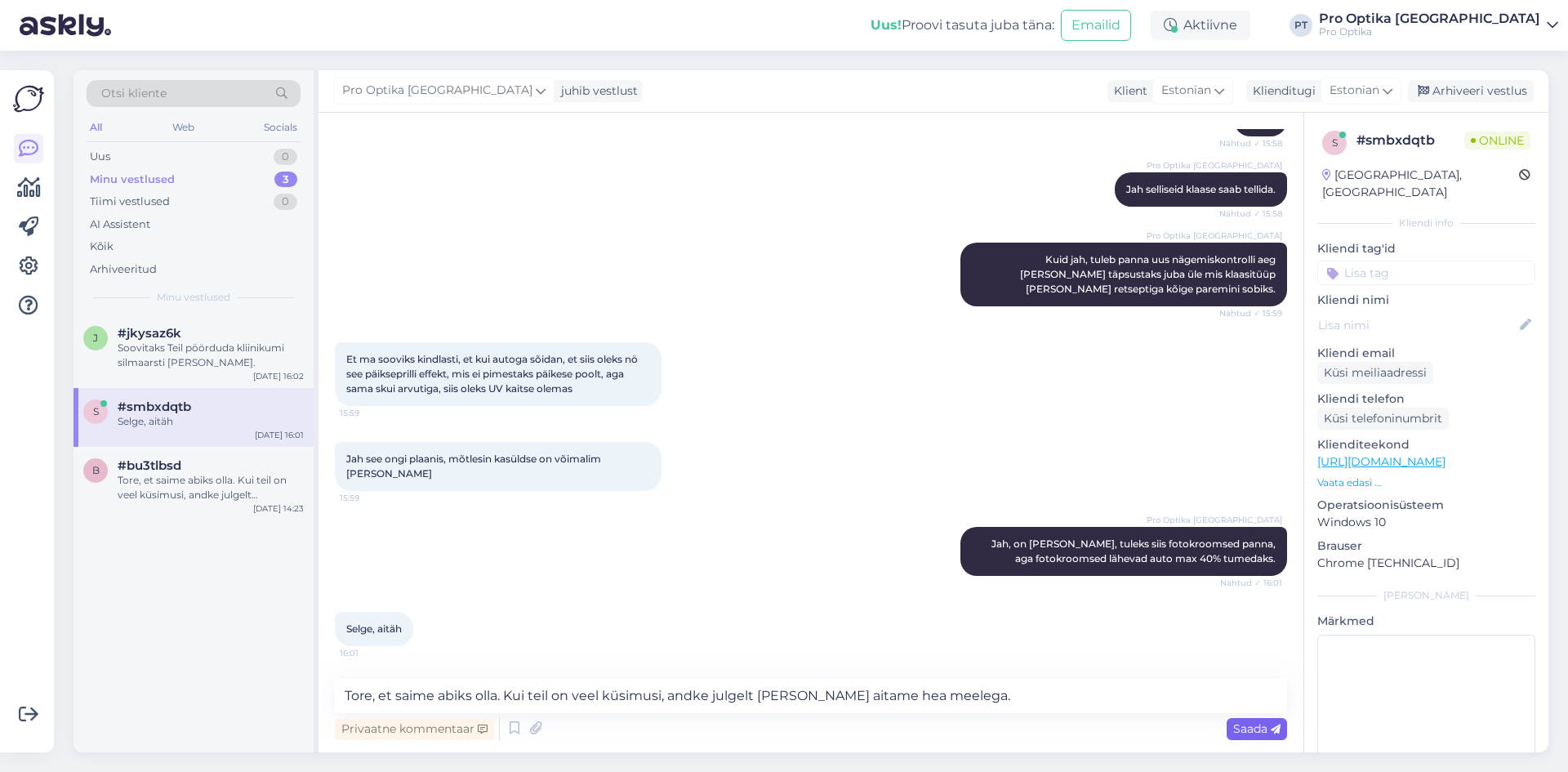
click at [1247, 736] on div "Saada" at bounding box center [1257, 729] width 61 height 22
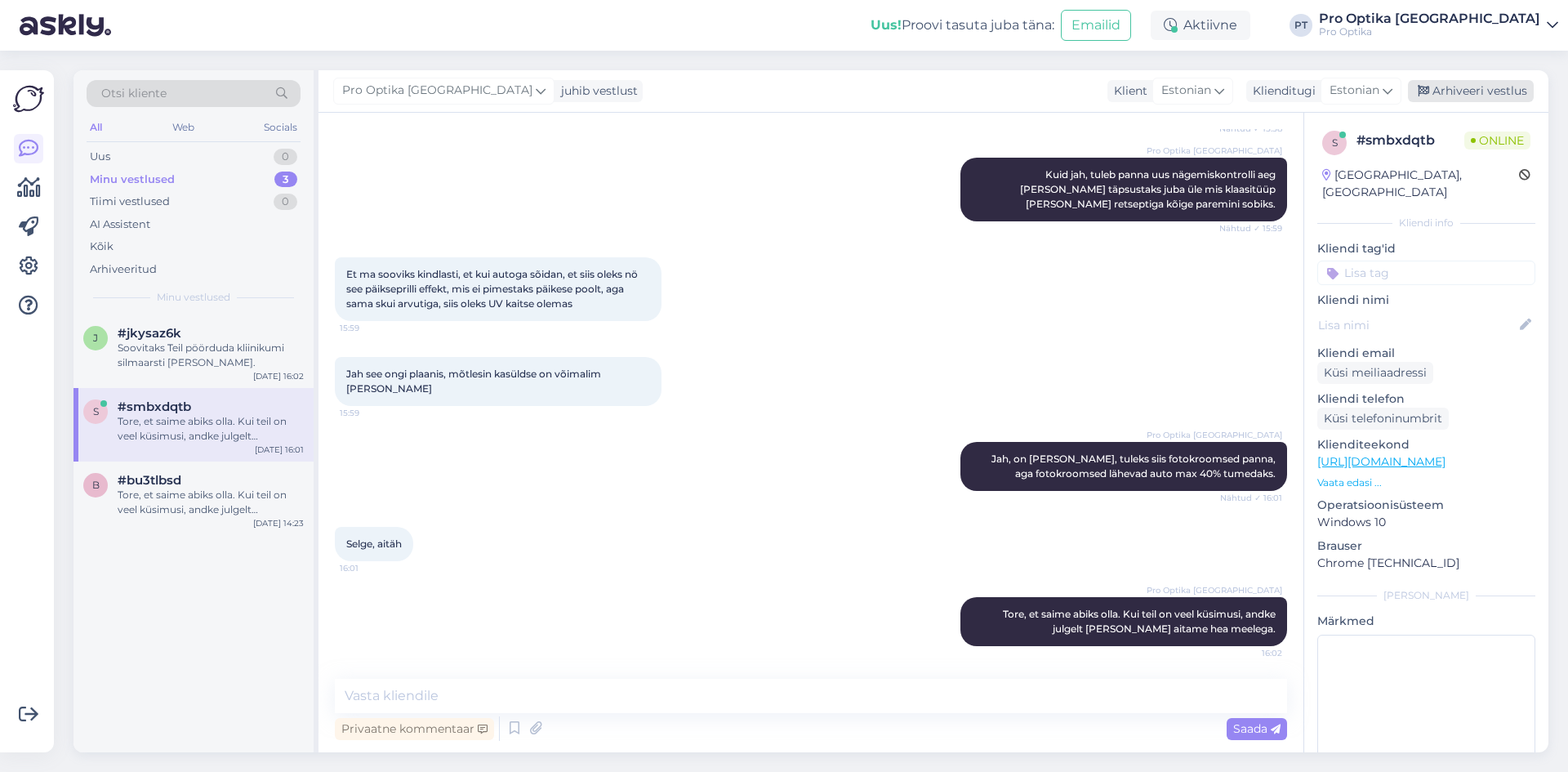
click at [1457, 85] on div "Arhiveeri vestlus" at bounding box center [1470, 91] width 126 height 22
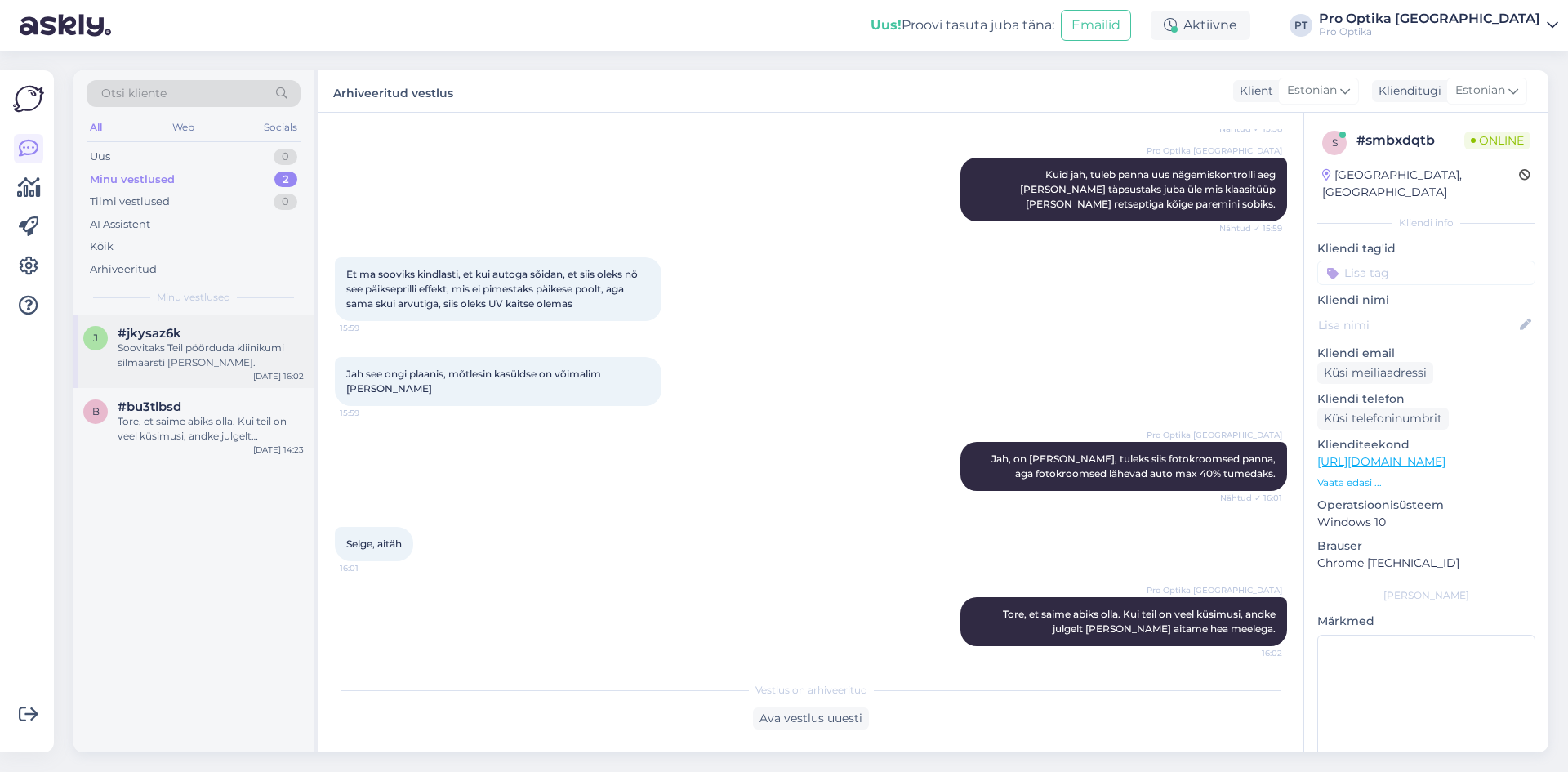
click at [264, 349] on div "Soovitaks Teil pöörduda kliinikumi silmaarsti [PERSON_NAME]." at bounding box center [211, 355] width 187 height 29
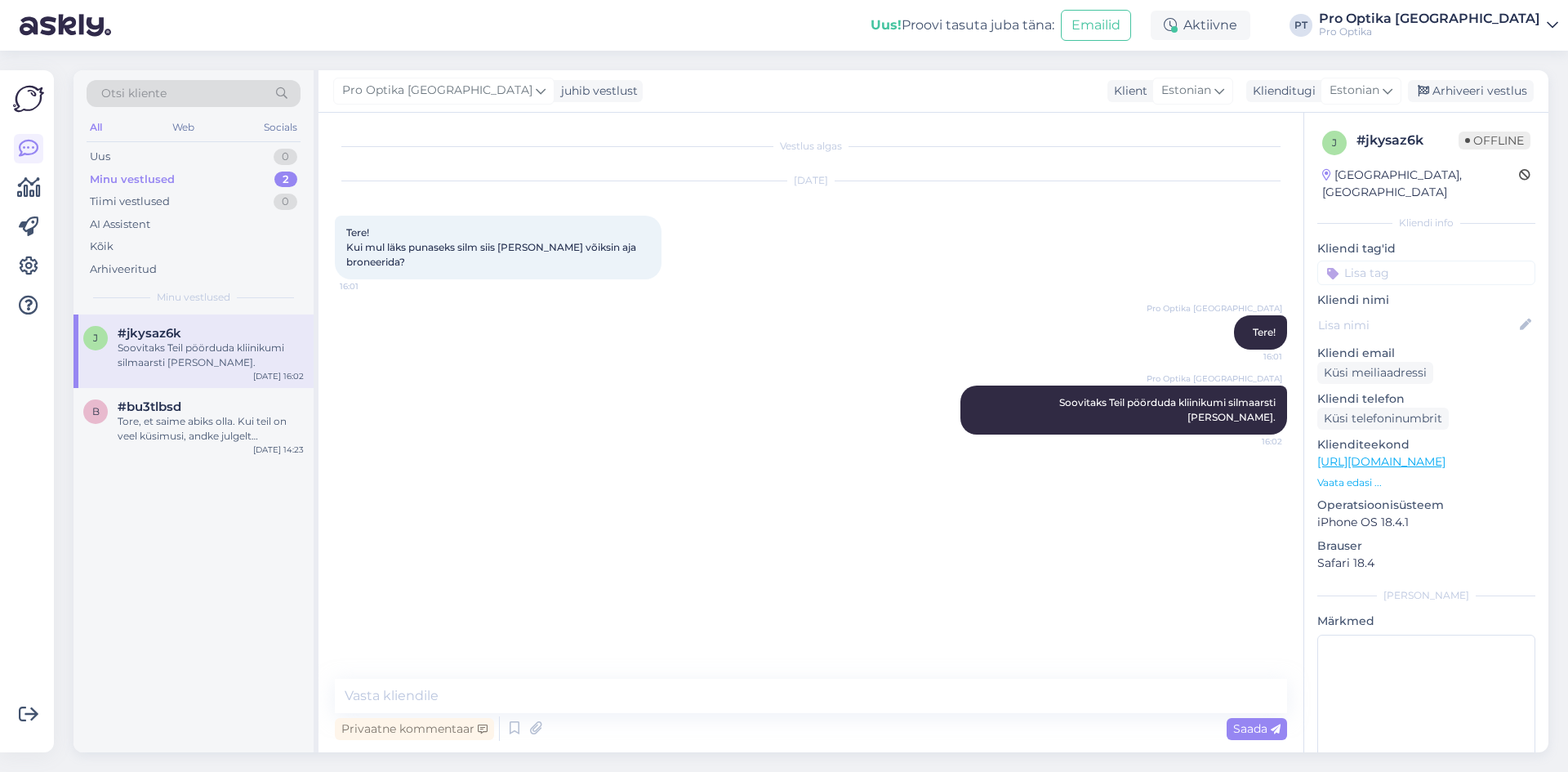
scroll to position [0, 0]
click at [285, 423] on div "Tore, et saime abiks olla. Kui teil on veel küsimusi, andke julgelt [PERSON_NAM…" at bounding box center [211, 428] width 187 height 29
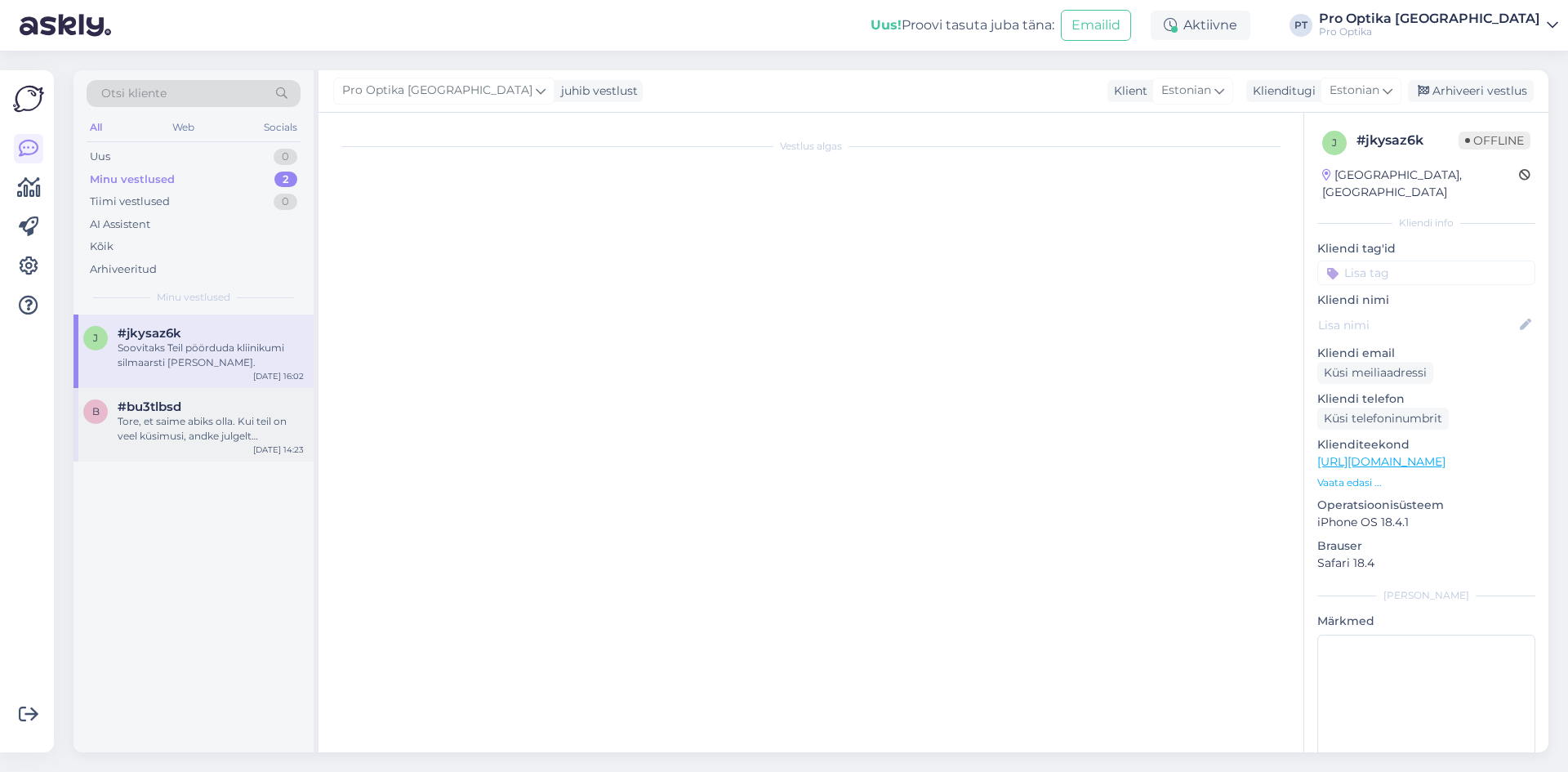
scroll to position [1728, 0]
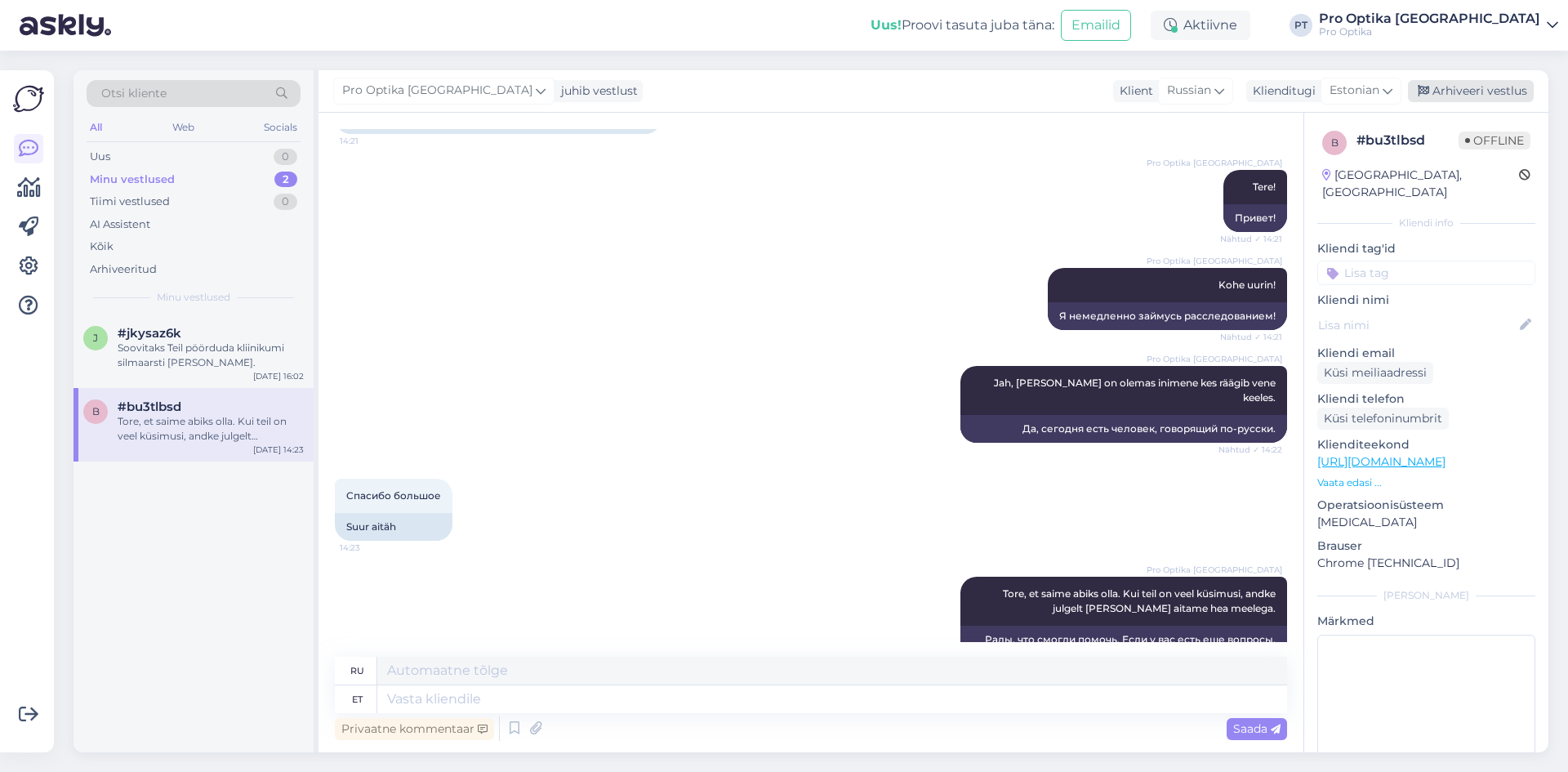
click at [1460, 95] on div "Arhiveeri vestlus" at bounding box center [1470, 91] width 126 height 22
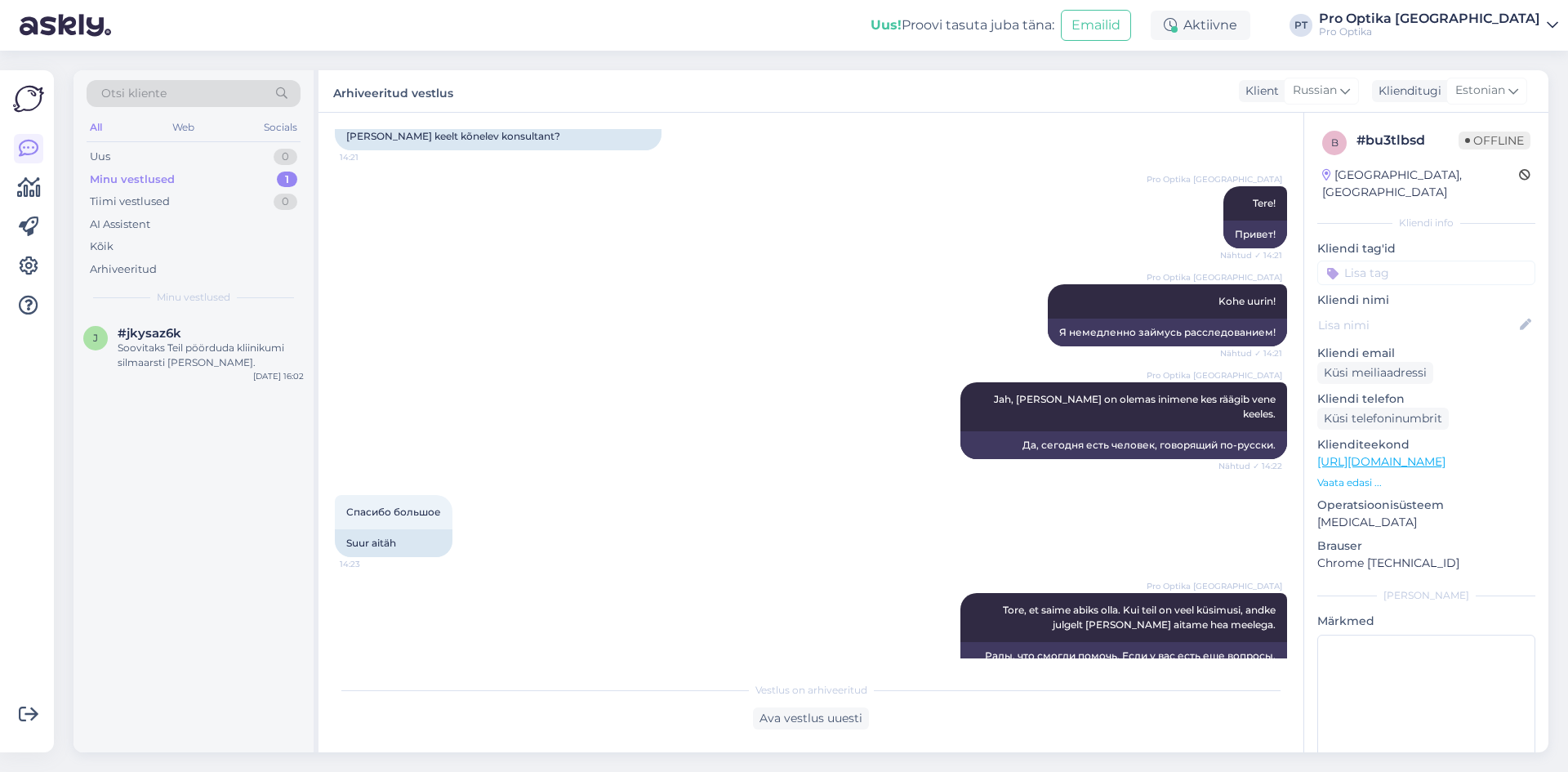
click at [797, 585] on div "Pro Optika Tallinn Tore, et saime abiks olla. Kui teil on veel küsimusi, andke …" at bounding box center [810, 639] width 952 height 128
click at [155, 356] on div "Soovitaks Teil pöörduda kliinikumi silmaarsti [PERSON_NAME]." at bounding box center [211, 355] width 187 height 29
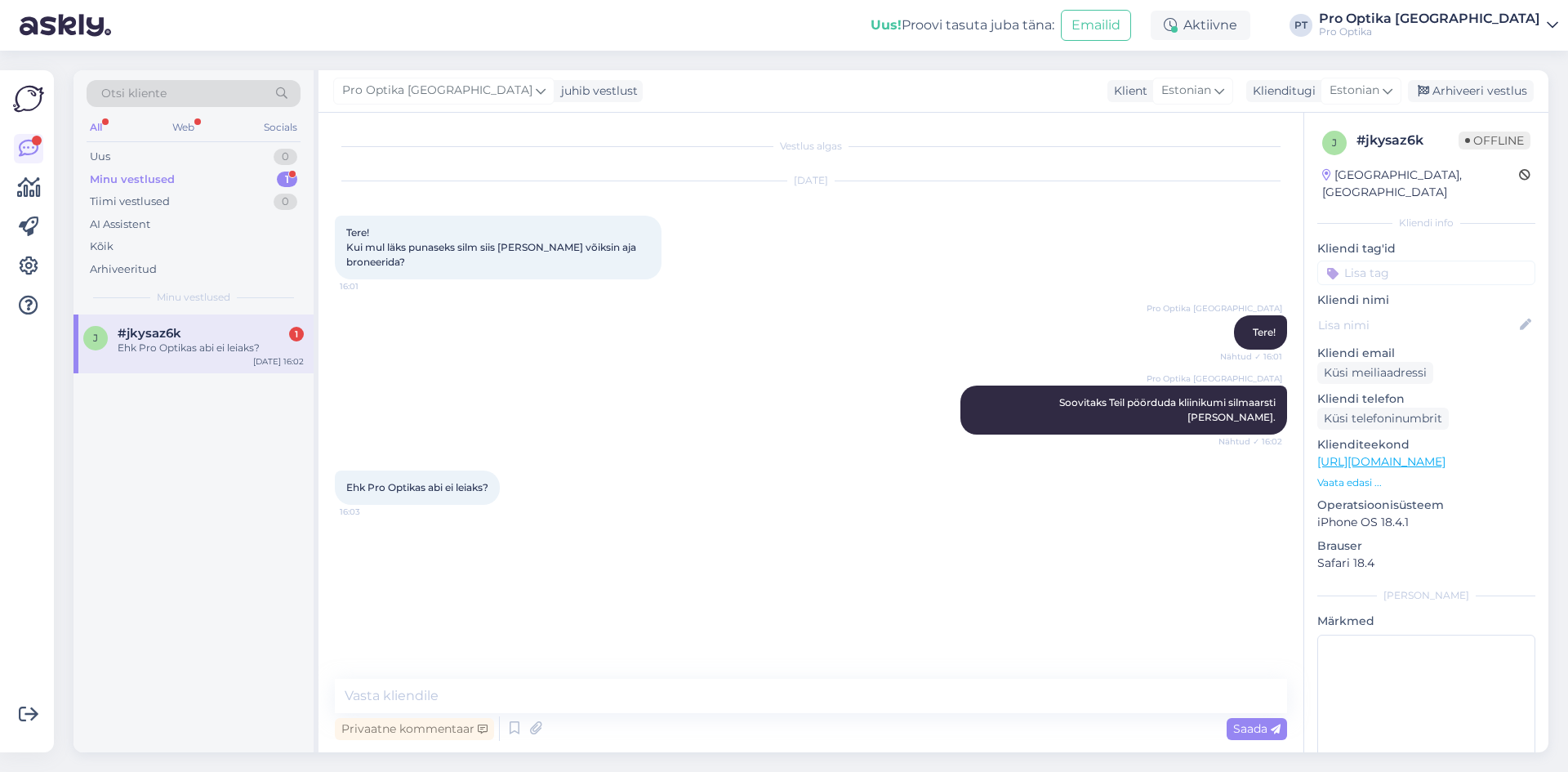
click at [229, 346] on div "Ehk Pro Optikas abi ei leiaks?" at bounding box center [211, 348] width 187 height 15
click at [834, 708] on textarea at bounding box center [810, 696] width 952 height 34
type textarea "K"
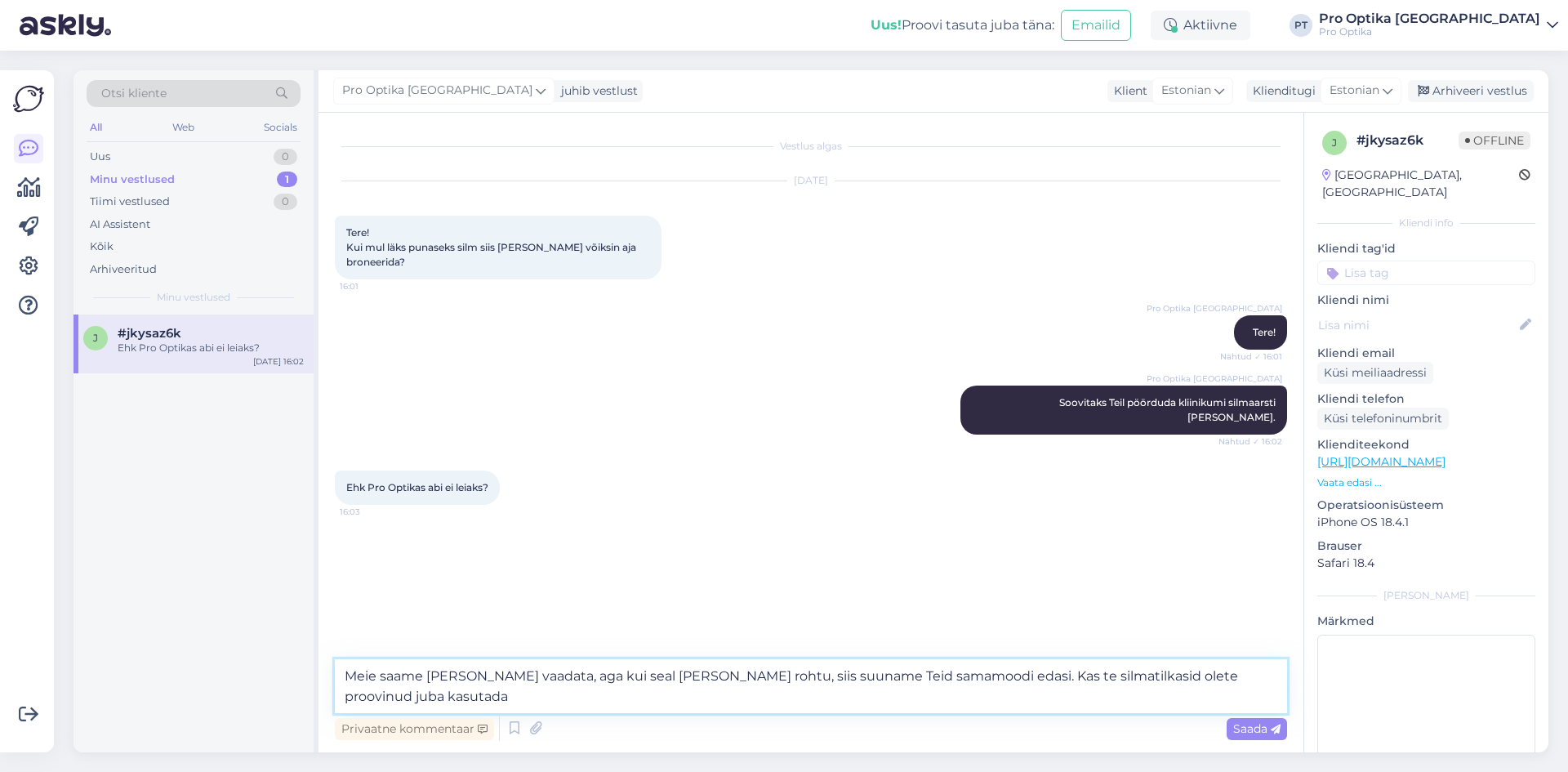
type textarea "Meie saame [PERSON_NAME] vaadata, aga kui seal [PERSON_NAME] rohtu, siis suunam…"
